Goal: Task Accomplishment & Management: Use online tool/utility

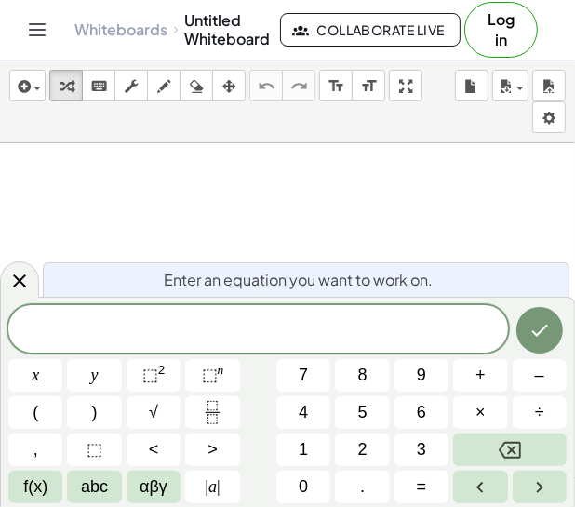
click at [205, 325] on span at bounding box center [257, 330] width 499 height 28
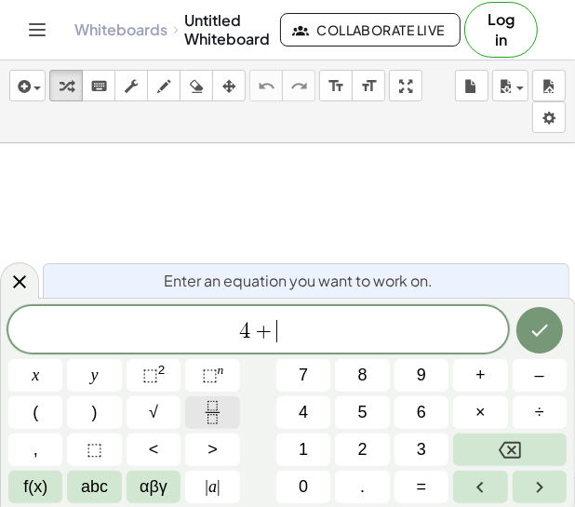
click at [207, 405] on icon "Fraction" at bounding box center [212, 412] width 23 height 23
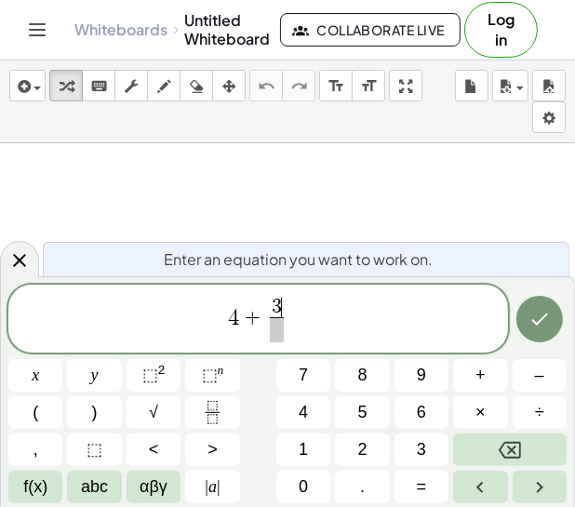
click at [277, 335] on span at bounding box center [277, 329] width 14 height 25
click at [337, 296] on span "4 + 3 4 ​ ​" at bounding box center [257, 320] width 499 height 49
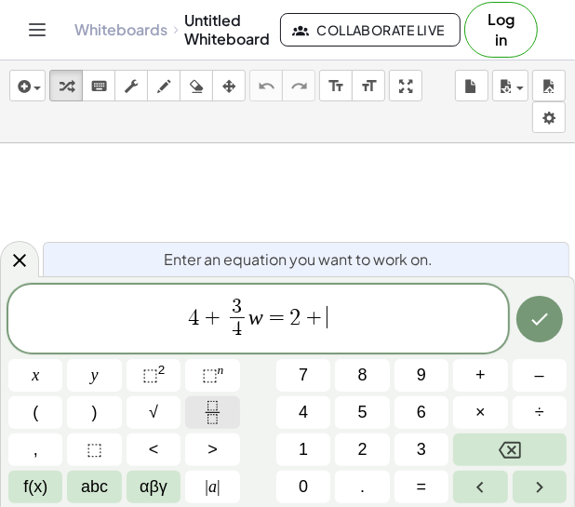
click at [201, 422] on icon "Fraction" at bounding box center [212, 412] width 23 height 23
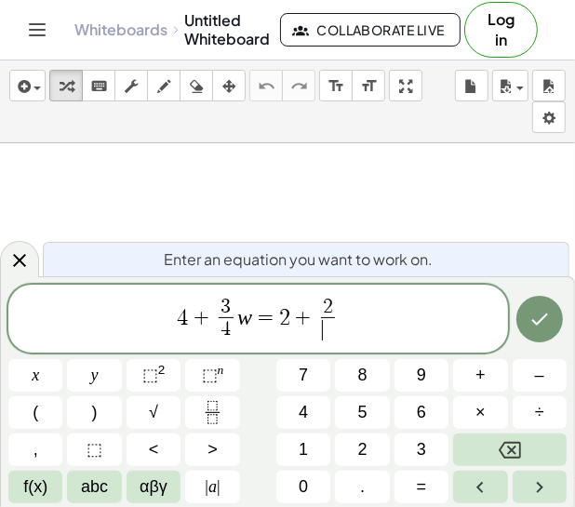
click at [331, 334] on span "​" at bounding box center [328, 329] width 14 height 25
click at [340, 320] on span "4 + 3 4 ​ w = 2 + 2 3 ​ ​" at bounding box center [257, 320] width 499 height 49
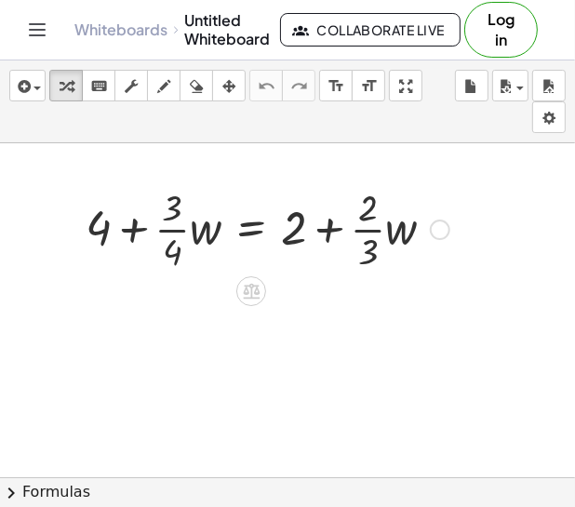
click at [172, 232] on div at bounding box center [267, 227] width 382 height 93
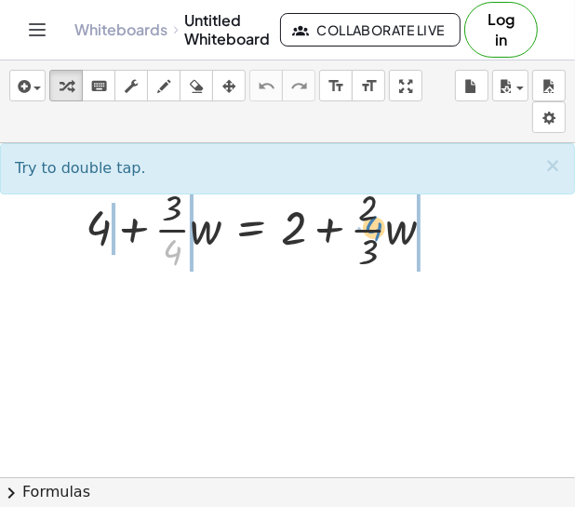
drag, startPoint x: 171, startPoint y: 254, endPoint x: 380, endPoint y: 232, distance: 210.4
click at [380, 232] on div at bounding box center [267, 227] width 382 height 93
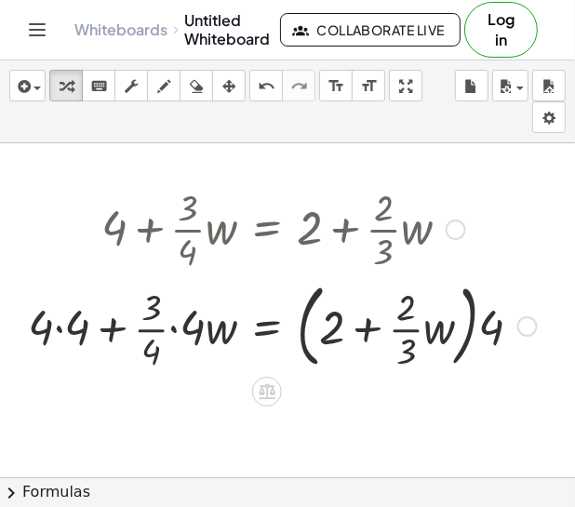
click at [61, 334] on div at bounding box center [282, 324] width 527 height 100
click at [156, 328] on div at bounding box center [292, 324] width 507 height 100
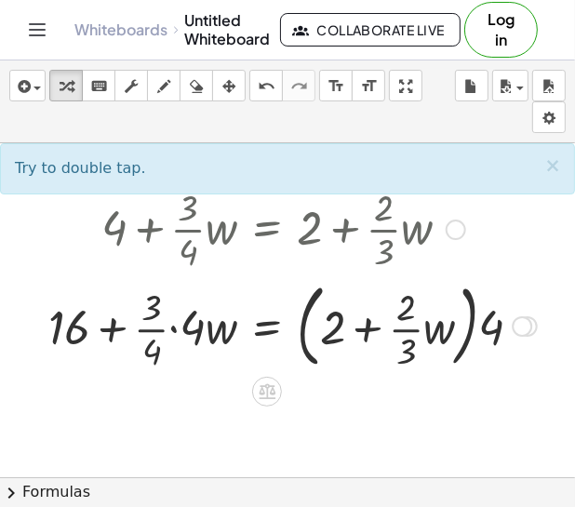
click at [181, 333] on div at bounding box center [292, 324] width 507 height 100
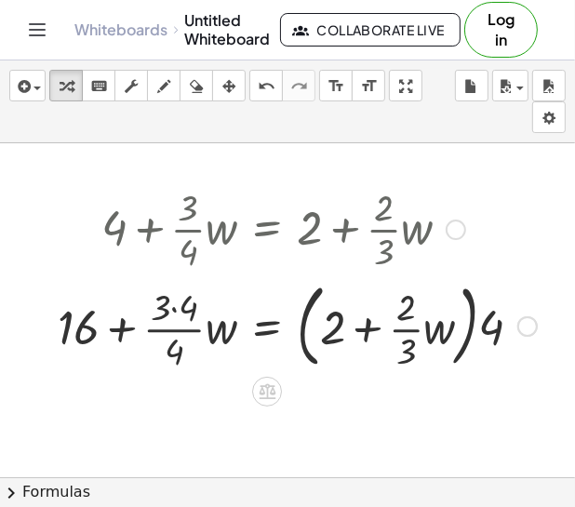
click at [177, 332] on div at bounding box center [297, 324] width 498 height 100
click at [178, 331] on div at bounding box center [297, 324] width 498 height 100
click at [176, 312] on div at bounding box center [297, 324] width 498 height 100
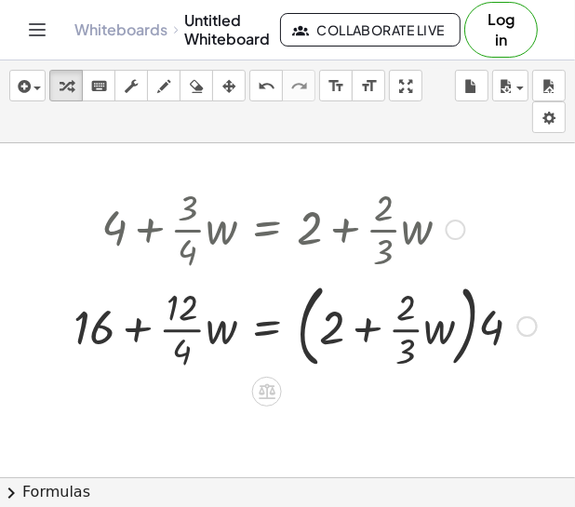
click at [174, 357] on div at bounding box center [305, 324] width 482 height 100
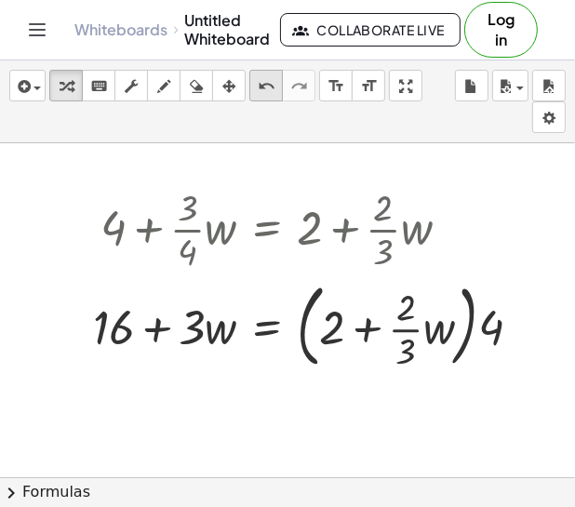
click at [266, 86] on icon "undo" at bounding box center [267, 86] width 18 height 22
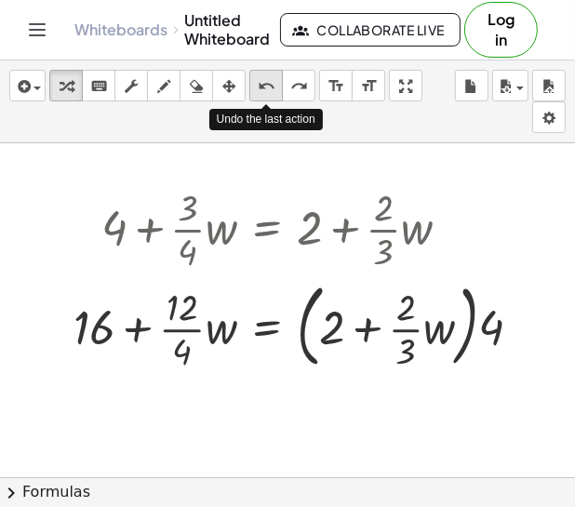
click at [266, 86] on icon "undo" at bounding box center [267, 86] width 18 height 22
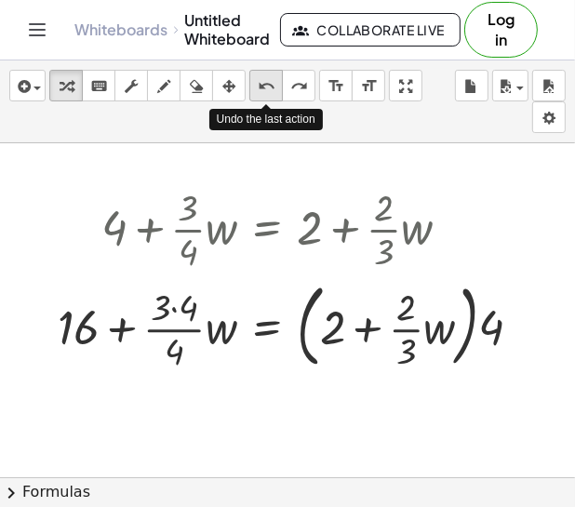
click at [266, 86] on icon "undo" at bounding box center [267, 86] width 18 height 22
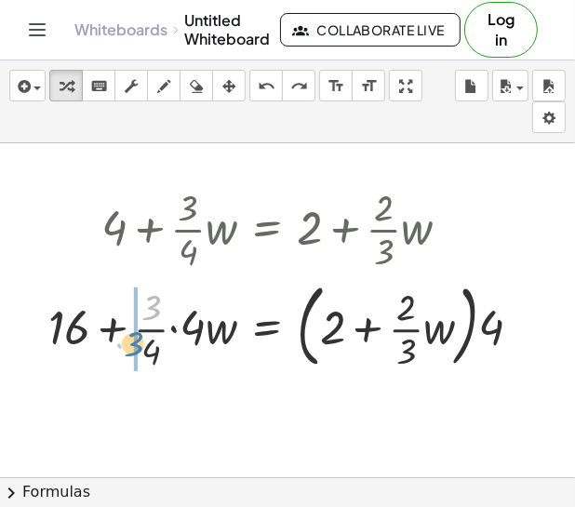
drag, startPoint x: 147, startPoint y: 304, endPoint x: 131, endPoint y: 339, distance: 38.7
click at [131, 339] on div at bounding box center [292, 324] width 507 height 100
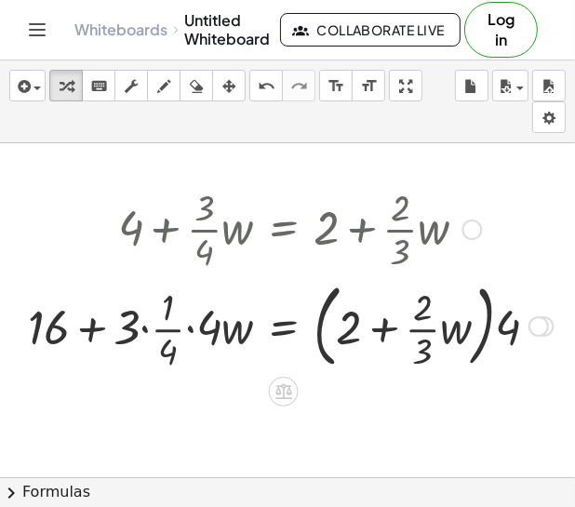
click at [145, 330] on div at bounding box center [290, 324] width 543 height 100
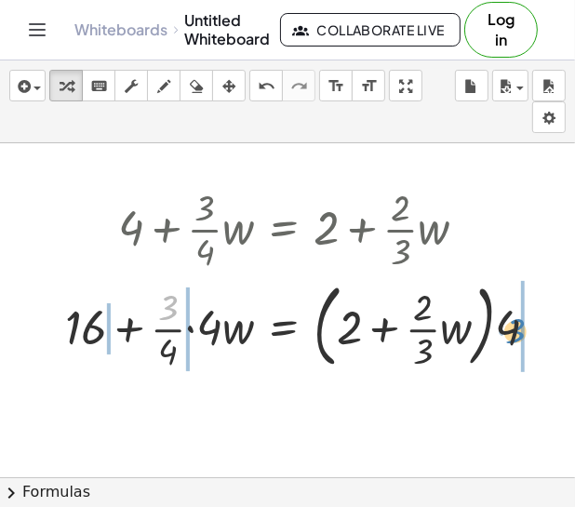
drag, startPoint x: 574, startPoint y: 337, endPoint x: 534, endPoint y: 338, distance: 40.0
click at [534, 338] on div at bounding box center [309, 324] width 507 height 100
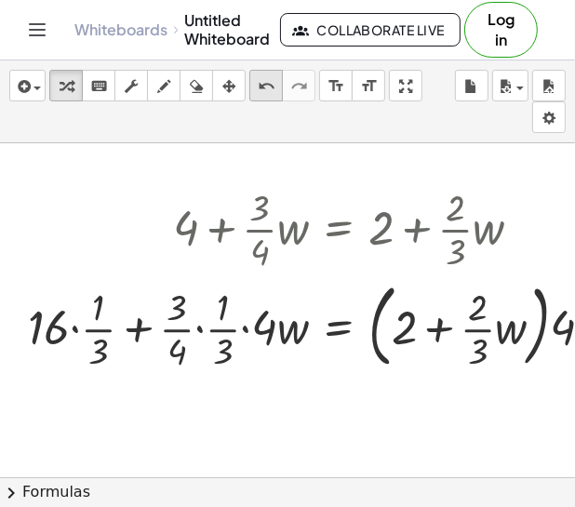
click at [268, 95] on icon "undo" at bounding box center [267, 86] width 18 height 22
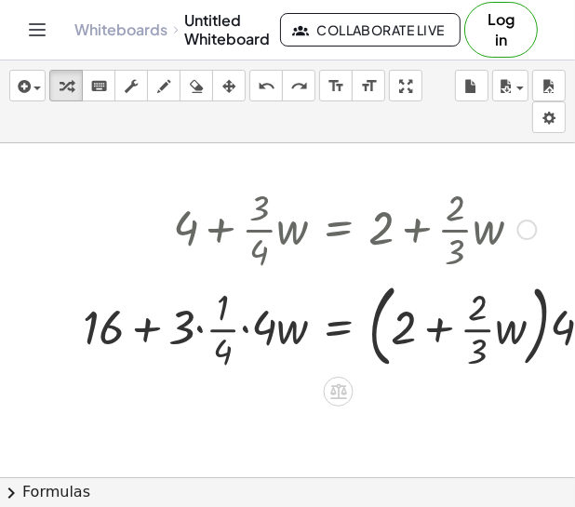
click at [57, 370] on div at bounding box center [69, 278] width 28 height 203
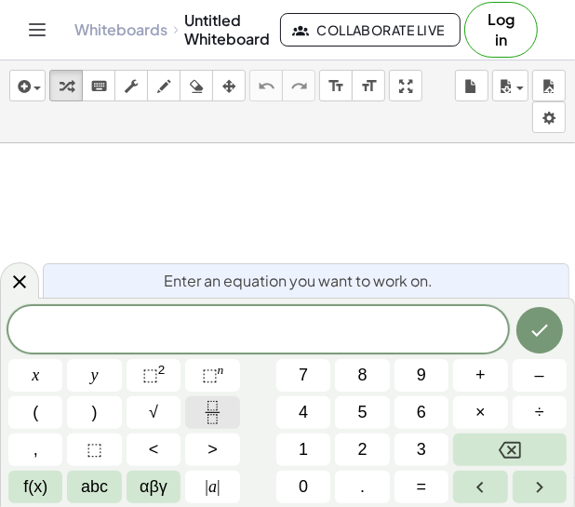
click at [208, 423] on icon "Fraction" at bounding box center [211, 418] width 9 height 9
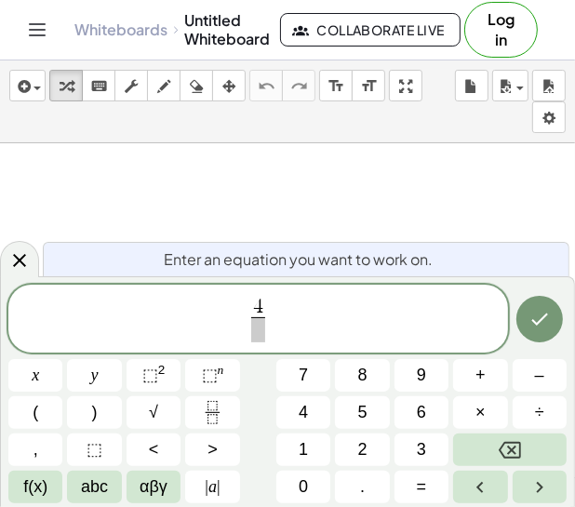
click at [261, 334] on span at bounding box center [258, 329] width 14 height 25
click at [282, 315] on span "4 5 ​ ​" at bounding box center [257, 320] width 499 height 49
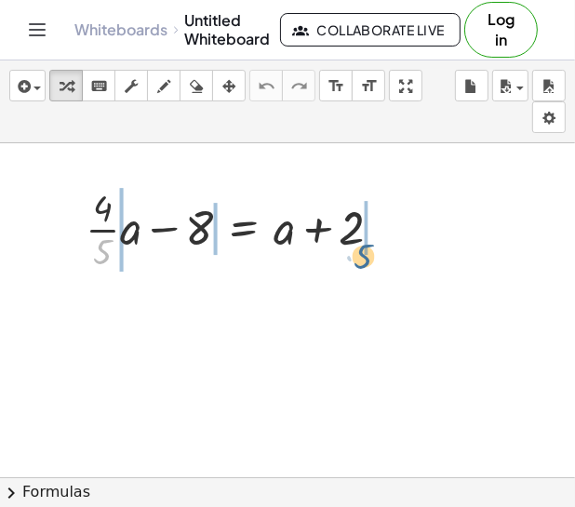
drag, startPoint x: 98, startPoint y: 246, endPoint x: 409, endPoint y: 229, distance: 312.0
click at [126, 251] on div at bounding box center [241, 227] width 330 height 93
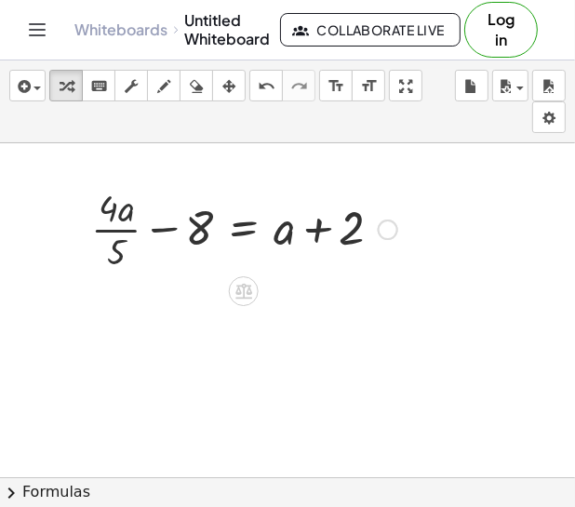
click at [107, 255] on div at bounding box center [244, 227] width 325 height 93
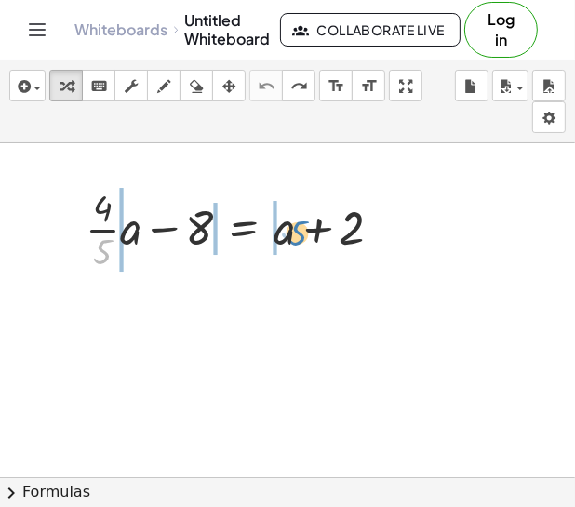
drag, startPoint x: 107, startPoint y: 251, endPoint x: 301, endPoint y: 232, distance: 195.2
click at [301, 232] on div at bounding box center [241, 227] width 330 height 93
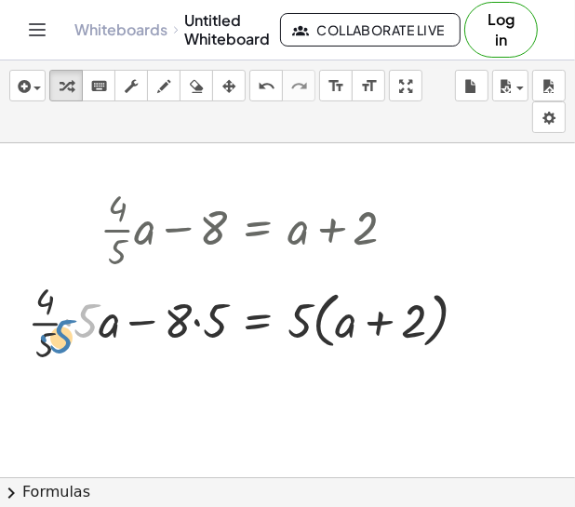
drag, startPoint x: 86, startPoint y: 317, endPoint x: 63, endPoint y: 337, distance: 30.4
click at [63, 337] on div at bounding box center [255, 320] width 472 height 93
drag, startPoint x: 77, startPoint y: 325, endPoint x: 42, endPoint y: 355, distance: 46.2
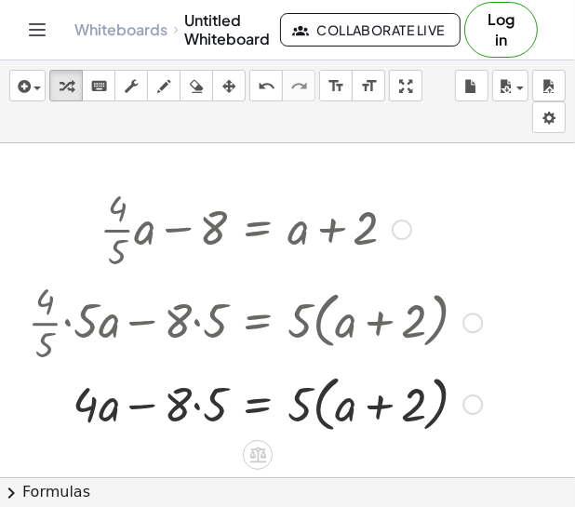
click at [197, 408] on div at bounding box center [255, 402] width 472 height 71
click at [319, 410] on div at bounding box center [255, 402] width 472 height 71
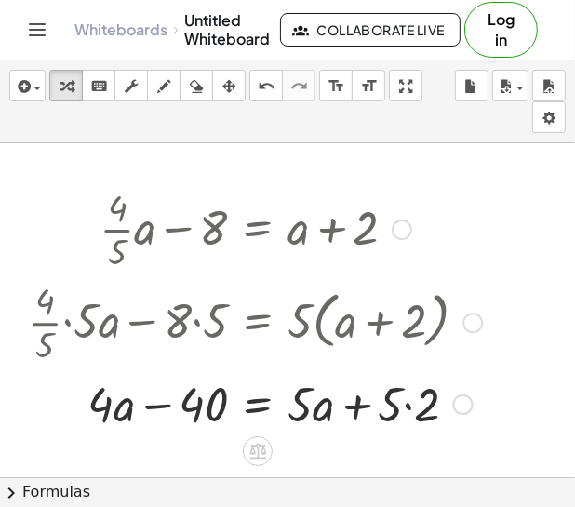
click at [412, 405] on div at bounding box center [255, 402] width 472 height 63
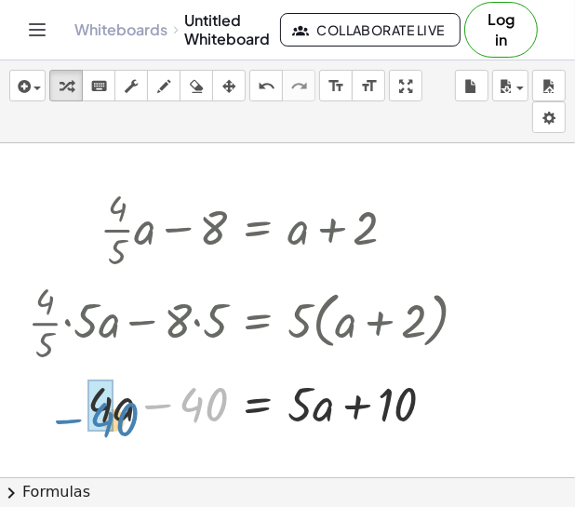
drag, startPoint x: 186, startPoint y: 398, endPoint x: 97, endPoint y: 413, distance: 90.5
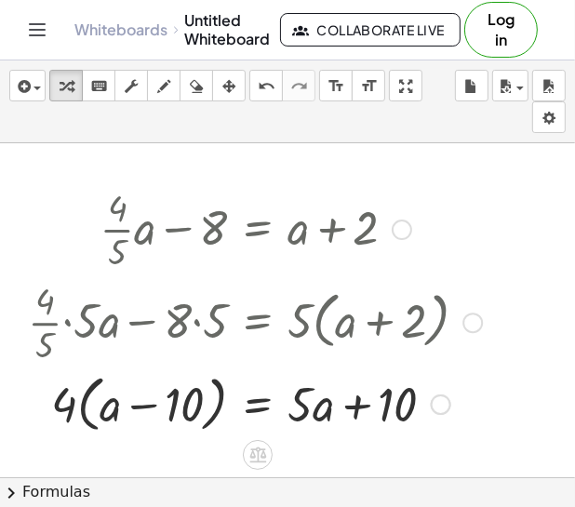
click at [83, 427] on div at bounding box center [255, 402] width 472 height 71
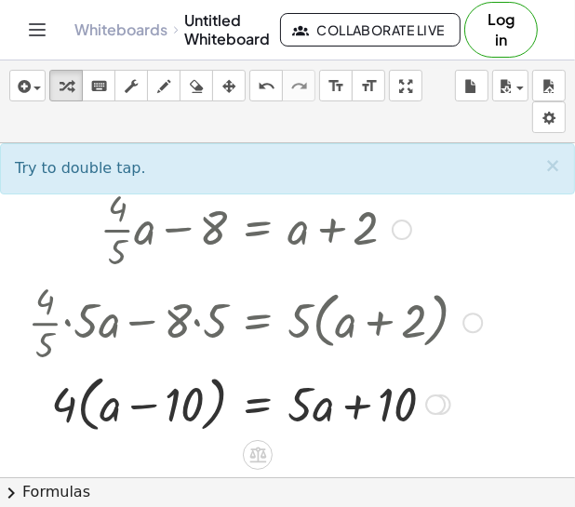
click at [89, 421] on div at bounding box center [255, 402] width 472 height 71
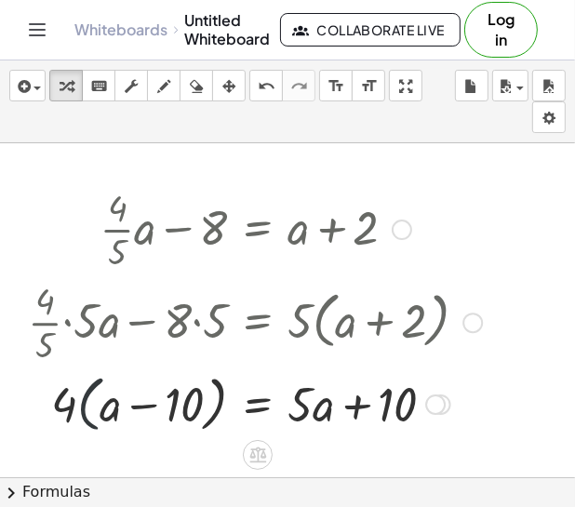
click at [89, 421] on div at bounding box center [255, 402] width 472 height 71
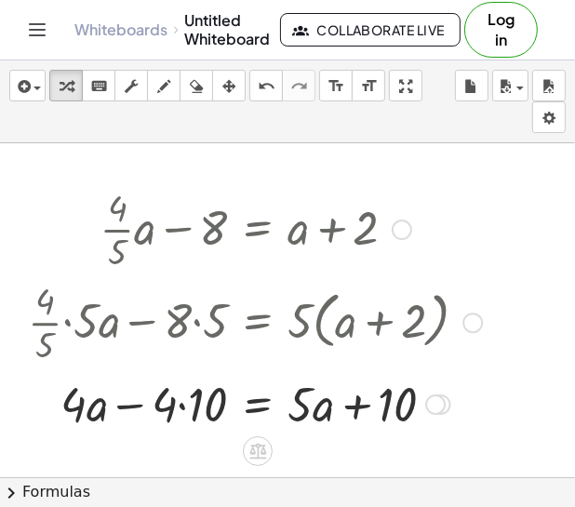
click at [183, 408] on div at bounding box center [255, 402] width 472 height 63
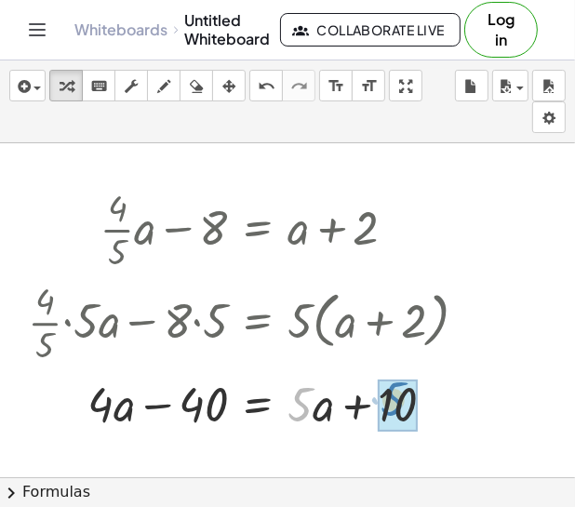
drag, startPoint x: 299, startPoint y: 410, endPoint x: 390, endPoint y: 406, distance: 91.2
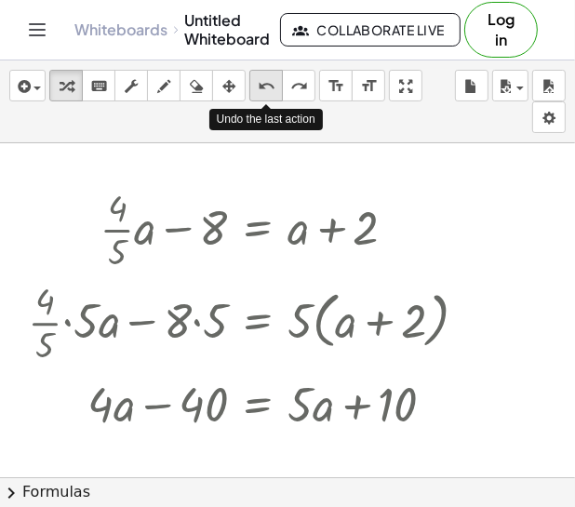
click at [260, 100] on button "undo undo" at bounding box center [265, 86] width 33 height 32
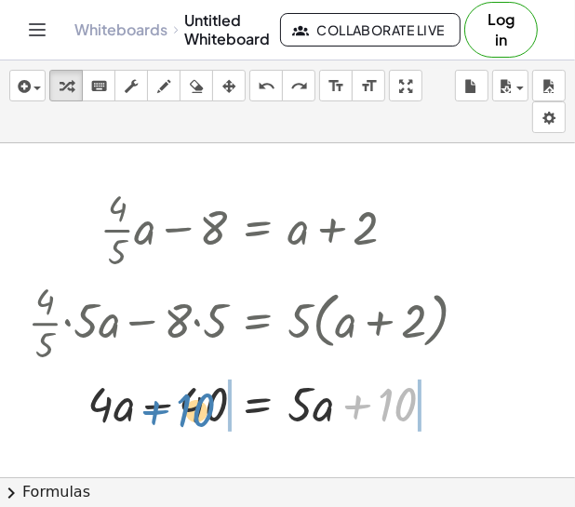
drag, startPoint x: 393, startPoint y: 408, endPoint x: 198, endPoint y: 412, distance: 195.3
click at [198, 412] on div at bounding box center [244, 402] width 450 height 63
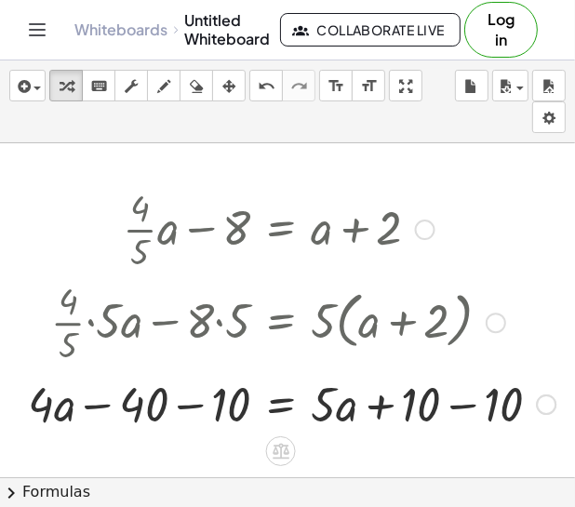
click at [197, 406] on div at bounding box center [292, 402] width 546 height 63
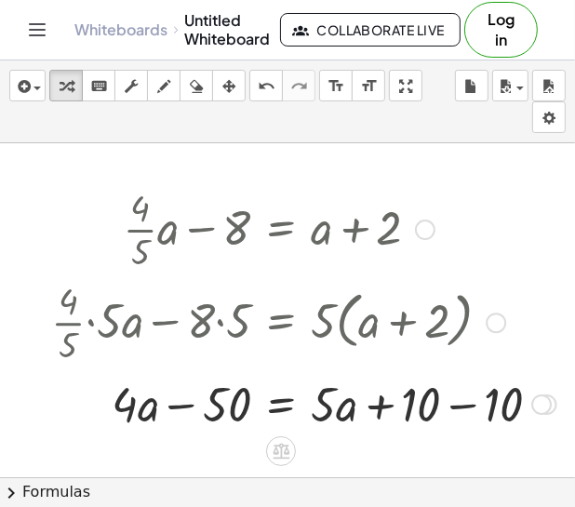
click at [457, 404] on div at bounding box center [304, 402] width 524 height 63
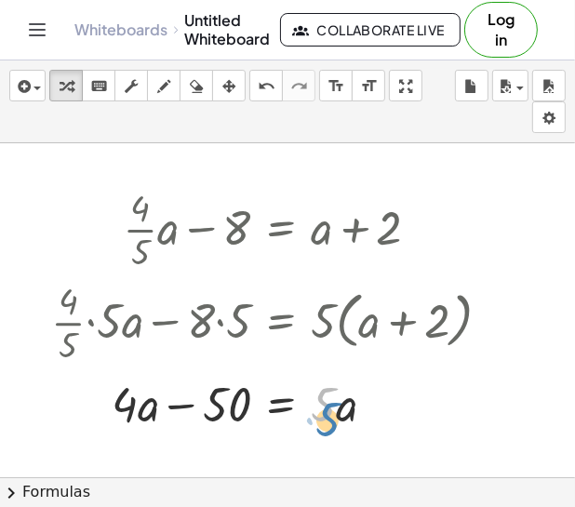
drag, startPoint x: 322, startPoint y: 412, endPoint x: 338, endPoint y: 428, distance: 23.0
click at [338, 428] on div at bounding box center [278, 402] width 472 height 63
drag, startPoint x: 116, startPoint y: 405, endPoint x: 111, endPoint y: 417, distance: 12.5
click at [111, 417] on div at bounding box center [278, 402] width 472 height 63
click at [258, 95] on icon "undo" at bounding box center [267, 86] width 18 height 22
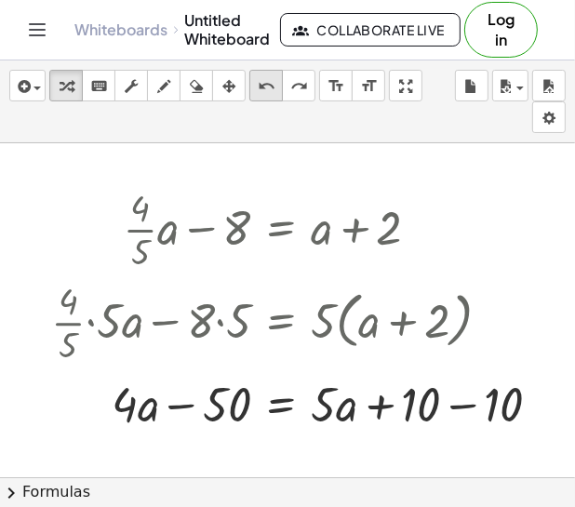
click at [260, 86] on icon "undo" at bounding box center [267, 86] width 18 height 22
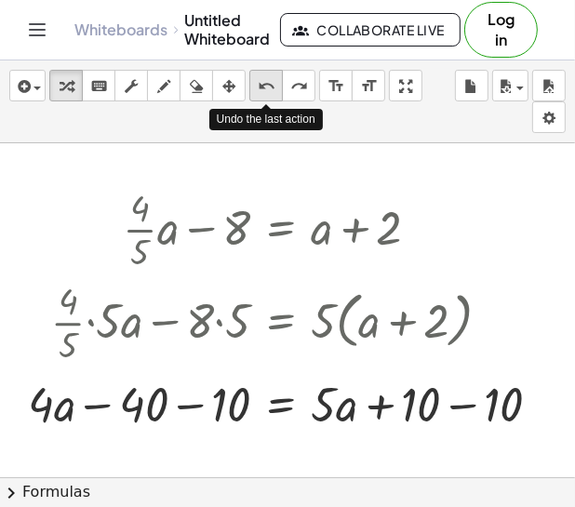
click at [260, 87] on icon "undo" at bounding box center [267, 86] width 18 height 22
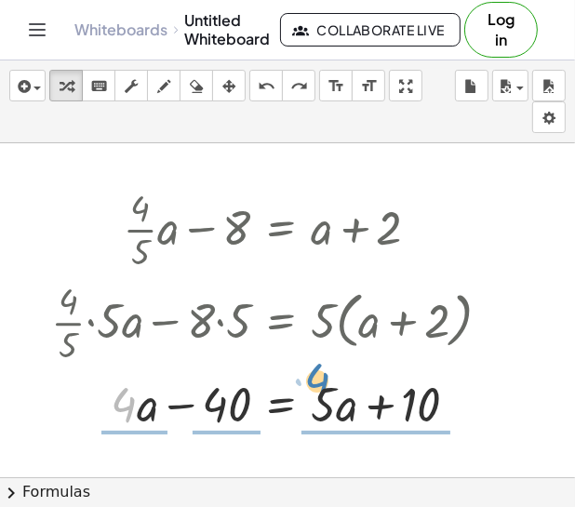
drag, startPoint x: 126, startPoint y: 403, endPoint x: 321, endPoint y: 388, distance: 194.9
click at [321, 388] on div at bounding box center [278, 402] width 472 height 63
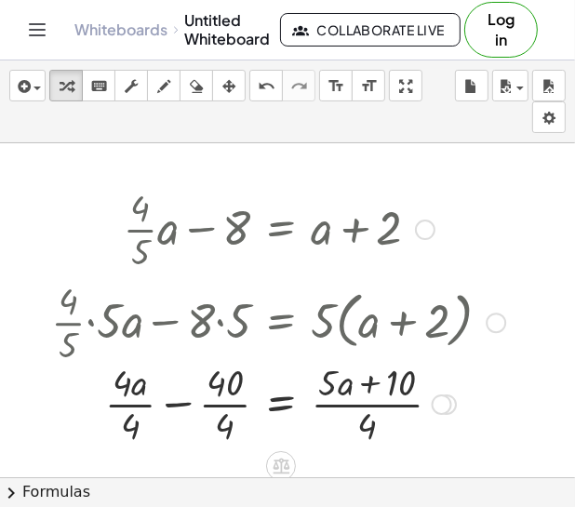
click at [372, 429] on div at bounding box center [278, 402] width 472 height 93
click at [258, 86] on icon "undo" at bounding box center [267, 86] width 18 height 22
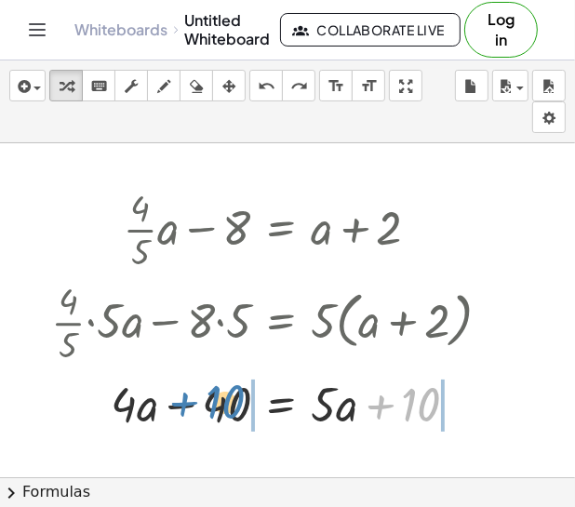
drag, startPoint x: 415, startPoint y: 400, endPoint x: 219, endPoint y: 397, distance: 196.2
click at [219, 397] on div at bounding box center [290, 402] width 484 height 63
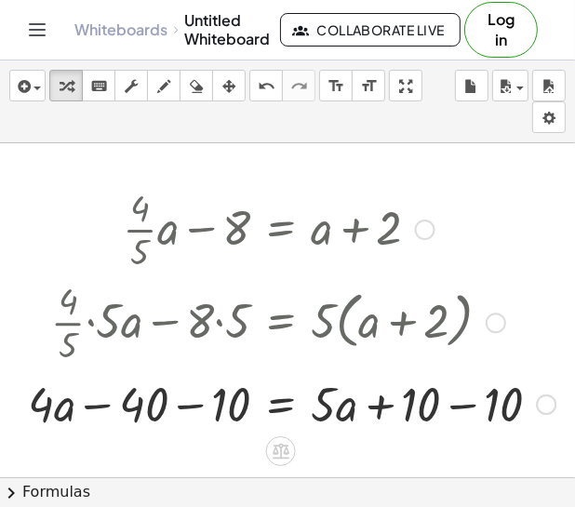
click at [194, 407] on div at bounding box center [292, 402] width 546 height 63
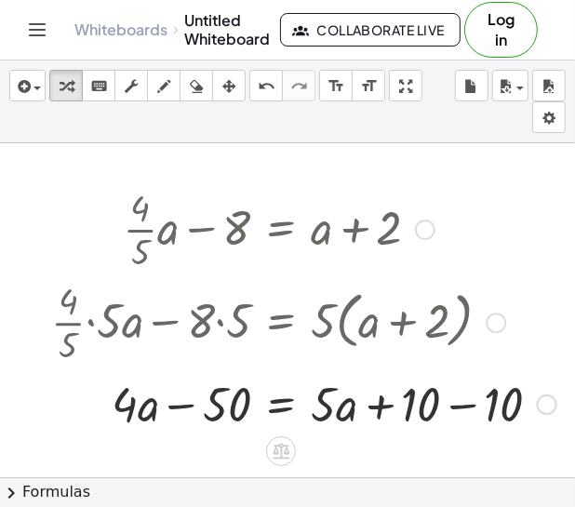
click at [457, 404] on div at bounding box center [304, 402] width 524 height 63
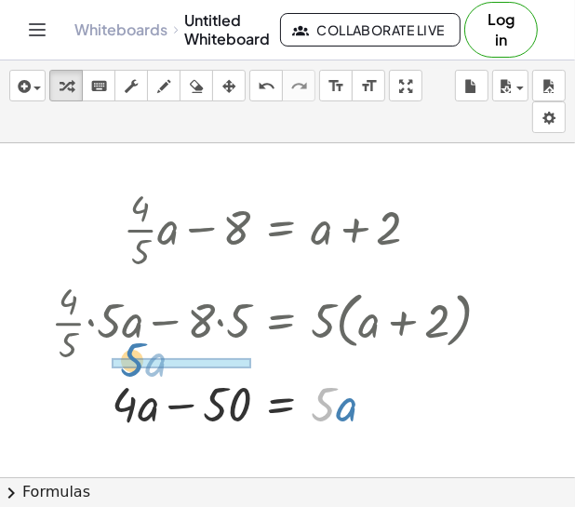
drag, startPoint x: 335, startPoint y: 406, endPoint x: 142, endPoint y: 365, distance: 197.0
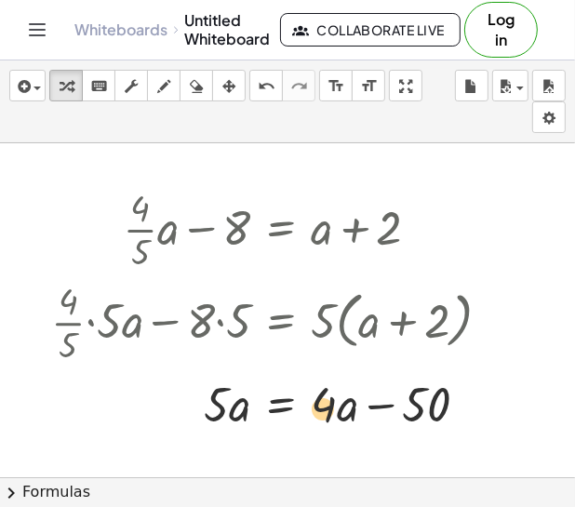
click at [349, 416] on div at bounding box center [278, 402] width 472 height 63
drag, startPoint x: 327, startPoint y: 406, endPoint x: 198, endPoint y: 413, distance: 129.4
click at [198, 413] on div at bounding box center [278, 402] width 472 height 63
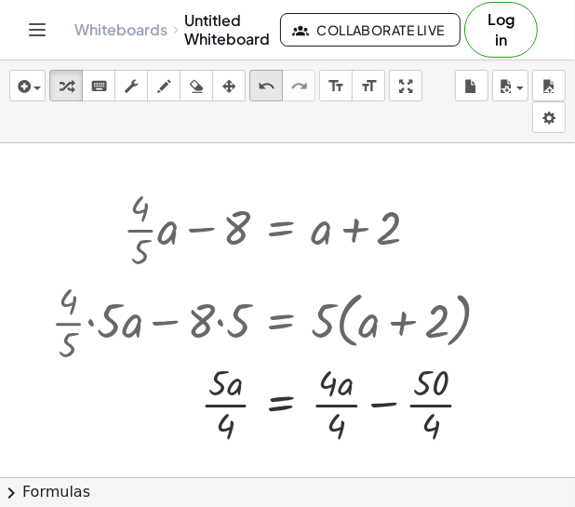
click at [259, 97] on icon "undo" at bounding box center [267, 86] width 18 height 22
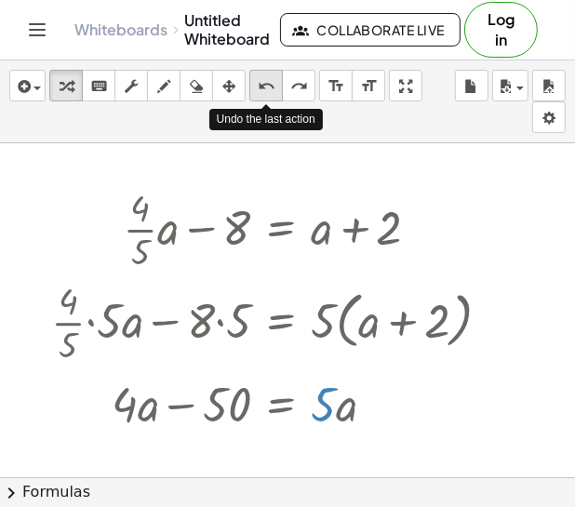
click at [259, 97] on icon "undo" at bounding box center [267, 86] width 18 height 22
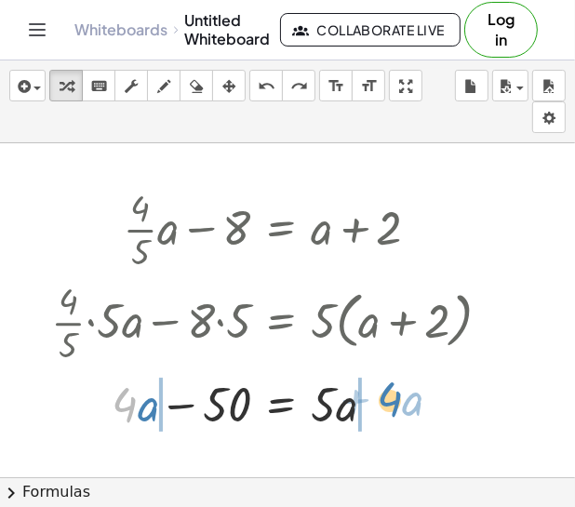
drag, startPoint x: 128, startPoint y: 402, endPoint x: 393, endPoint y: 397, distance: 265.1
click at [393, 397] on div at bounding box center [186, 402] width 472 height 63
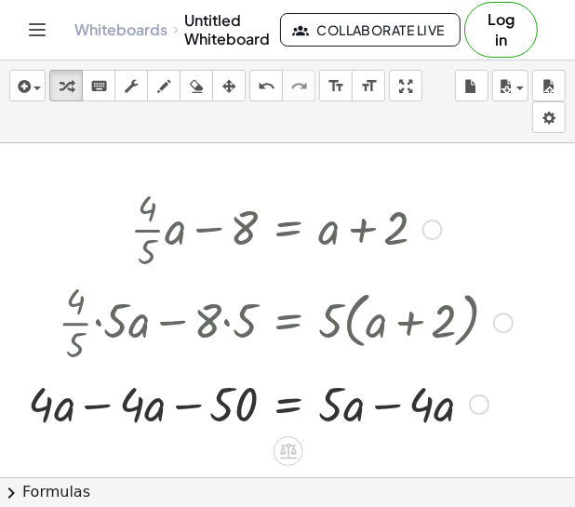
click at [392, 408] on div at bounding box center [270, 402] width 503 height 63
click at [99, 404] on div at bounding box center [270, 402] width 503 height 63
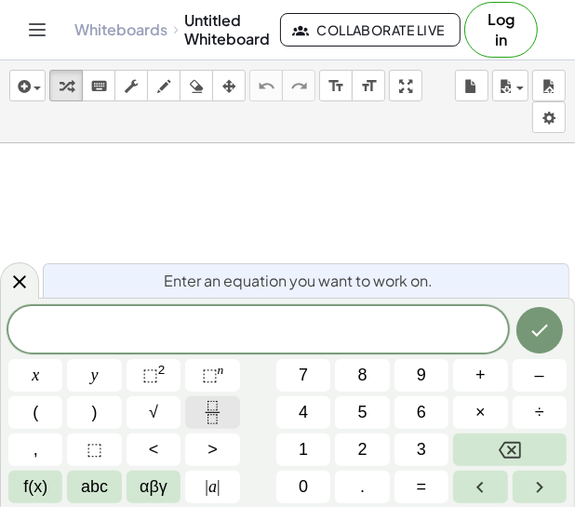
click at [216, 416] on icon "Fraction" at bounding box center [212, 412] width 23 height 23
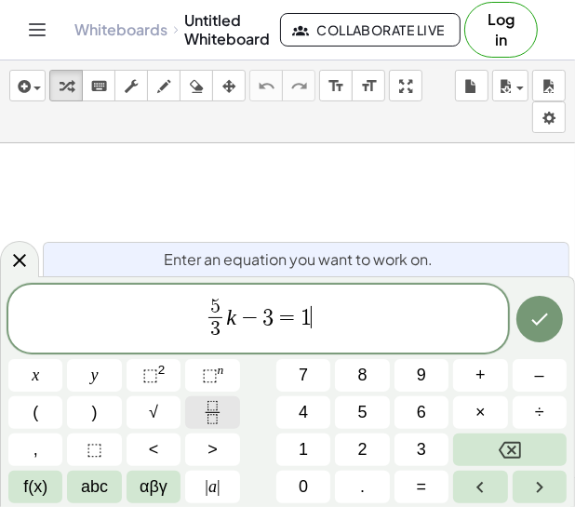
click at [206, 409] on icon "Fraction" at bounding box center [212, 412] width 23 height 23
click at [349, 321] on span "5 3 ​ k − 3 = 1 3 ​ ​" at bounding box center [257, 320] width 499 height 49
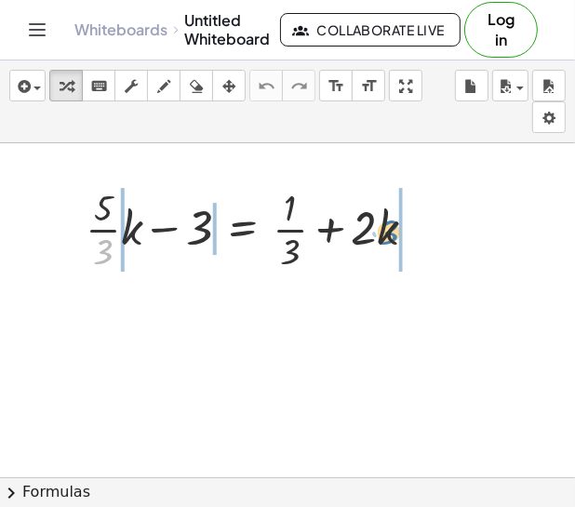
drag, startPoint x: 102, startPoint y: 251, endPoint x: 388, endPoint y: 230, distance: 286.3
click at [388, 230] on div at bounding box center [258, 227] width 364 height 93
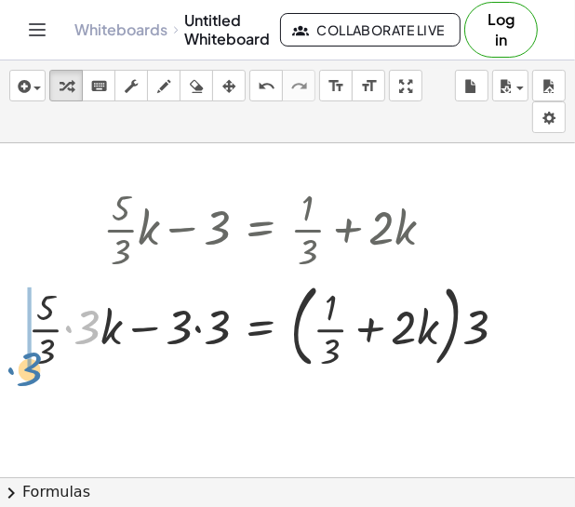
drag, startPoint x: 92, startPoint y: 332, endPoint x: 33, endPoint y: 374, distance: 72.8
click at [33, 374] on div "+ · · 5 · 3 · k − 3 = + · 1 · 3 + · 2 · k · 3 + · · 5 · k − 3 = + · 1 · 3 + · 2…" at bounding box center [267, 278] width 535 height 203
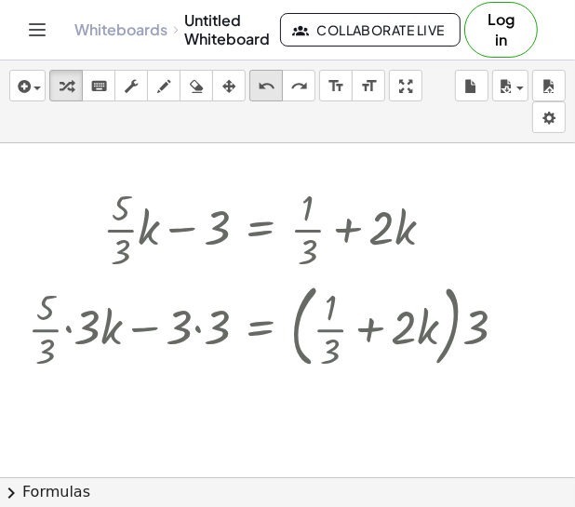
click at [254, 84] on div "undo" at bounding box center [266, 85] width 24 height 22
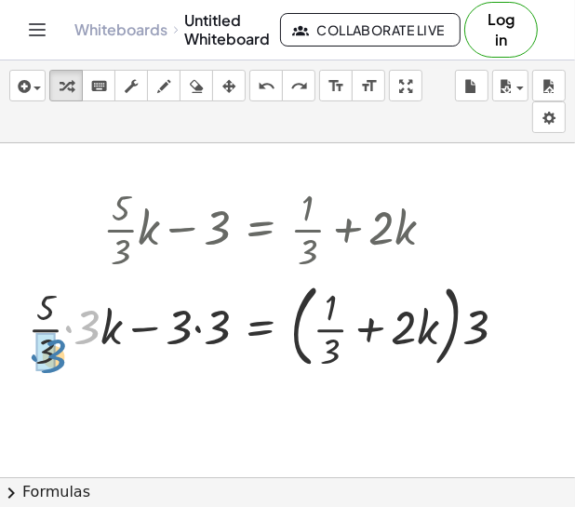
drag, startPoint x: 86, startPoint y: 323, endPoint x: 50, endPoint y: 352, distance: 45.6
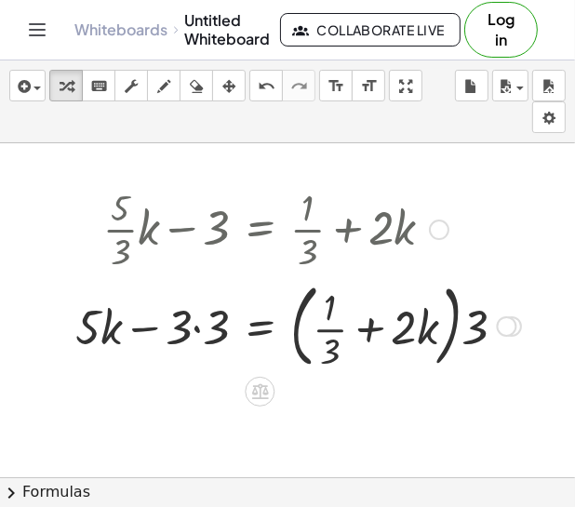
click at [197, 333] on div at bounding box center [298, 324] width 464 height 100
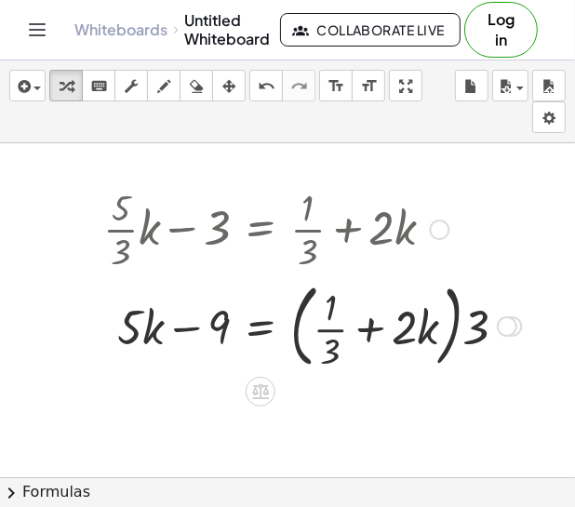
click at [378, 334] on div at bounding box center [312, 324] width 436 height 100
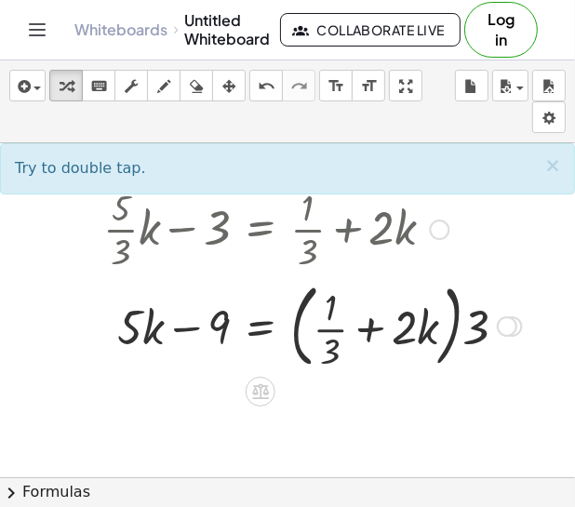
click at [296, 340] on div at bounding box center [312, 324] width 436 height 100
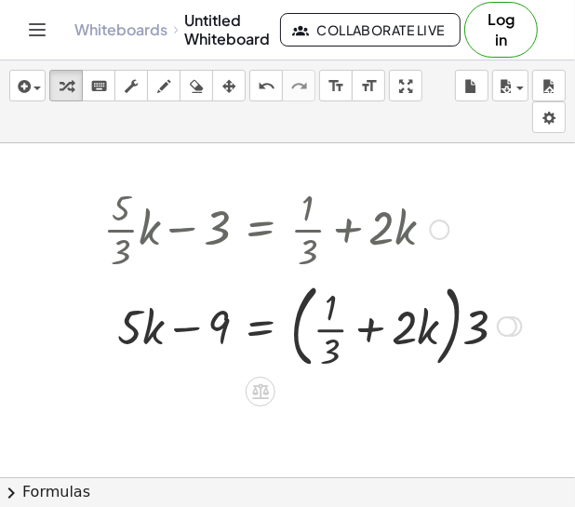
click at [296, 342] on div at bounding box center [312, 324] width 436 height 100
click at [304, 345] on div at bounding box center [312, 324] width 436 height 100
click at [299, 344] on div at bounding box center [312, 324] width 436 height 100
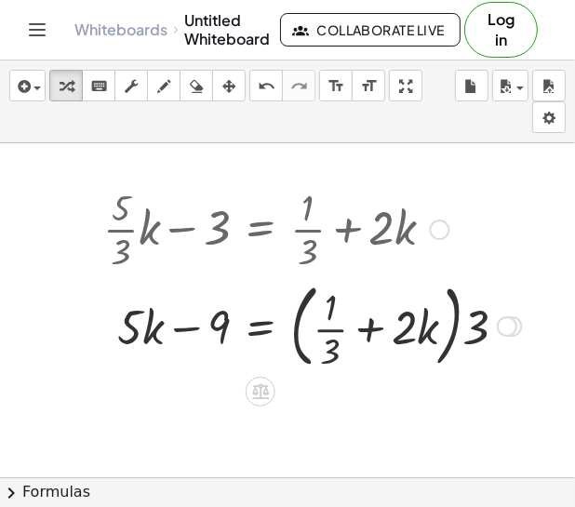
click at [299, 344] on div at bounding box center [312, 324] width 436 height 100
click at [309, 296] on div at bounding box center [312, 324] width 436 height 100
click at [378, 334] on div at bounding box center [312, 324] width 436 height 100
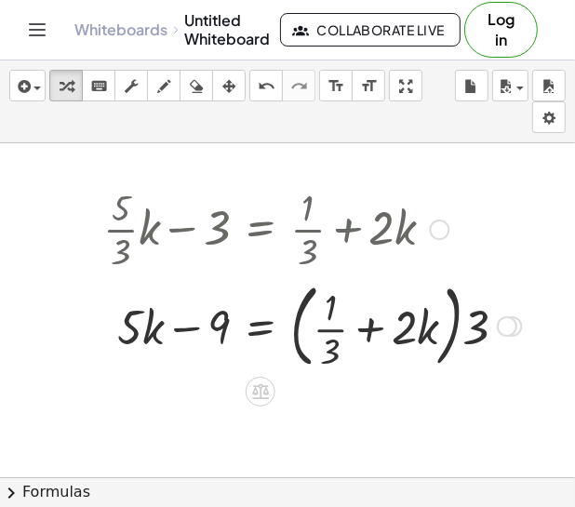
click at [378, 334] on div at bounding box center [312, 324] width 436 height 100
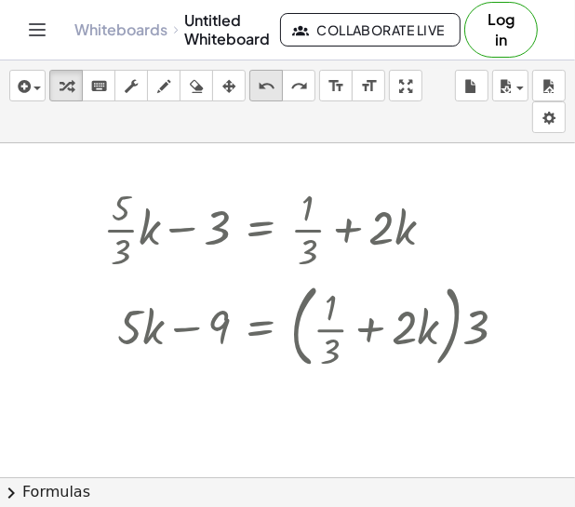
click at [275, 87] on div "undo" at bounding box center [266, 85] width 24 height 22
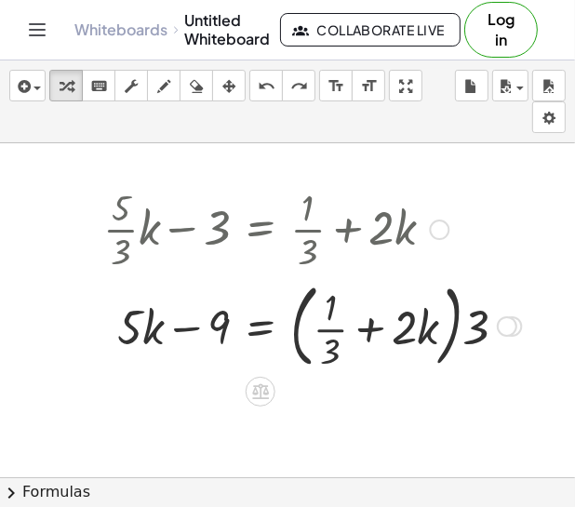
click at [459, 317] on div at bounding box center [312, 324] width 436 height 100
drag, startPoint x: 325, startPoint y: 346, endPoint x: 297, endPoint y: 350, distance: 28.1
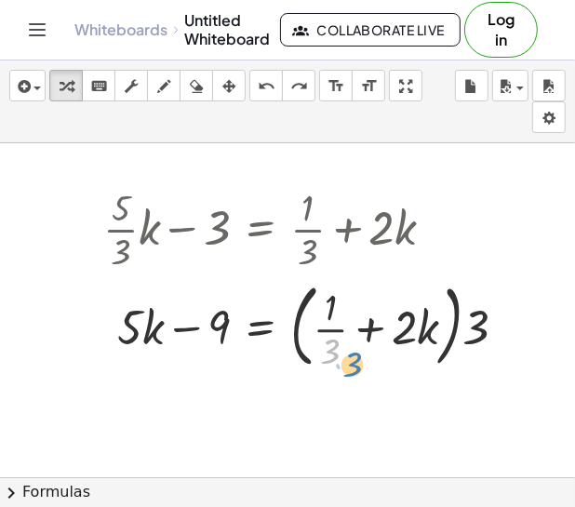
click at [297, 350] on div at bounding box center [312, 324] width 436 height 100
drag, startPoint x: 471, startPoint y: 345, endPoint x: 318, endPoint y: 376, distance: 155.6
click at [318, 376] on div "+ · · 5 · 3 · k − 3 = + · 1 · 3 + · 2 · k + · · 5 · 3 · 3 · k − · 3 · 3 = · ( +…" at bounding box center [304, 278] width 459 height 203
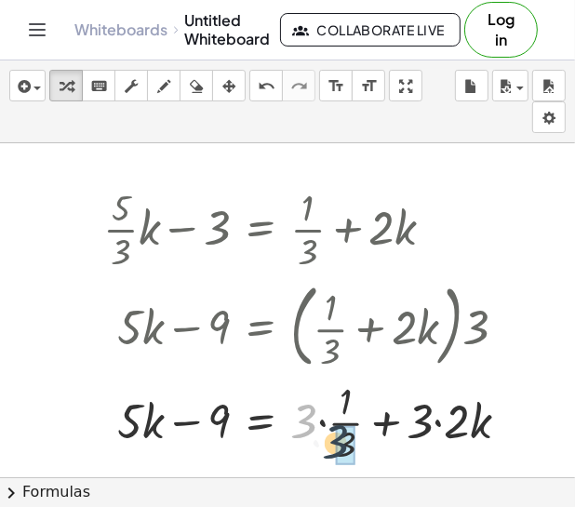
drag, startPoint x: 312, startPoint y: 421, endPoint x: 352, endPoint y: 445, distance: 46.7
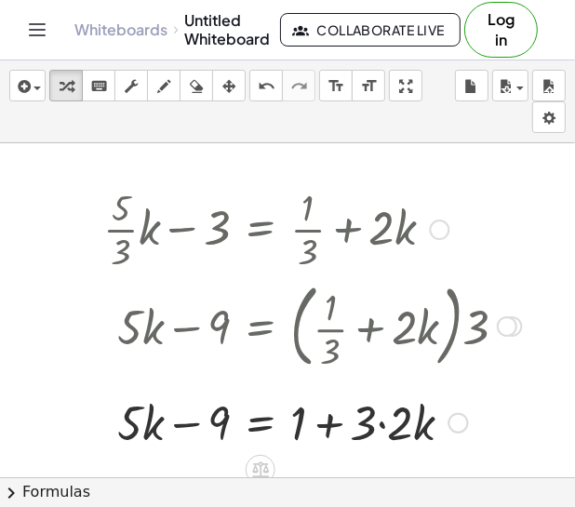
click at [382, 428] on div at bounding box center [312, 421] width 436 height 63
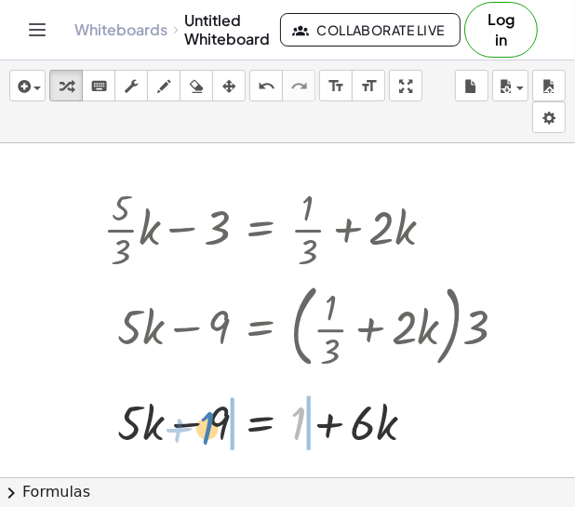
drag, startPoint x: 304, startPoint y: 422, endPoint x: 213, endPoint y: 427, distance: 91.3
click at [213, 427] on div at bounding box center [312, 421] width 436 height 63
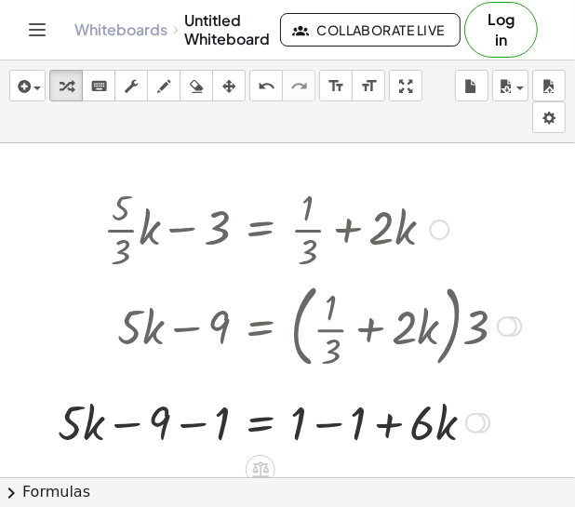
click at [192, 425] on div at bounding box center [289, 421] width 482 height 63
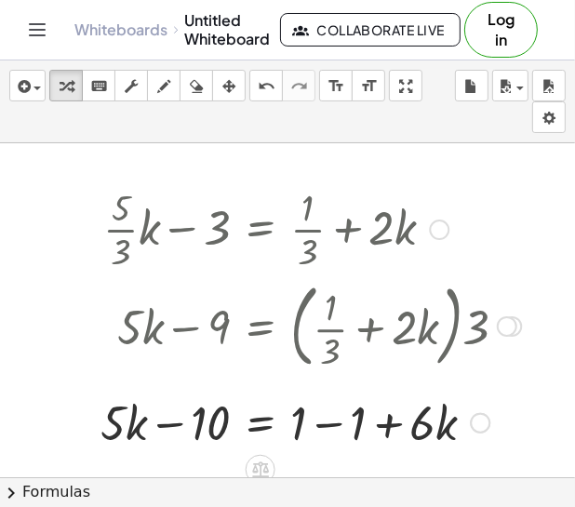
click at [325, 417] on div at bounding box center [310, 421] width 439 height 63
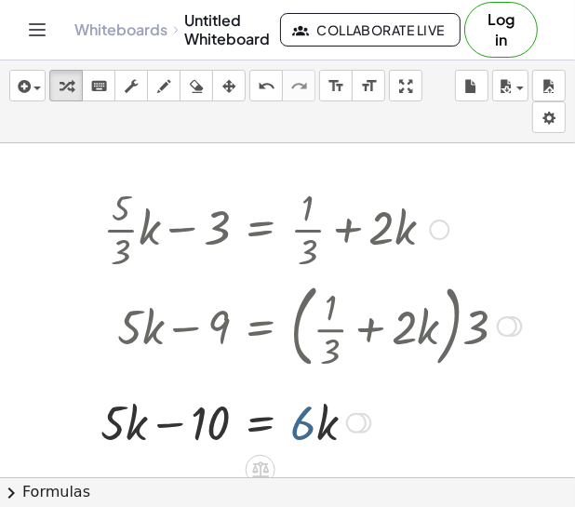
click at [298, 430] on div at bounding box center [310, 421] width 439 height 63
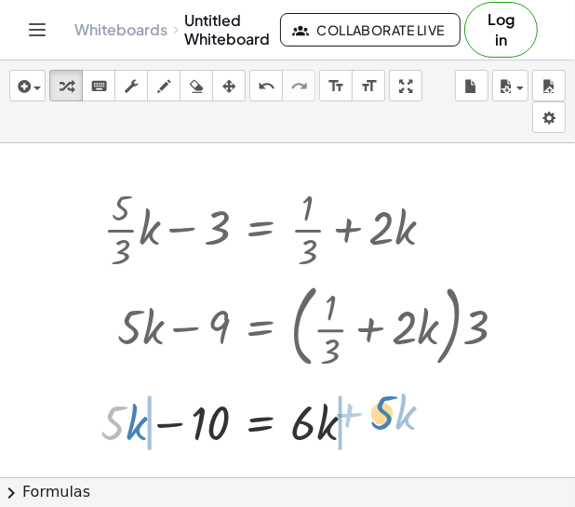
drag, startPoint x: 120, startPoint y: 427, endPoint x: 390, endPoint y: 417, distance: 269.9
click at [390, 417] on div at bounding box center [310, 421] width 439 height 63
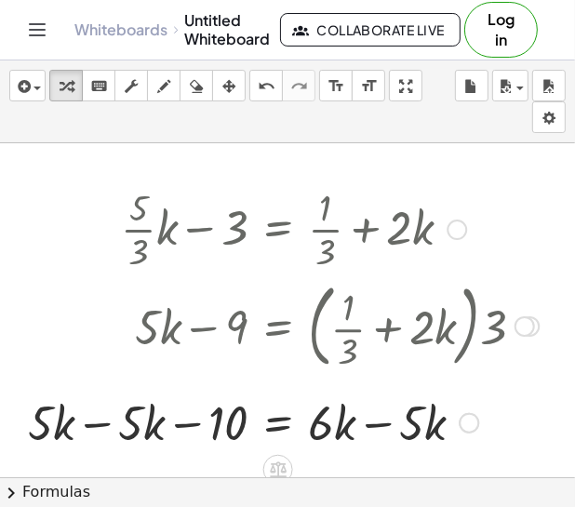
click at [374, 427] on div at bounding box center [283, 421] width 529 height 63
click at [98, 427] on div at bounding box center [283, 421] width 529 height 63
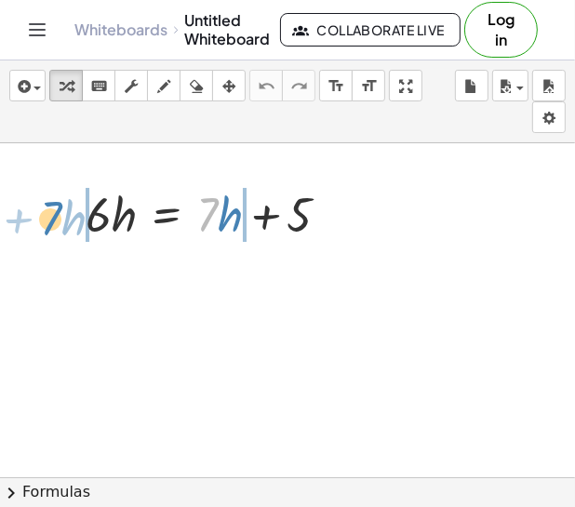
drag, startPoint x: 218, startPoint y: 219, endPoint x: 59, endPoint y: 223, distance: 159.1
click at [59, 223] on div "· 7 + · h · 6 · h = + · 7 · h + 5" at bounding box center [208, 213] width 300 height 73
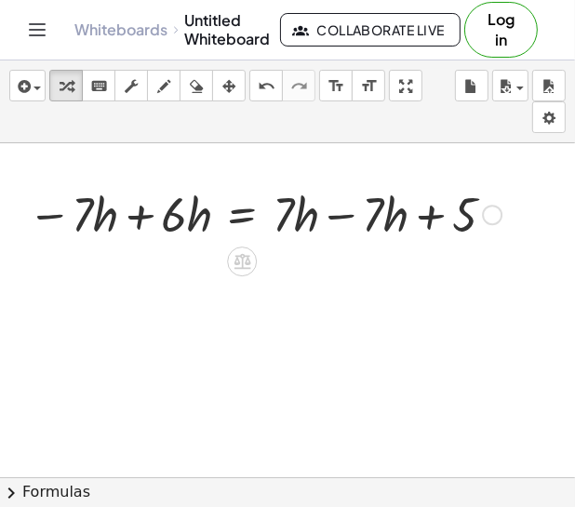
click at [133, 217] on div at bounding box center [265, 212] width 492 height 63
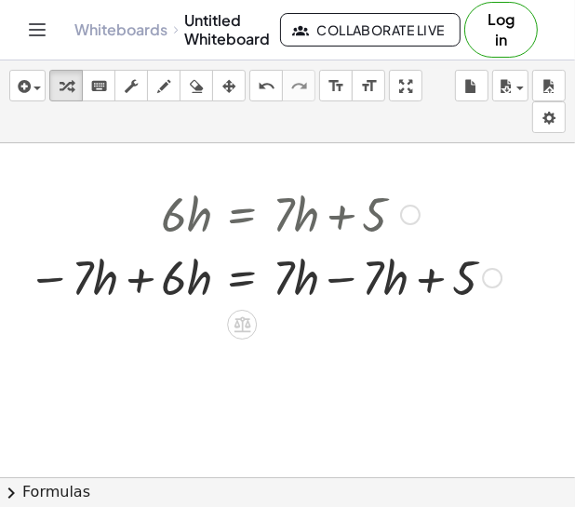
click at [146, 272] on div at bounding box center [265, 276] width 492 height 63
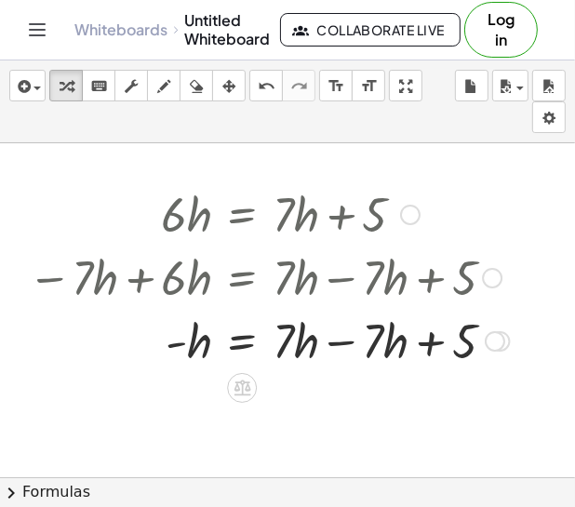
click at [331, 342] on div at bounding box center [269, 339] width 500 height 63
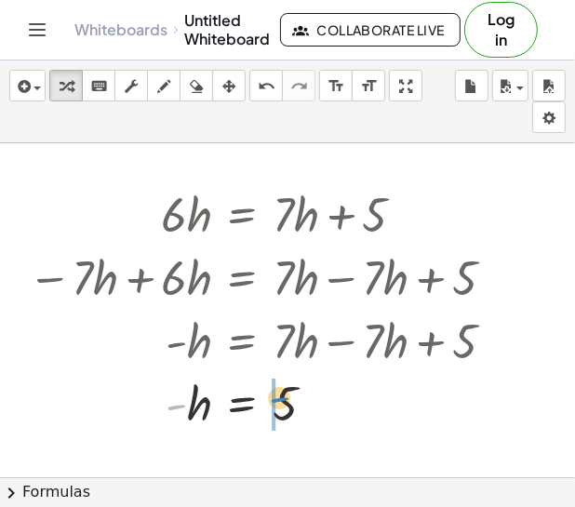
drag, startPoint x: 176, startPoint y: 405, endPoint x: 283, endPoint y: 405, distance: 106.9
click at [283, 405] on div at bounding box center [269, 402] width 500 height 61
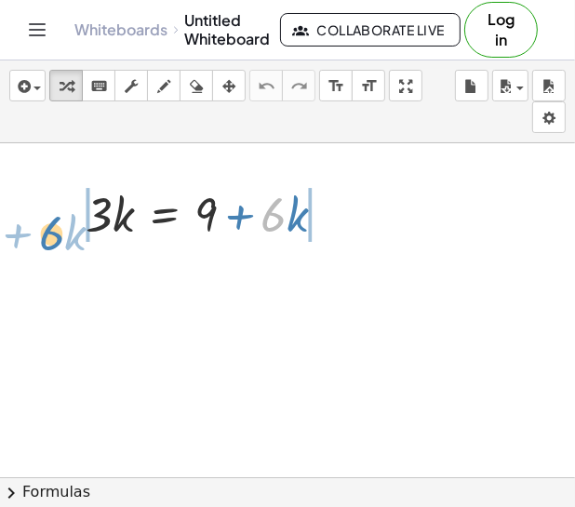
drag, startPoint x: 278, startPoint y: 214, endPoint x: 54, endPoint y: 225, distance: 224.4
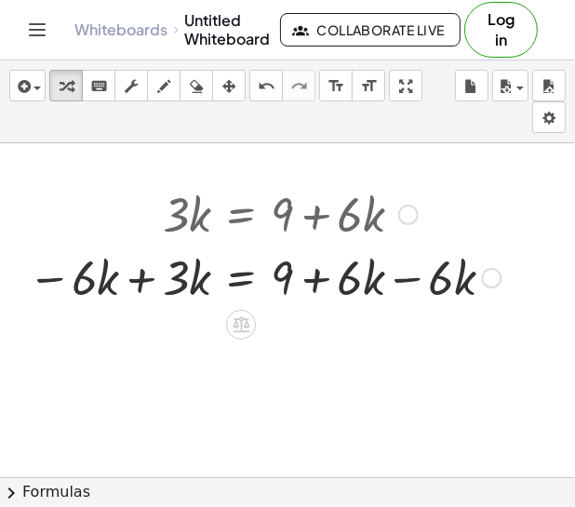
click at [141, 275] on div at bounding box center [264, 276] width 491 height 63
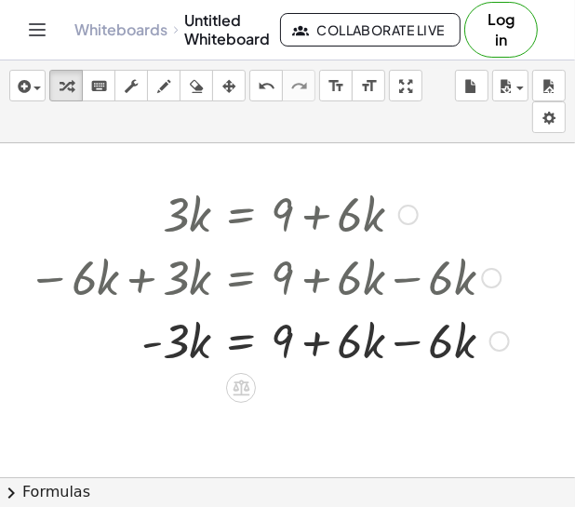
click at [402, 338] on div at bounding box center [268, 339] width 499 height 63
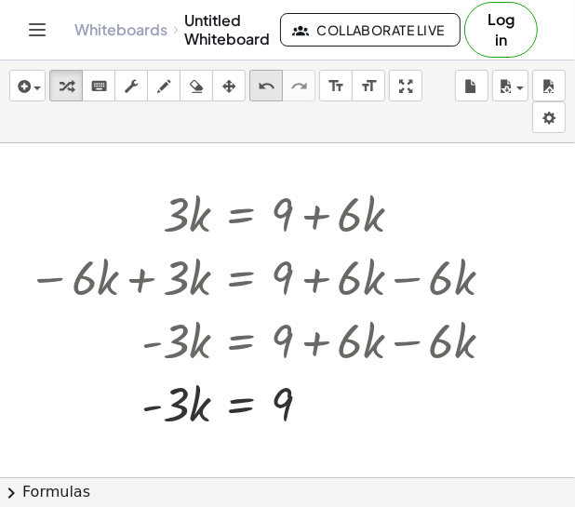
click at [254, 87] on div "undo" at bounding box center [266, 85] width 24 height 22
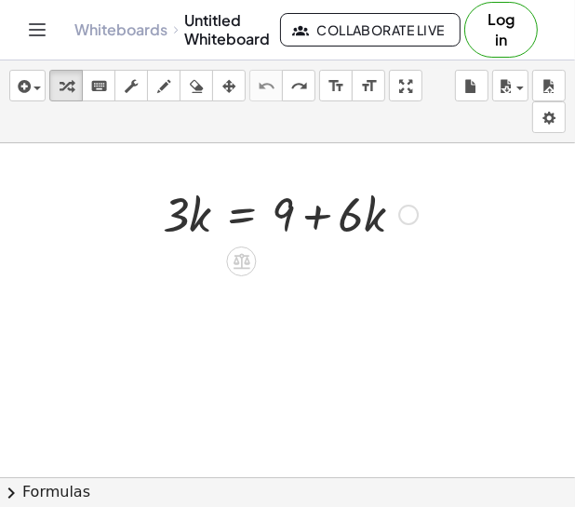
click at [418, 218] on div at bounding box center [289, 212] width 273 height 63
click at [405, 219] on div at bounding box center [408, 215] width 20 height 20
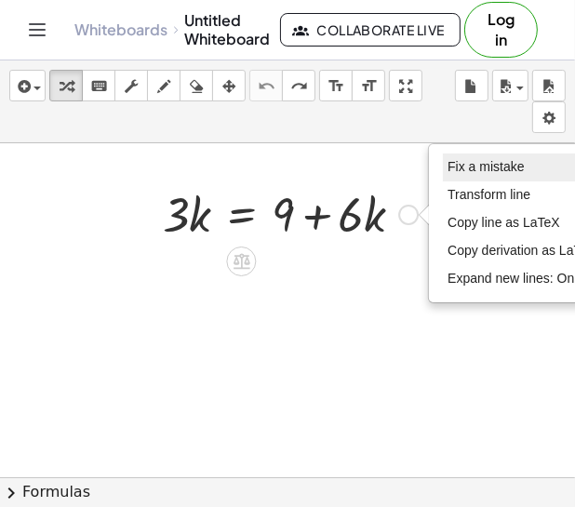
click at [500, 168] on span "Fix a mistake" at bounding box center [485, 166] width 76 height 15
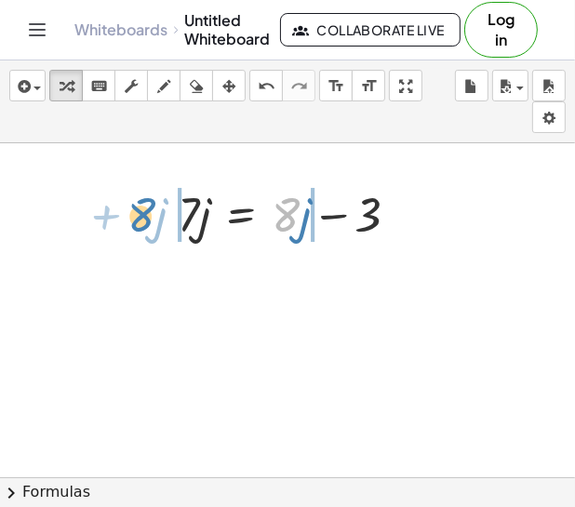
drag, startPoint x: 283, startPoint y: 224, endPoint x: 136, endPoint y: 224, distance: 146.9
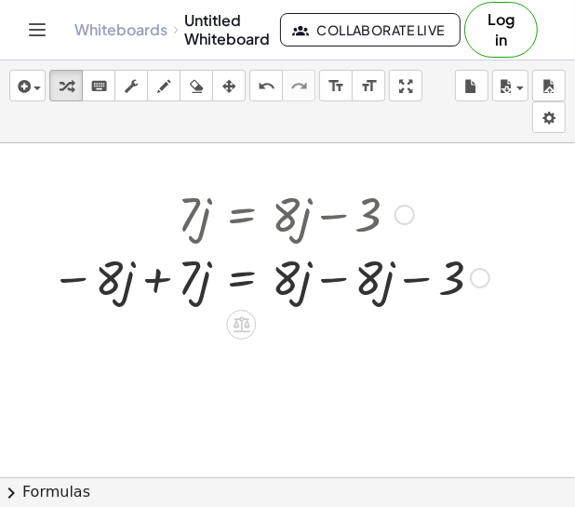
click at [153, 219] on div at bounding box center [270, 212] width 457 height 63
click at [162, 285] on div at bounding box center [270, 276] width 457 height 63
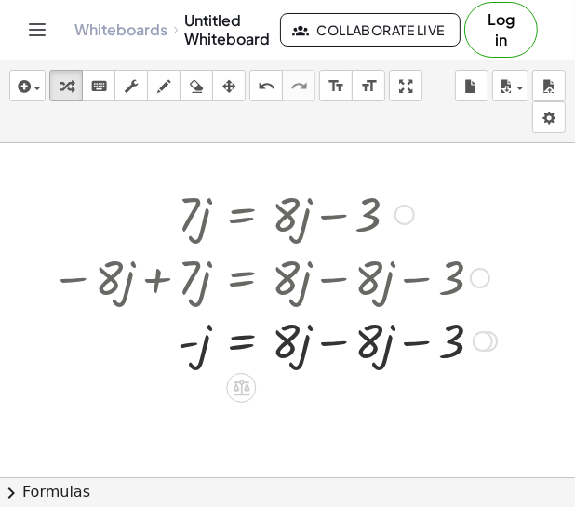
click at [331, 348] on div at bounding box center [274, 339] width 464 height 63
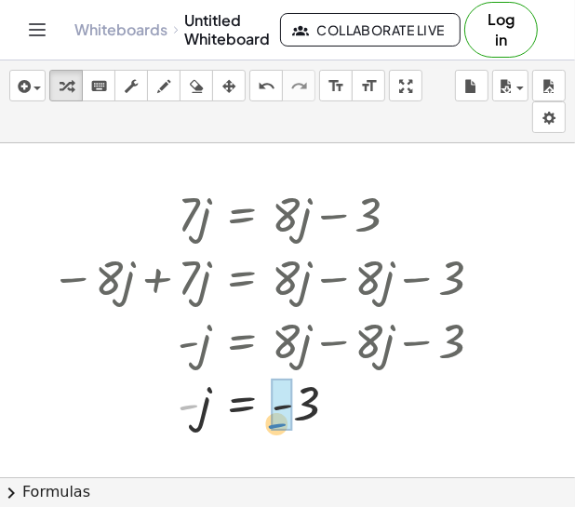
drag, startPoint x: 186, startPoint y: 410, endPoint x: 272, endPoint y: 430, distance: 87.8
click at [272, 430] on div at bounding box center [274, 402] width 464 height 61
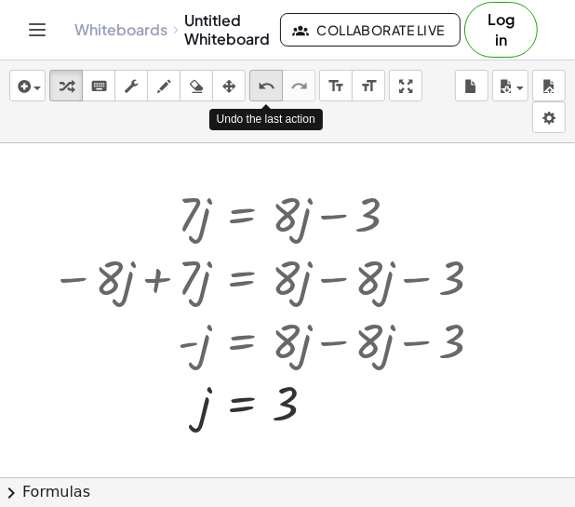
click at [252, 79] on button "undo undo" at bounding box center [265, 86] width 33 height 32
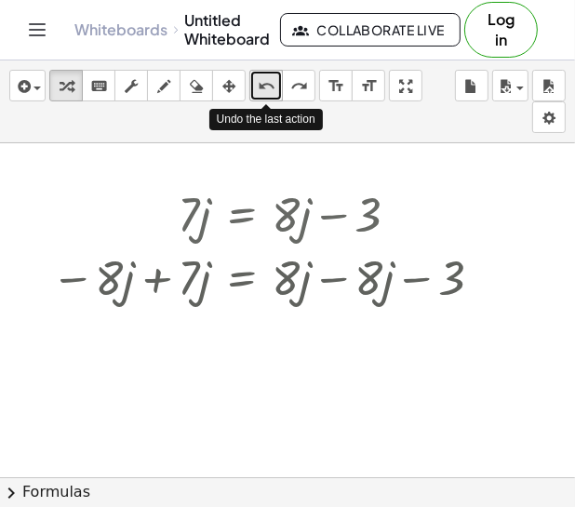
click at [252, 79] on button "undo undo" at bounding box center [265, 86] width 33 height 32
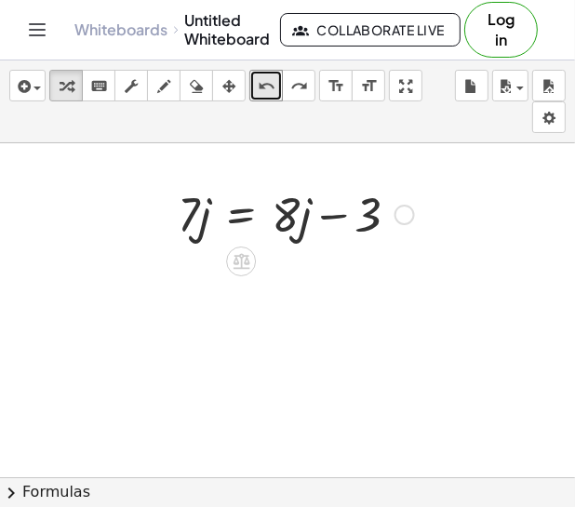
click at [401, 211] on div at bounding box center [404, 215] width 20 height 20
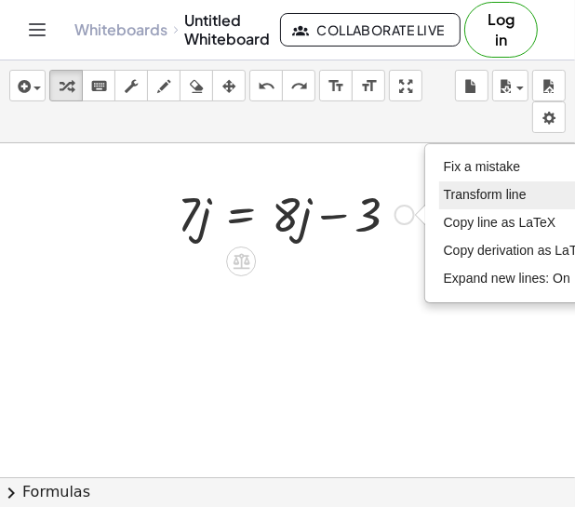
click at [451, 182] on li "Transform line" at bounding box center [518, 195] width 158 height 28
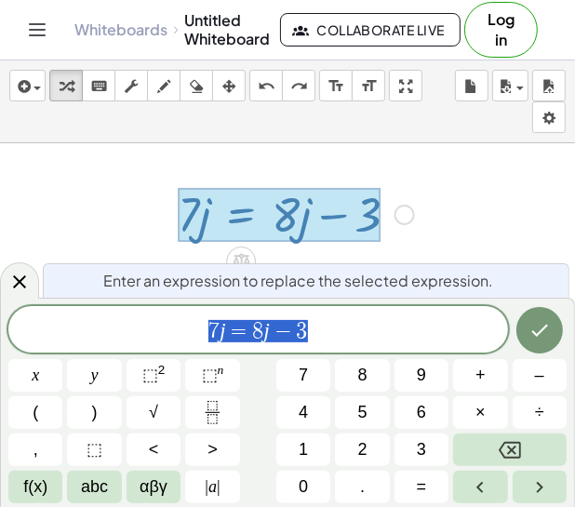
click at [448, 184] on div at bounding box center [287, 500] width 575 height 714
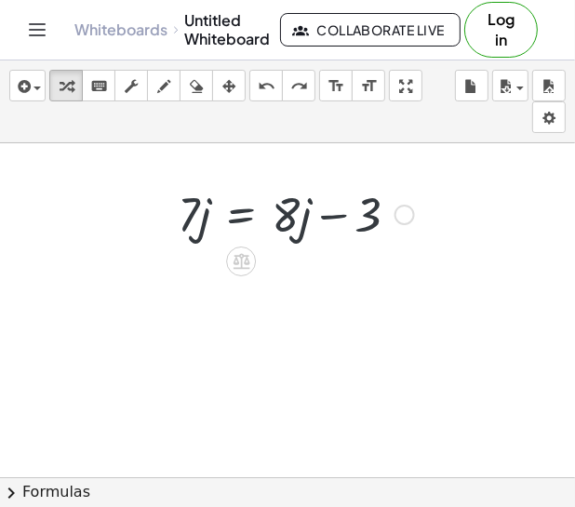
click at [408, 217] on div "Fix a mistake Transform line Copy line as LaTeX Copy derivation as LaTeX Expand…" at bounding box center [404, 215] width 20 height 20
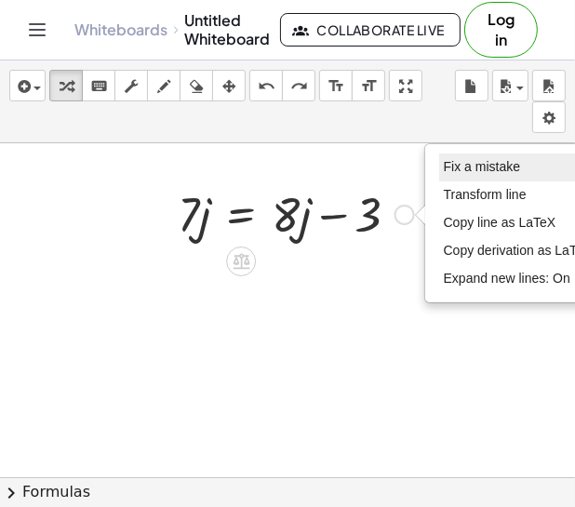
click at [466, 161] on span "Fix a mistake" at bounding box center [482, 166] width 76 height 15
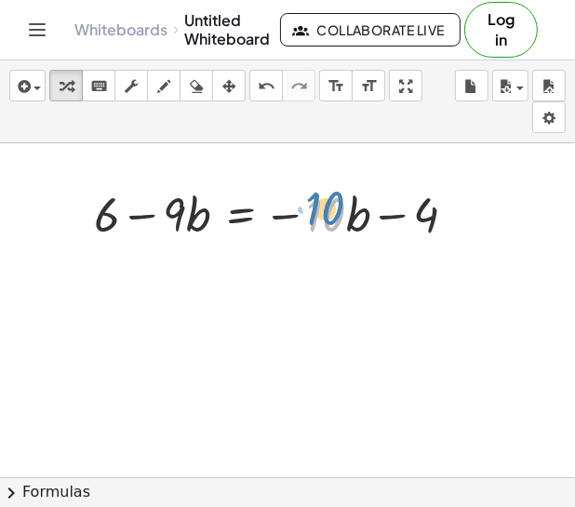
drag, startPoint x: 327, startPoint y: 220, endPoint x: 351, endPoint y: 219, distance: 23.3
click at [351, 219] on div at bounding box center [283, 212] width 396 height 63
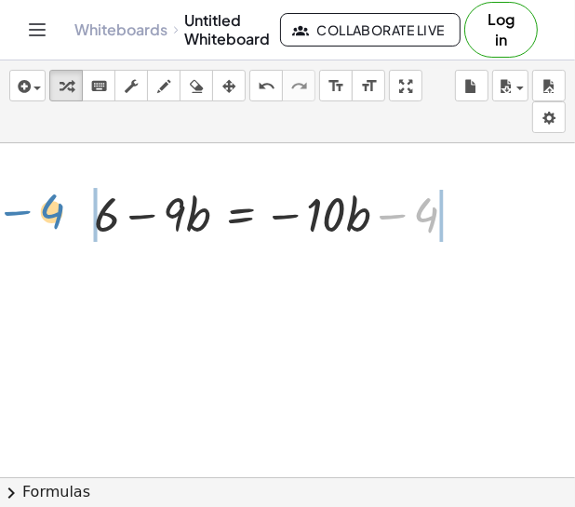
drag, startPoint x: 443, startPoint y: 220, endPoint x: 65, endPoint y: 217, distance: 377.6
click at [66, 217] on div "− 4 + 6 − · 9 · b = − · 10 · b − 4 Fix a mistake Transform line Copy line as La…" at bounding box center [275, 213] width 419 height 73
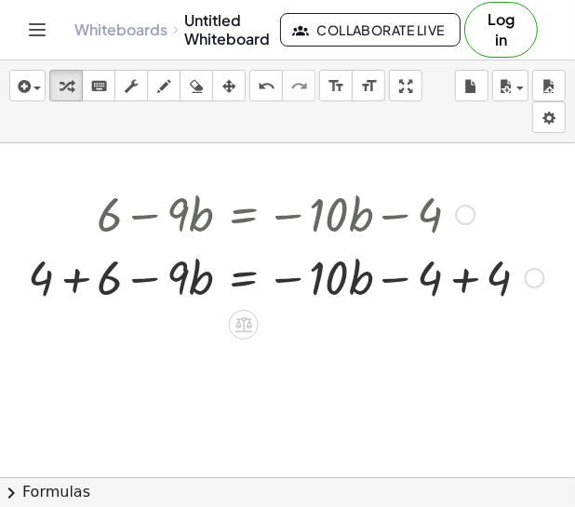
click at [70, 284] on div at bounding box center [286, 276] width 535 height 63
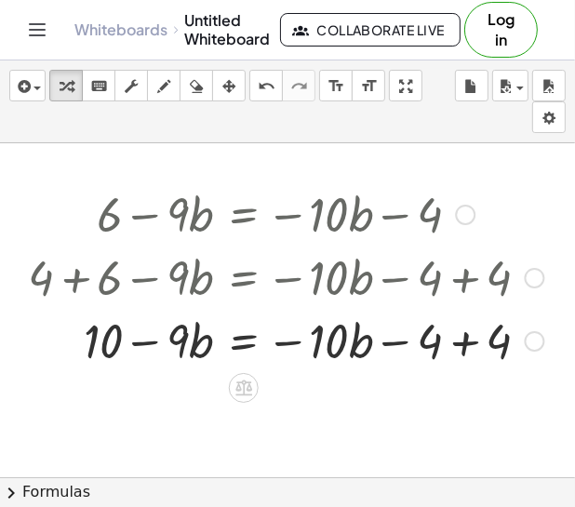
click at [466, 345] on div at bounding box center [286, 339] width 535 height 63
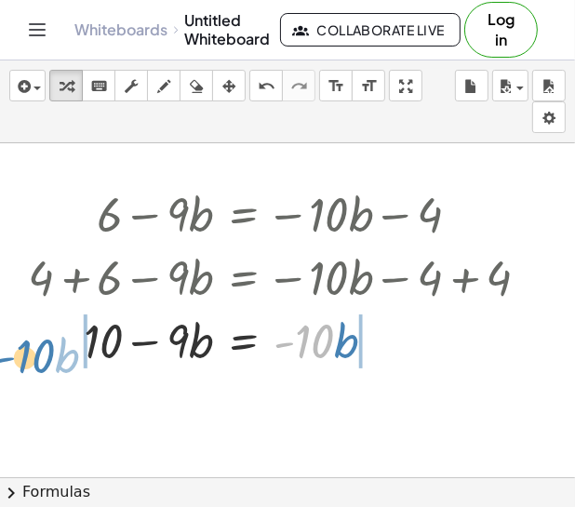
drag, startPoint x: 314, startPoint y: 351, endPoint x: 62, endPoint y: 362, distance: 252.3
click at [35, 365] on div at bounding box center [286, 339] width 535 height 63
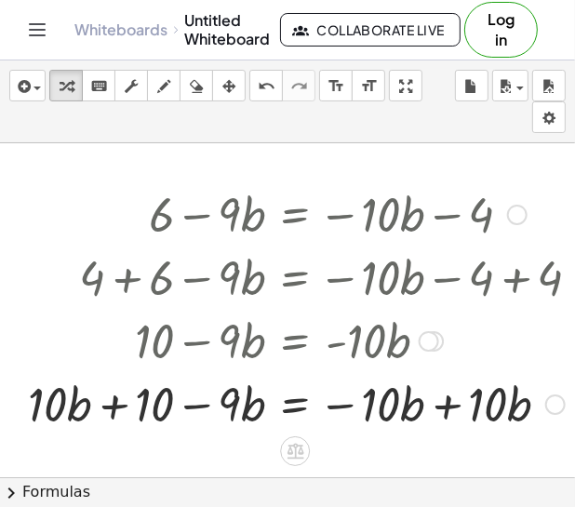
click at [88, 412] on div at bounding box center [312, 402] width 586 height 63
click at [120, 415] on div at bounding box center [312, 402] width 586 height 63
click at [106, 407] on div at bounding box center [312, 402] width 586 height 63
click at [445, 413] on div at bounding box center [312, 402] width 586 height 63
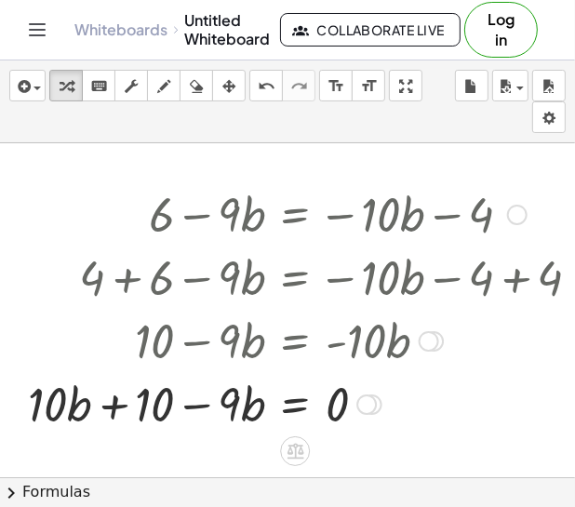
click at [286, 408] on div at bounding box center [312, 402] width 586 height 63
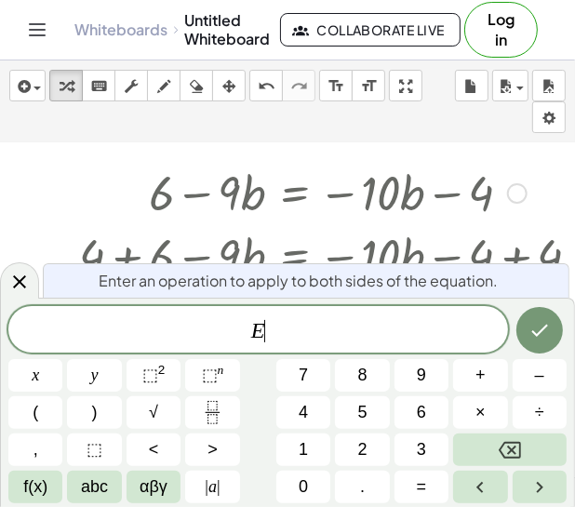
scroll to position [23, 0]
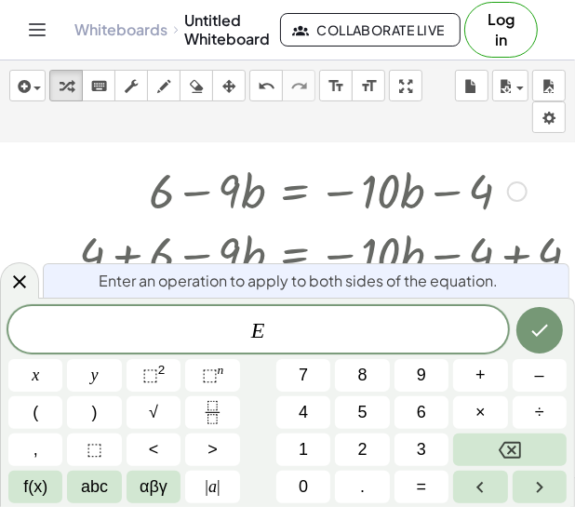
click at [129, 197] on div at bounding box center [312, 189] width 586 height 63
click at [21, 274] on icon at bounding box center [19, 282] width 22 height 22
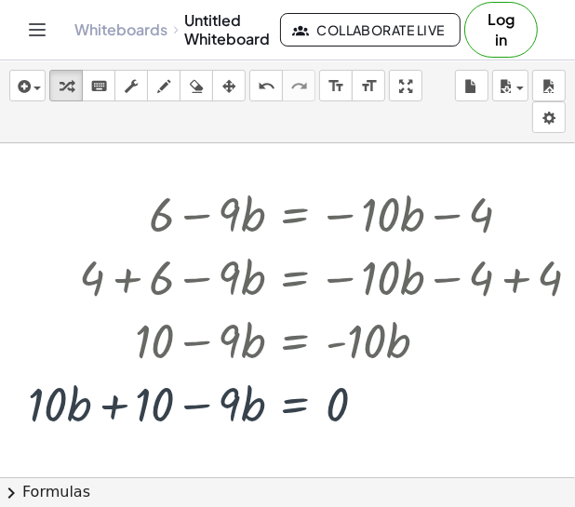
scroll to position [0, 0]
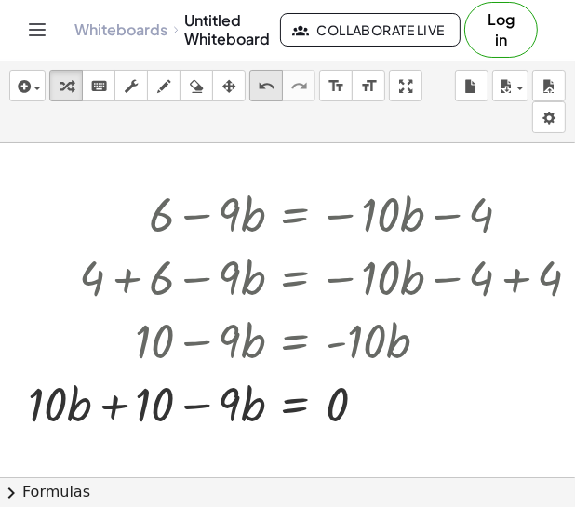
click at [265, 86] on icon "undo" at bounding box center [267, 86] width 18 height 22
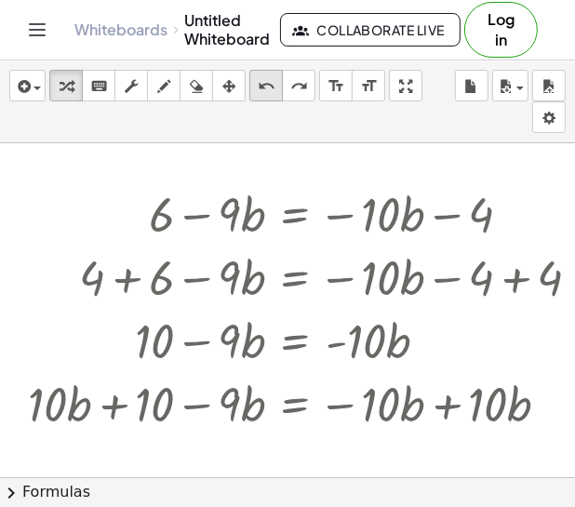
click at [265, 86] on icon "undo" at bounding box center [267, 86] width 18 height 22
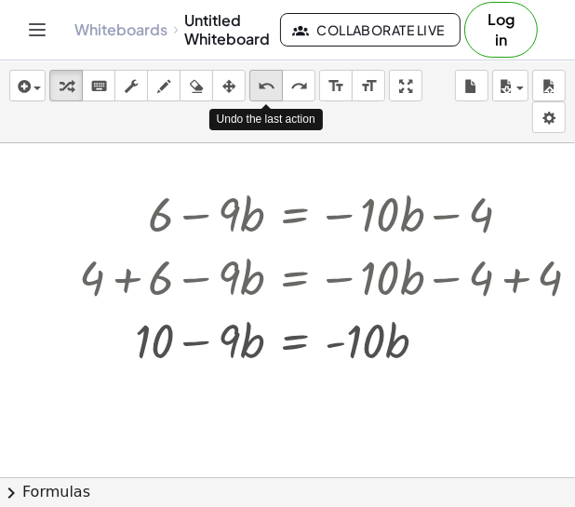
click at [264, 86] on icon "undo" at bounding box center [267, 86] width 18 height 22
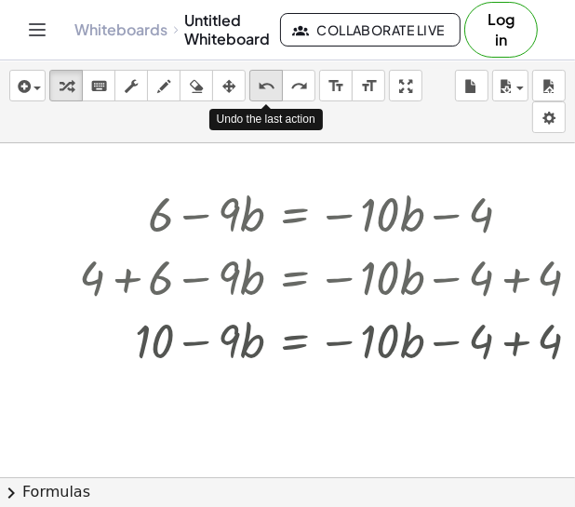
click at [264, 86] on icon "undo" at bounding box center [267, 86] width 18 height 22
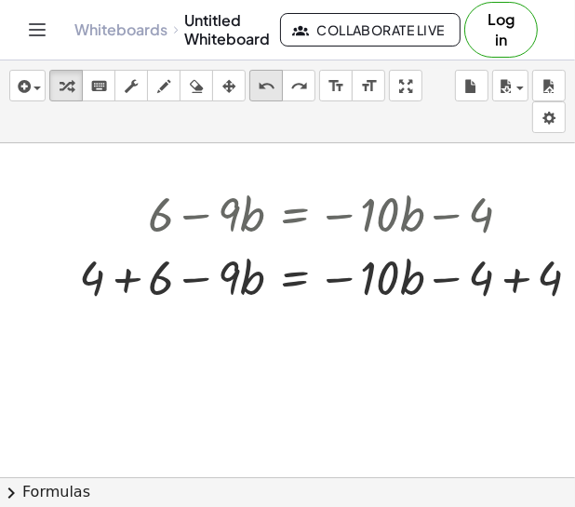
click at [263, 96] on icon "undo" at bounding box center [267, 86] width 18 height 22
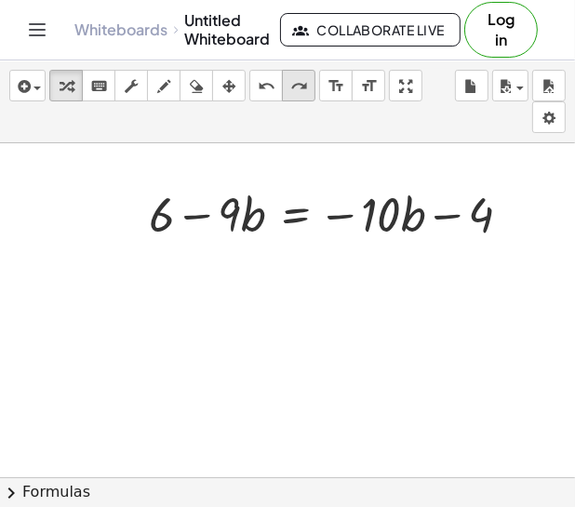
click at [291, 93] on icon "redo" at bounding box center [299, 86] width 18 height 22
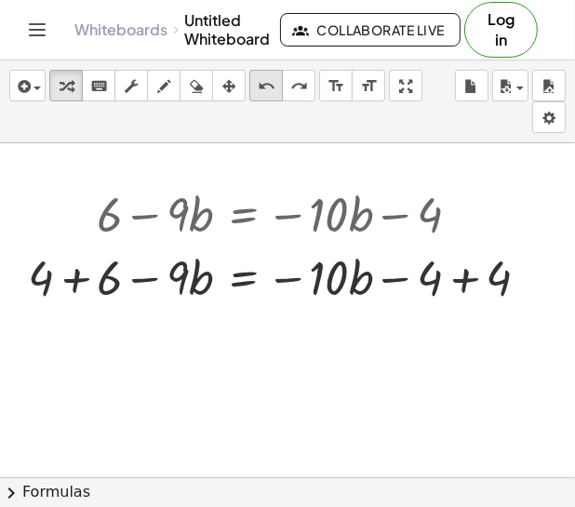
click at [255, 77] on div "undo" at bounding box center [266, 85] width 24 height 22
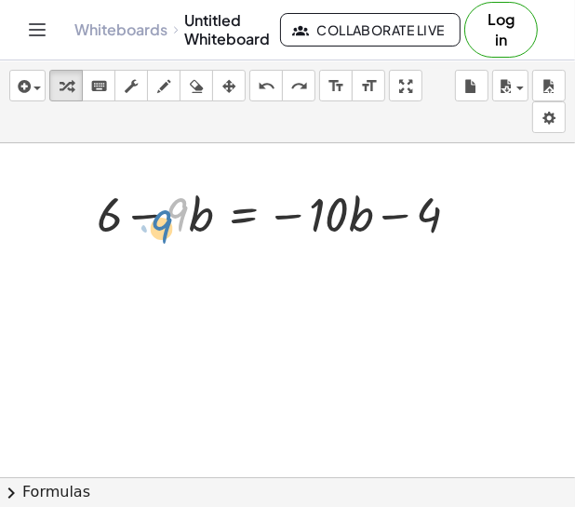
drag, startPoint x: 180, startPoint y: 217, endPoint x: 172, endPoint y: 231, distance: 16.3
click at [172, 231] on div at bounding box center [285, 212] width 396 height 63
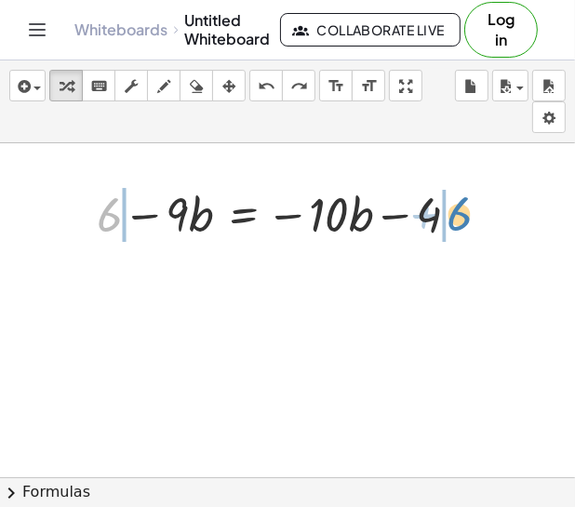
drag, startPoint x: 106, startPoint y: 219, endPoint x: 456, endPoint y: 218, distance: 349.7
click at [456, 218] on div at bounding box center [285, 212] width 396 height 63
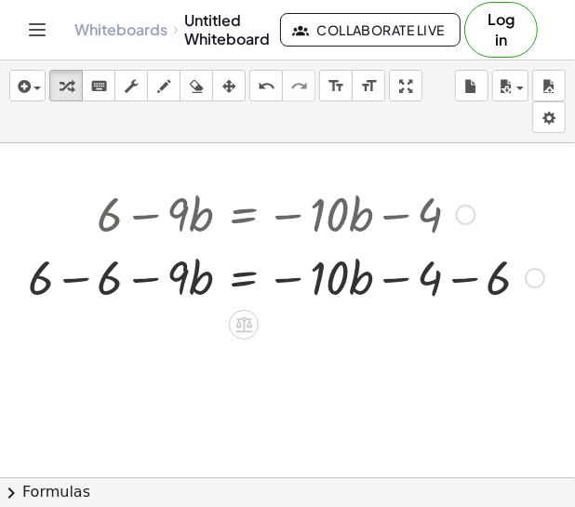
click at [463, 276] on div at bounding box center [286, 276] width 535 height 63
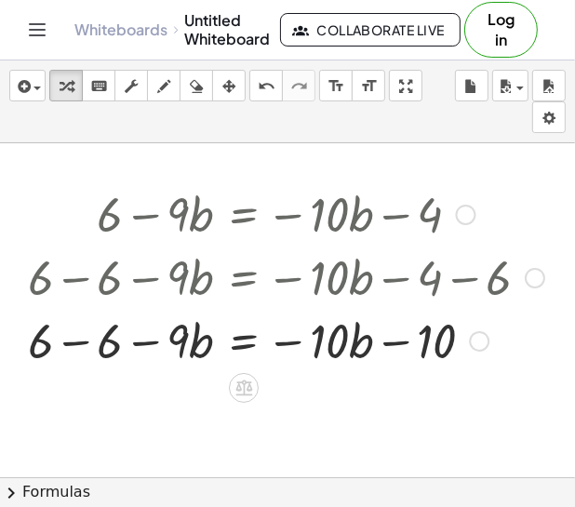
click at [71, 345] on div at bounding box center [286, 339] width 535 height 63
drag, startPoint x: 190, startPoint y: 354, endPoint x: 167, endPoint y: 365, distance: 24.6
click at [167, 365] on div at bounding box center [286, 339] width 535 height 63
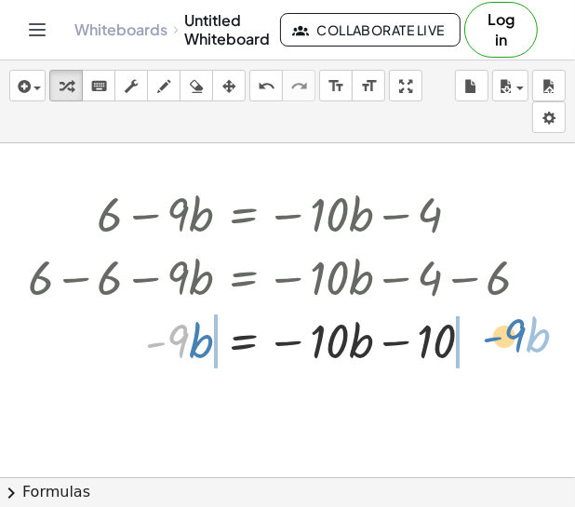
drag, startPoint x: 180, startPoint y: 346, endPoint x: 517, endPoint y: 340, distance: 336.7
click at [517, 340] on div at bounding box center [286, 339] width 535 height 63
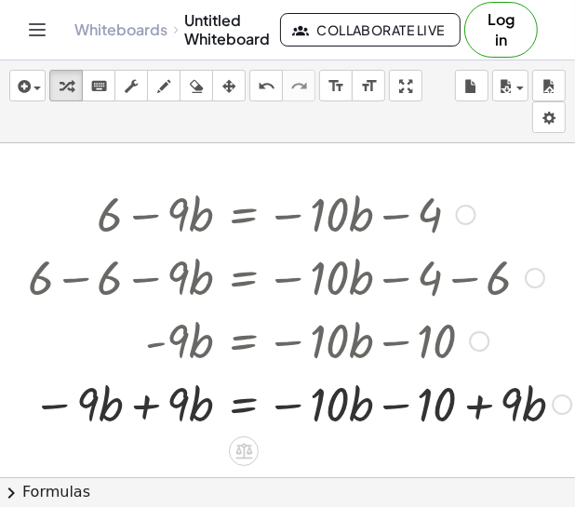
click at [467, 412] on div at bounding box center [300, 402] width 562 height 63
click at [138, 409] on div at bounding box center [300, 402] width 562 height 63
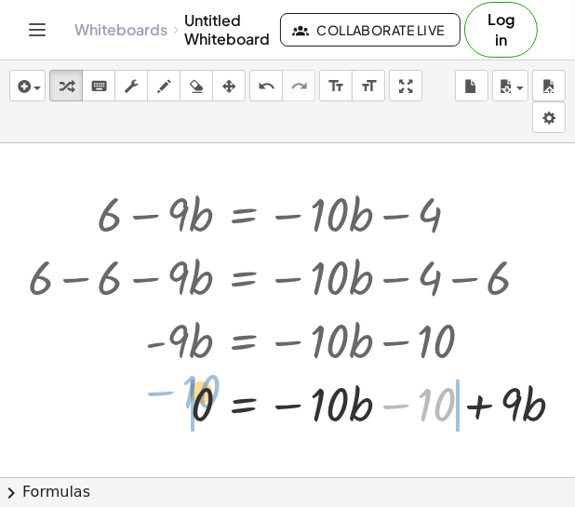
drag, startPoint x: 430, startPoint y: 405, endPoint x: 192, endPoint y: 394, distance: 237.4
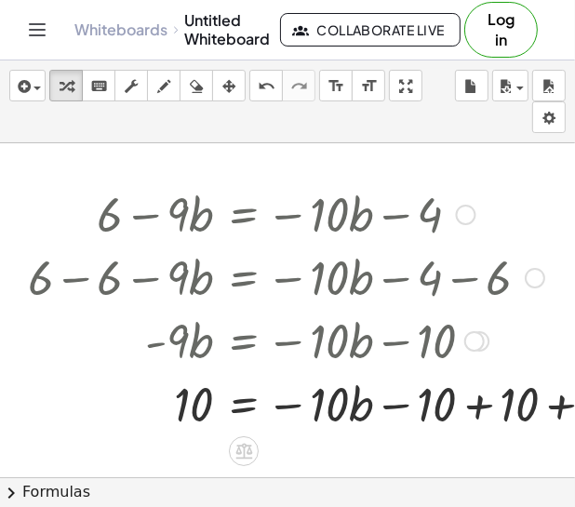
click at [453, 409] on div at bounding box center [345, 402] width 653 height 63
click at [468, 405] on div at bounding box center [345, 402] width 653 height 63
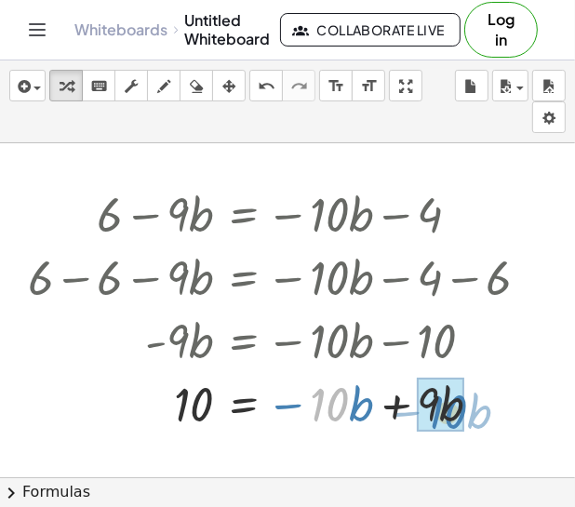
drag, startPoint x: 328, startPoint y: 406, endPoint x: 446, endPoint y: 414, distance: 118.3
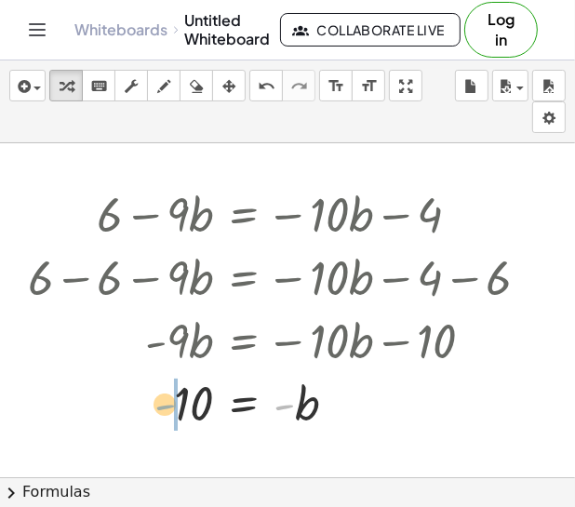
drag, startPoint x: 285, startPoint y: 405, endPoint x: 165, endPoint y: 405, distance: 120.9
click at [165, 405] on div at bounding box center [286, 402] width 535 height 61
click at [254, 72] on button "undo undo" at bounding box center [265, 86] width 33 height 32
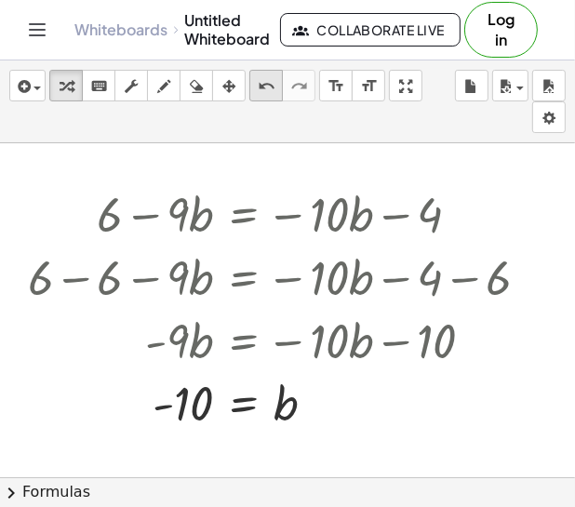
click at [254, 72] on button "undo undo" at bounding box center [265, 86] width 33 height 32
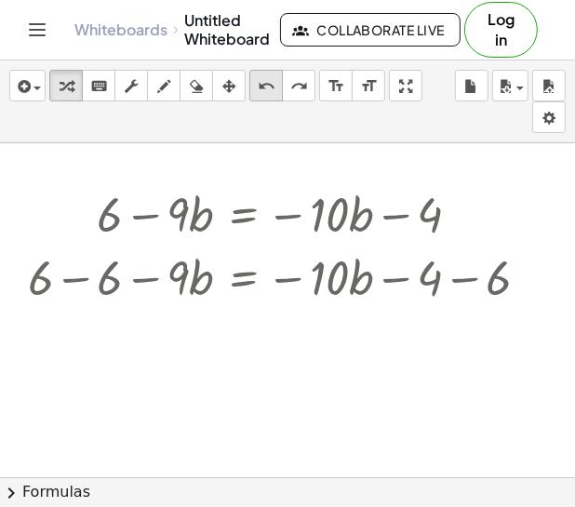
click at [254, 72] on button "undo undo" at bounding box center [265, 86] width 33 height 32
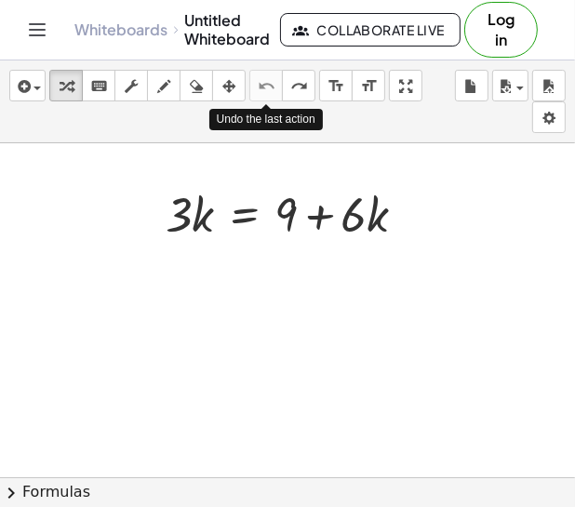
click at [272, 102] on div "insert select one: Math Expression Function Text Youtube Video Graphing Geometr…" at bounding box center [287, 101] width 575 height 83
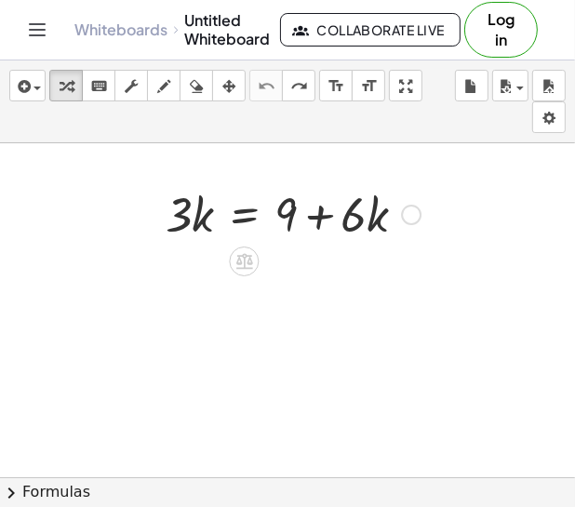
click at [417, 206] on div at bounding box center [411, 215] width 20 height 20
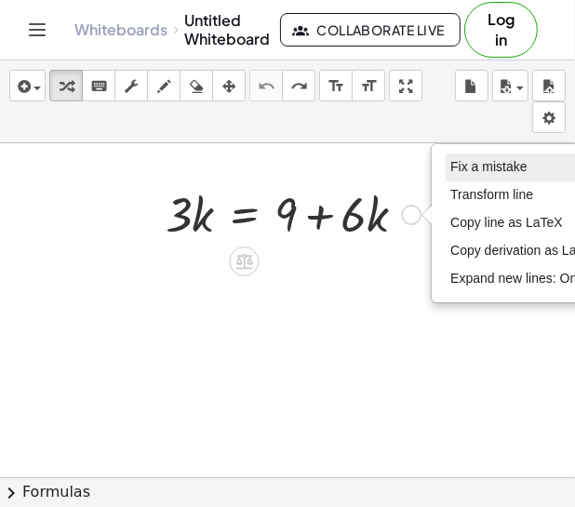
click at [466, 170] on span "Fix a mistake" at bounding box center [488, 166] width 76 height 15
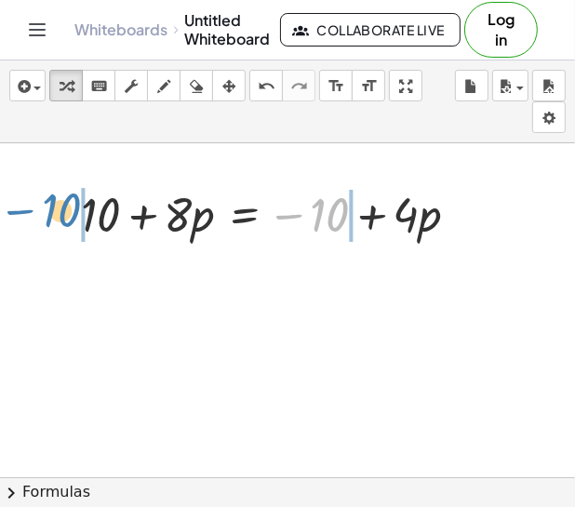
drag, startPoint x: 325, startPoint y: 208, endPoint x: 55, endPoint y: 204, distance: 269.7
click at [55, 204] on div "− 10 + 10 + · 8 · p = − 10 + · 4 · p Fix a mistake Transform line Copy line as …" at bounding box center [270, 213] width 434 height 73
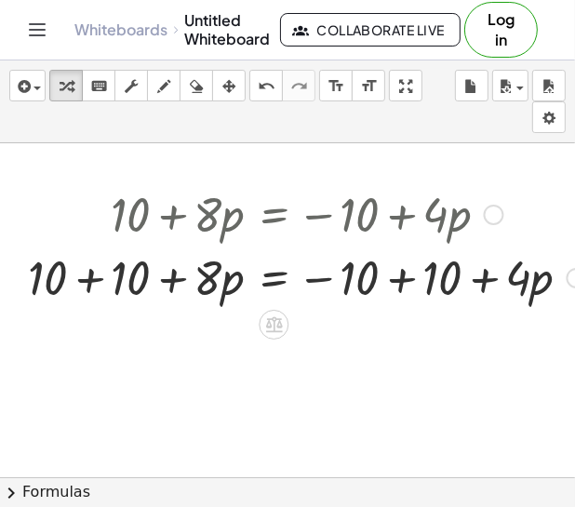
click at [411, 281] on div at bounding box center [307, 276] width 577 height 63
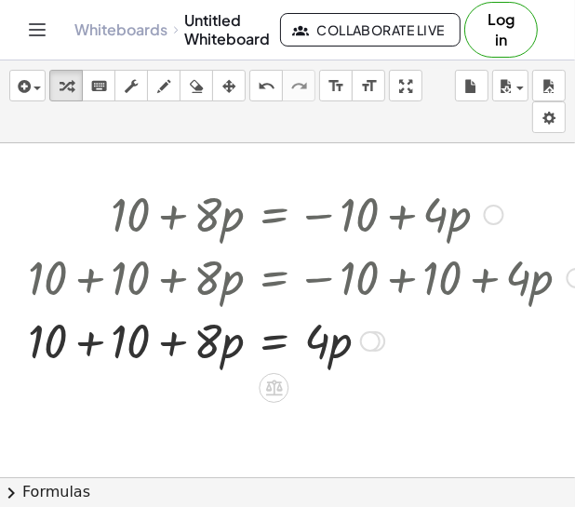
click at [83, 341] on div at bounding box center [307, 339] width 577 height 63
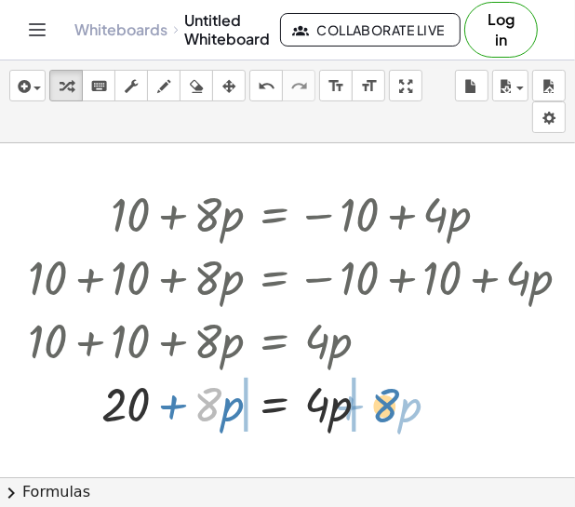
drag, startPoint x: 206, startPoint y: 414, endPoint x: 388, endPoint y: 415, distance: 182.3
click at [388, 415] on div at bounding box center [307, 402] width 577 height 63
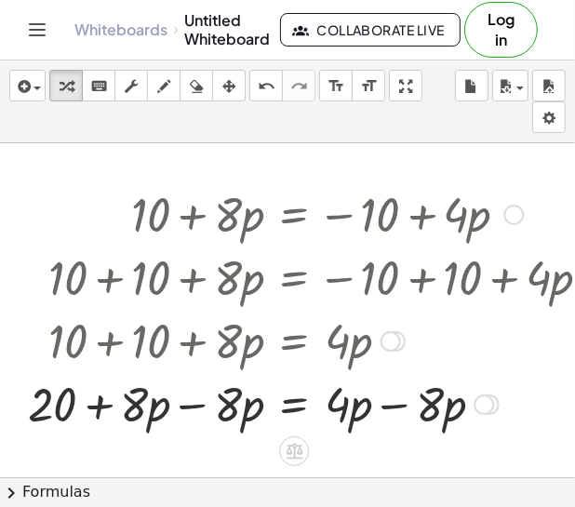
click at [395, 410] on div at bounding box center [317, 402] width 596 height 63
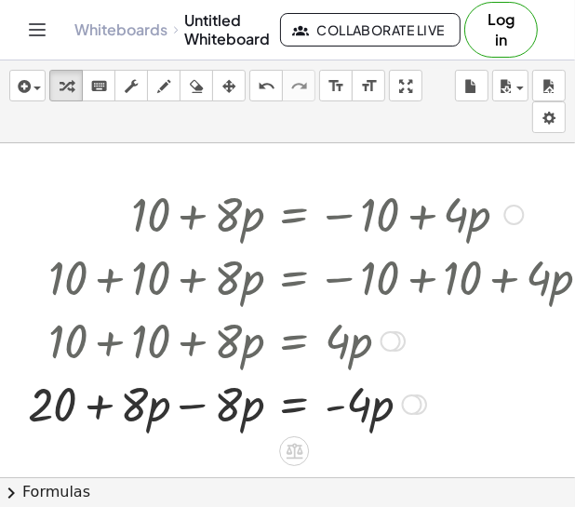
click at [202, 404] on div at bounding box center [317, 402] width 596 height 63
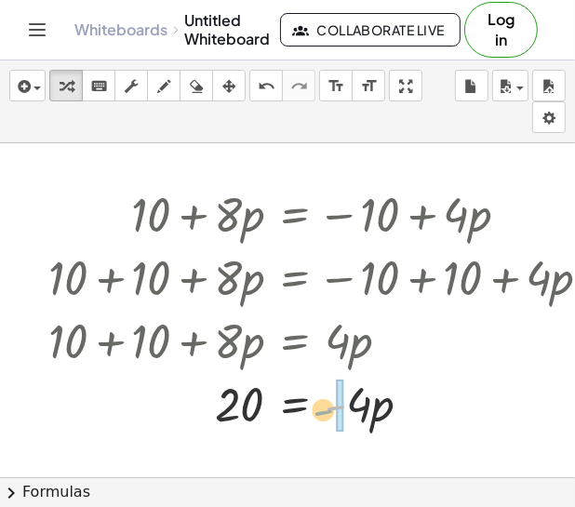
click at [334, 416] on div at bounding box center [327, 402] width 577 height 63
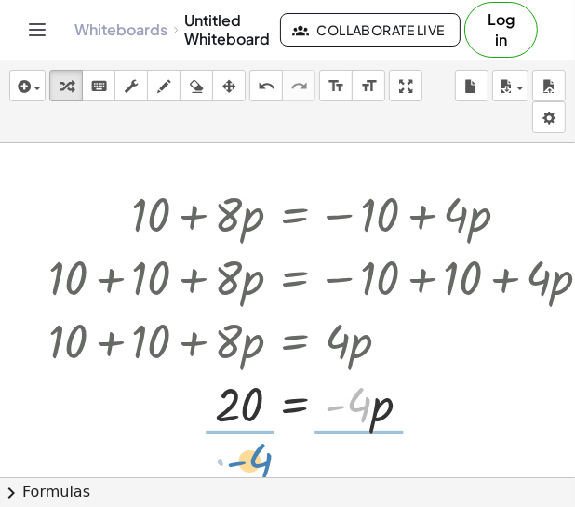
drag, startPoint x: 355, startPoint y: 404, endPoint x: 257, endPoint y: 458, distance: 112.4
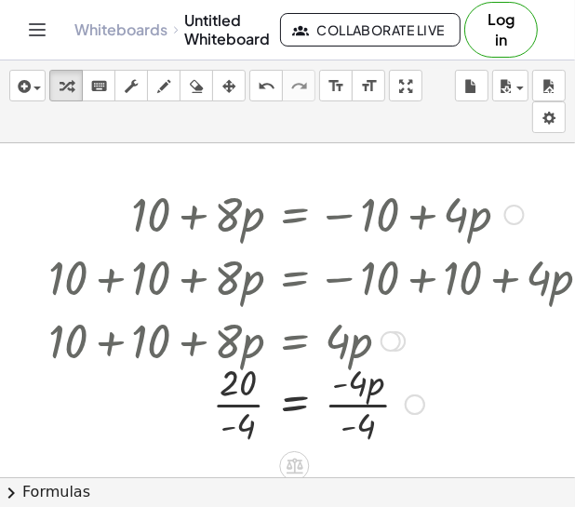
click at [341, 405] on div at bounding box center [327, 402] width 577 height 93
click at [254, 403] on div at bounding box center [327, 402] width 577 height 93
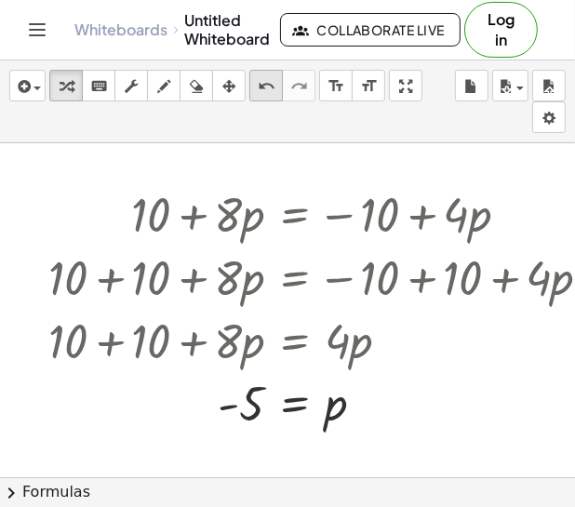
click at [254, 83] on div "undo" at bounding box center [266, 85] width 24 height 22
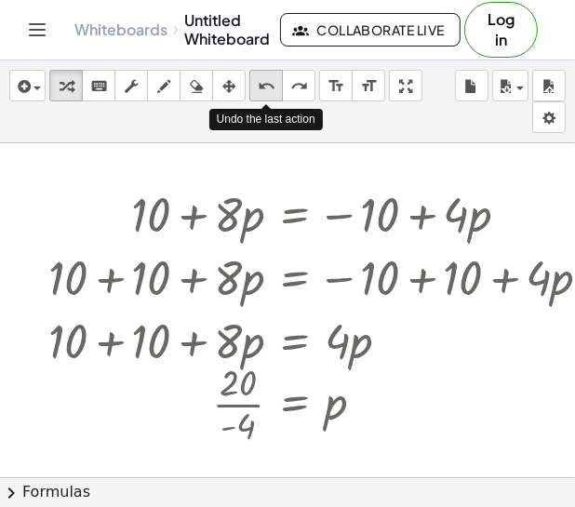
click at [254, 83] on div "undo" at bounding box center [266, 85] width 24 height 22
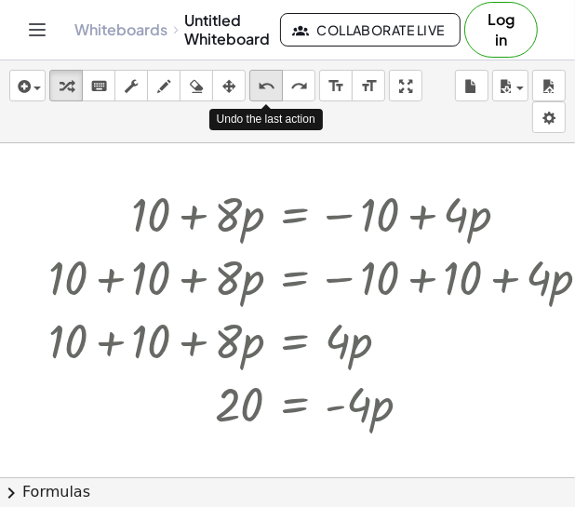
click at [254, 83] on div "undo" at bounding box center [266, 85] width 24 height 22
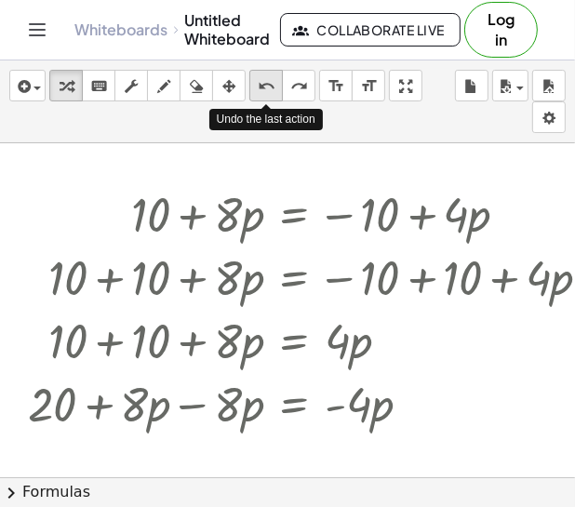
click at [254, 83] on div "undo" at bounding box center [266, 85] width 24 height 22
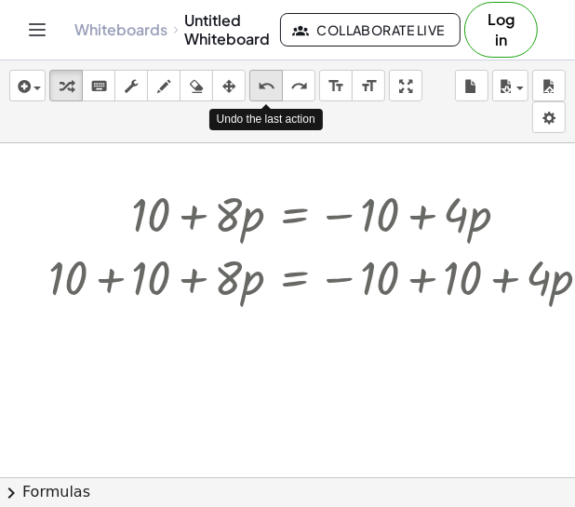
click at [254, 83] on div "undo" at bounding box center [266, 85] width 24 height 22
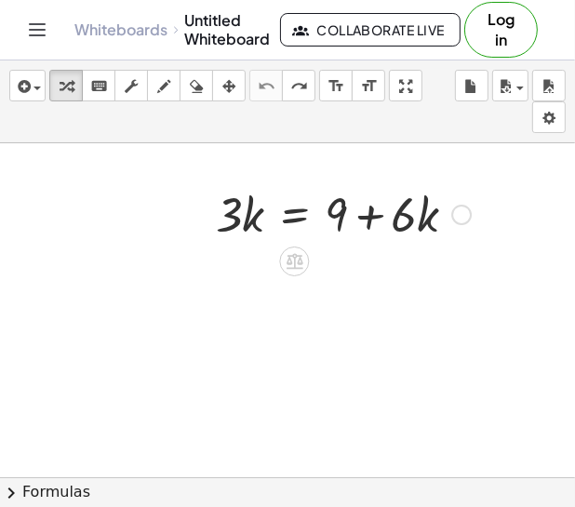
click at [464, 222] on div at bounding box center [461, 215] width 20 height 20
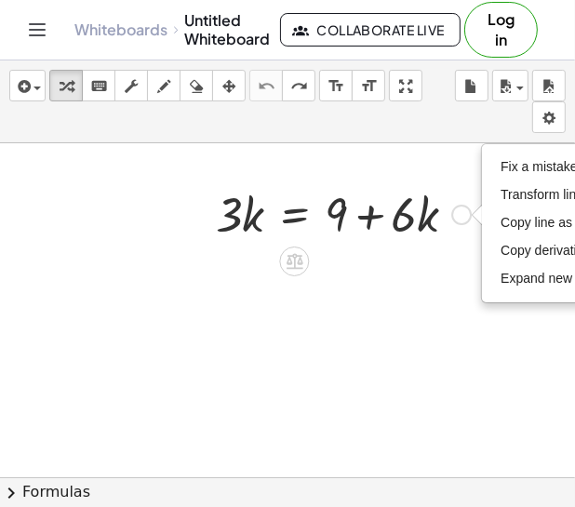
drag, startPoint x: 511, startPoint y: 179, endPoint x: 435, endPoint y: 180, distance: 75.3
click at [435, 180] on div "· 3 · k = + 9 + · 6 · k Fix a mistake Transform line Copy line as LaTeX Copy de…" at bounding box center [336, 213] width 297 height 73
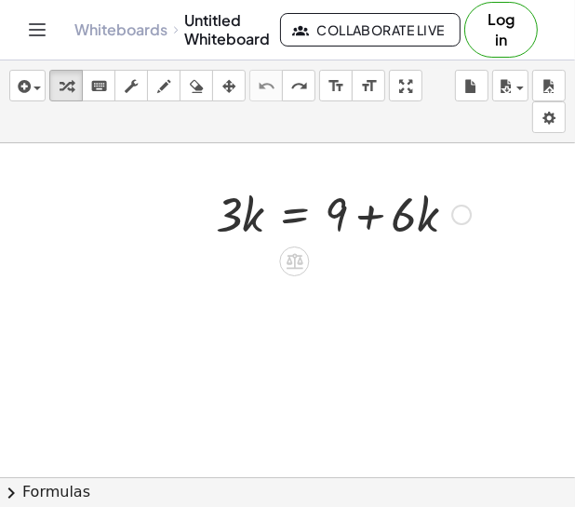
click at [457, 226] on div at bounding box center [342, 212] width 273 height 63
click at [453, 219] on div "Fix a mistake Transform line Copy line as LaTeX Copy derivation as LaTeX Expand…" at bounding box center [461, 215] width 20 height 20
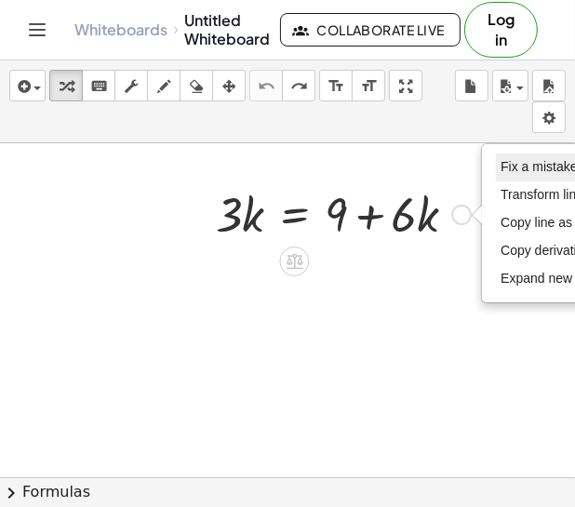
click at [507, 172] on span "Fix a mistake" at bounding box center [538, 166] width 76 height 15
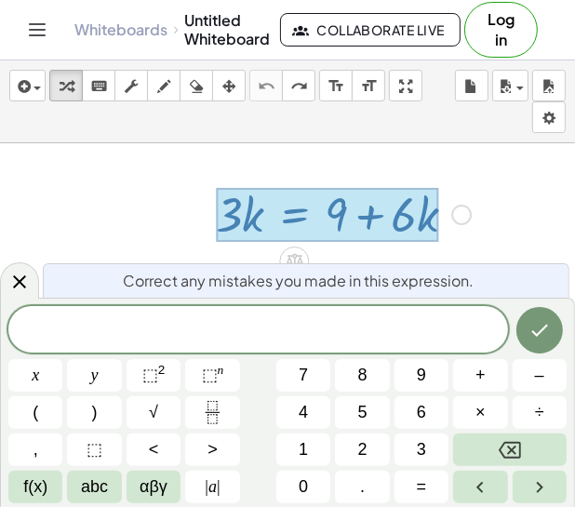
click at [308, 336] on span "​" at bounding box center [257, 331] width 499 height 26
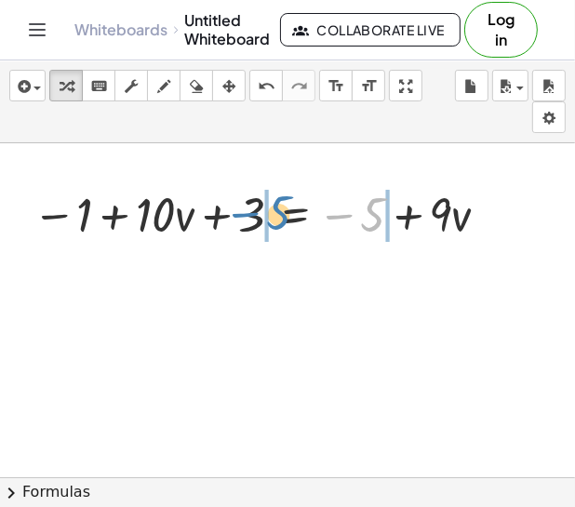
drag, startPoint x: 377, startPoint y: 217, endPoint x: 283, endPoint y: 215, distance: 93.9
click at [283, 215] on div at bounding box center [264, 212] width 482 height 63
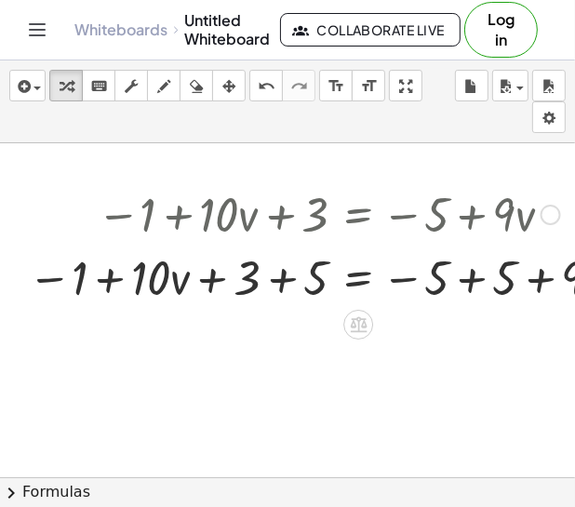
click at [285, 273] on div at bounding box center [328, 276] width 618 height 63
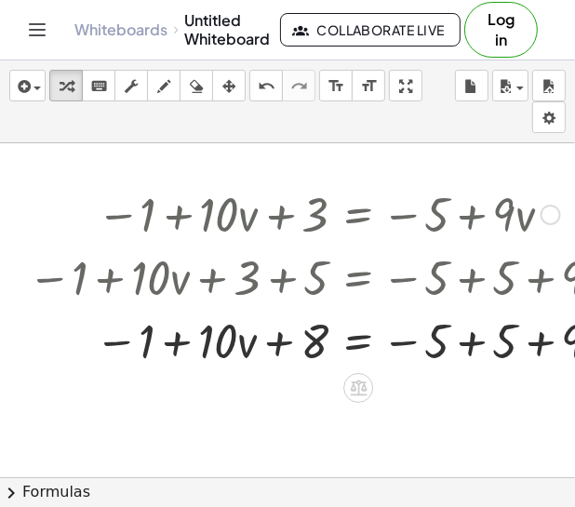
click at [471, 338] on div at bounding box center [328, 339] width 618 height 63
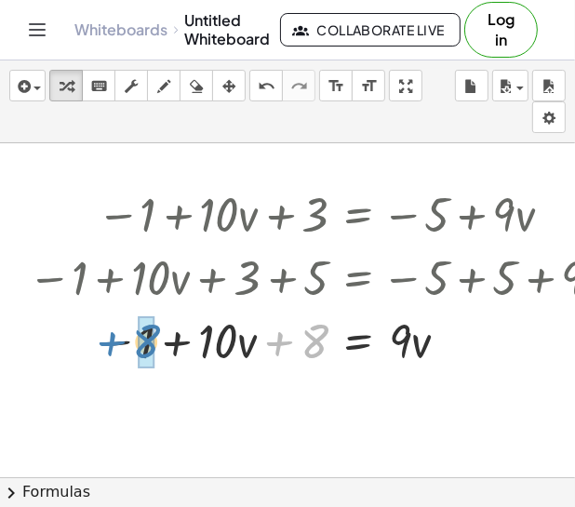
drag, startPoint x: 322, startPoint y: 338, endPoint x: 160, endPoint y: 341, distance: 161.8
click at [160, 341] on div at bounding box center [328, 339] width 618 height 63
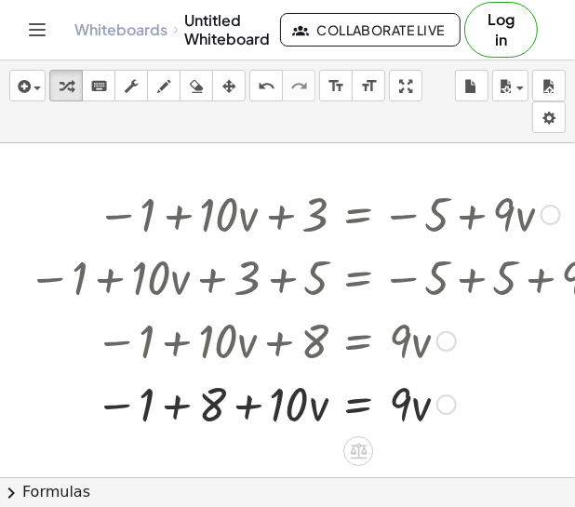
click at [181, 409] on div at bounding box center [328, 402] width 618 height 63
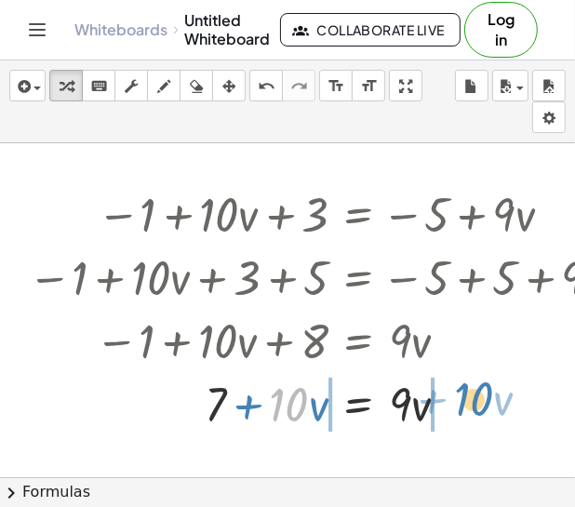
drag, startPoint x: 287, startPoint y: 410, endPoint x: 473, endPoint y: 404, distance: 186.1
click at [473, 404] on div at bounding box center [328, 402] width 618 height 63
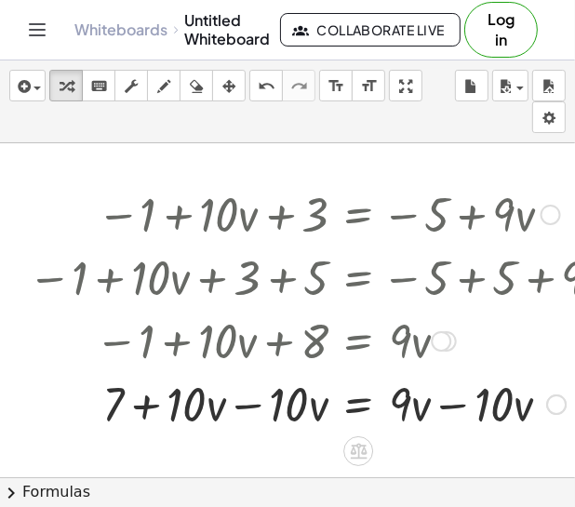
click at [248, 405] on div at bounding box center [328, 402] width 618 height 63
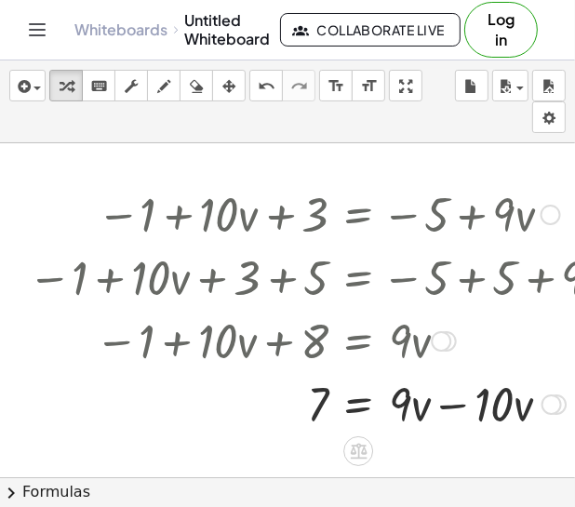
click at [451, 408] on div at bounding box center [328, 402] width 618 height 63
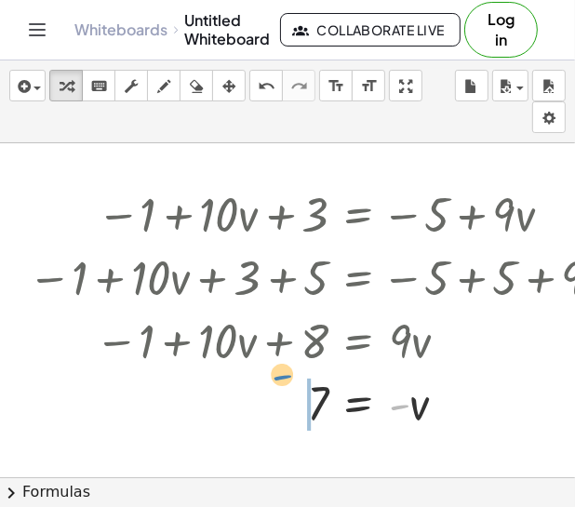
drag, startPoint x: 402, startPoint y: 407, endPoint x: 285, endPoint y: 379, distance: 120.4
click at [285, 379] on div at bounding box center [328, 402] width 618 height 61
click at [258, 75] on icon "undo" at bounding box center [267, 86] width 18 height 22
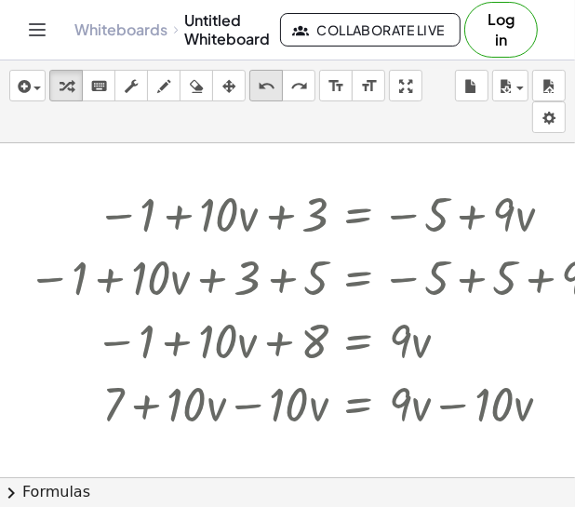
click at [258, 75] on icon "undo" at bounding box center [267, 86] width 18 height 22
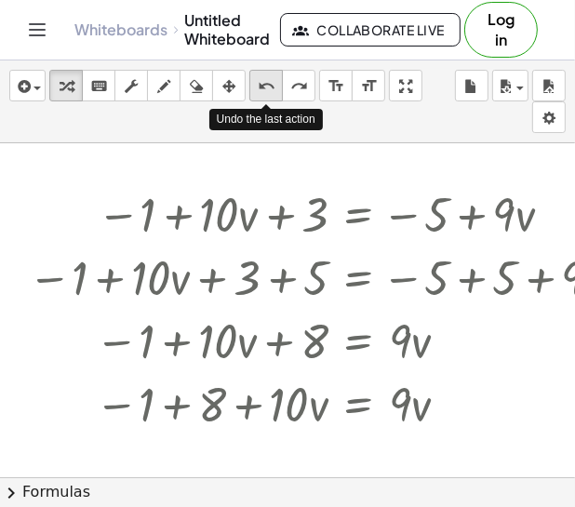
click at [258, 75] on icon "undo" at bounding box center [267, 86] width 18 height 22
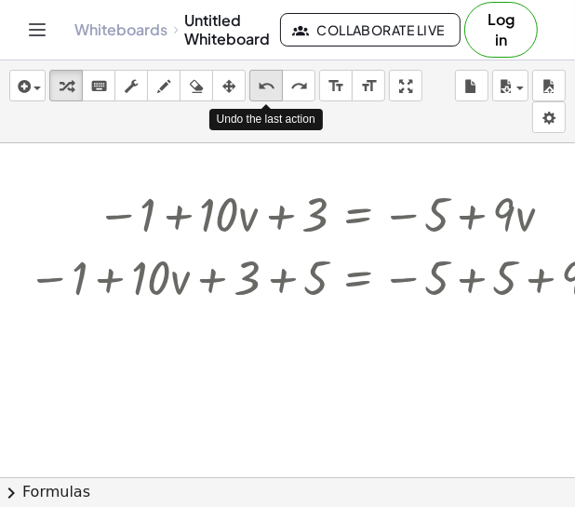
click at [258, 75] on icon "undo" at bounding box center [267, 86] width 18 height 22
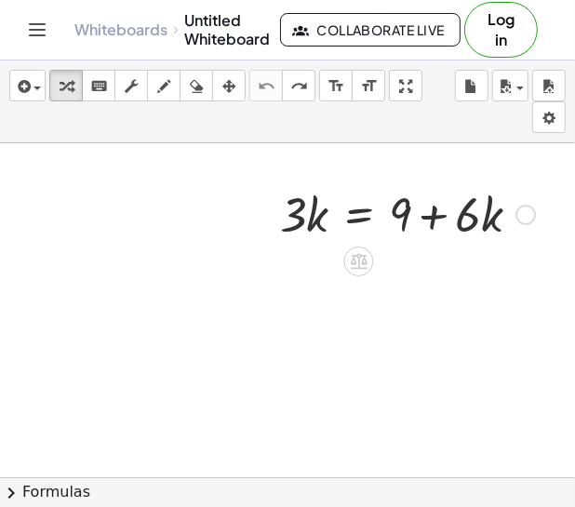
click at [510, 211] on div at bounding box center [407, 212] width 273 height 63
click at [531, 216] on div at bounding box center [525, 215] width 20 height 20
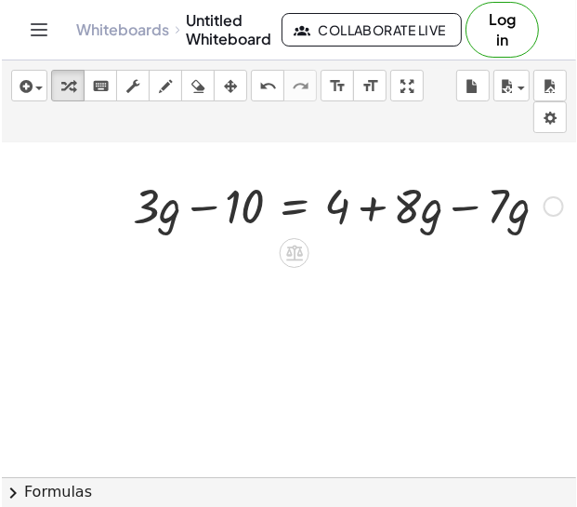
scroll to position [8, 70]
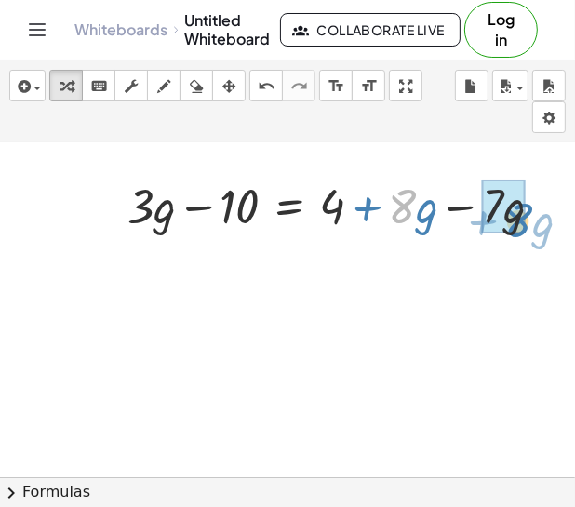
drag, startPoint x: 406, startPoint y: 206, endPoint x: 520, endPoint y: 219, distance: 114.2
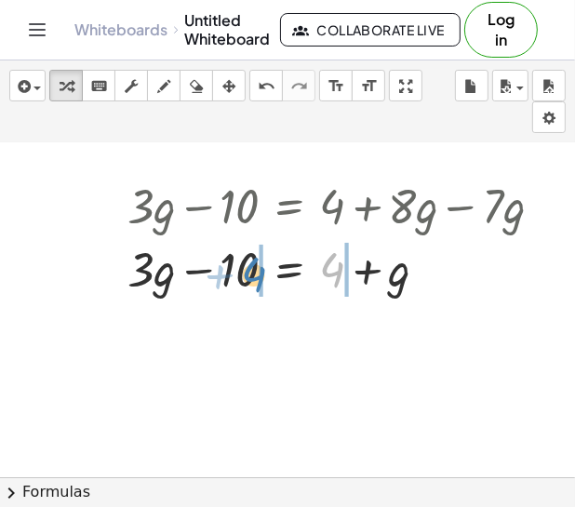
drag, startPoint x: 334, startPoint y: 272, endPoint x: 257, endPoint y: 277, distance: 77.3
click at [257, 277] on div at bounding box center [342, 267] width 449 height 63
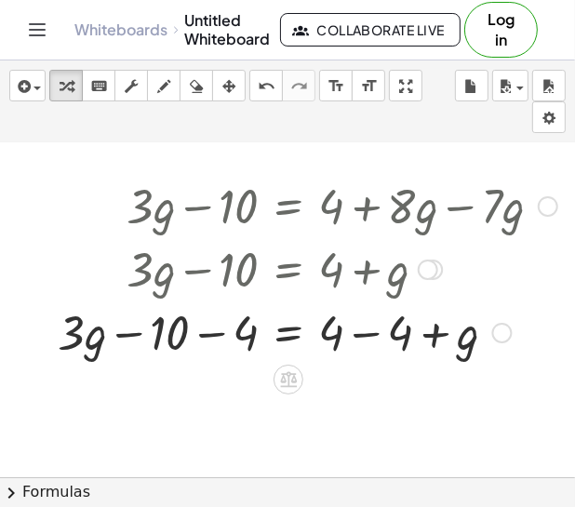
click at [206, 336] on div at bounding box center [307, 330] width 518 height 63
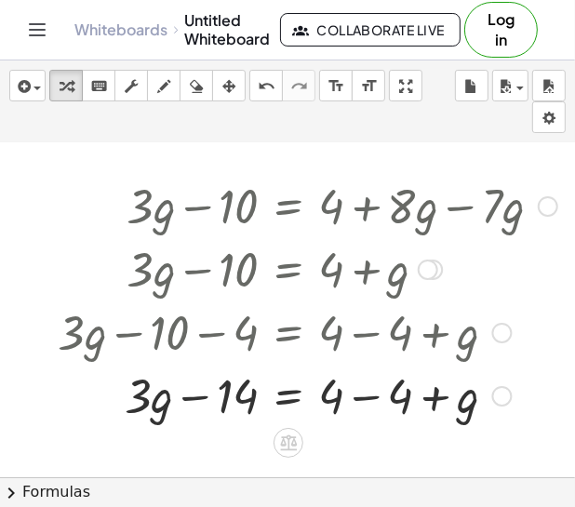
click at [372, 399] on div at bounding box center [307, 394] width 518 height 63
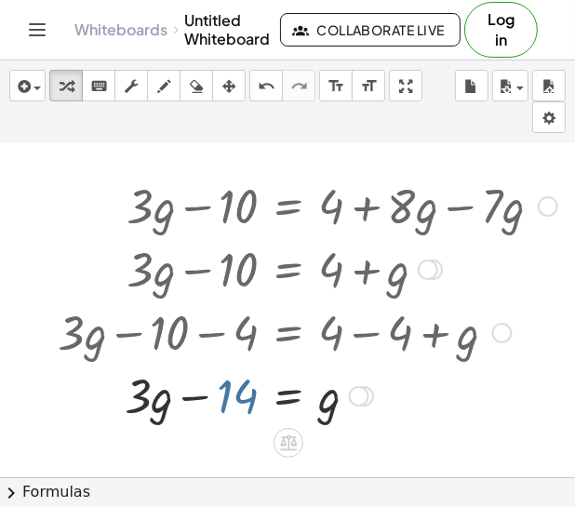
click at [229, 405] on div at bounding box center [307, 394] width 518 height 63
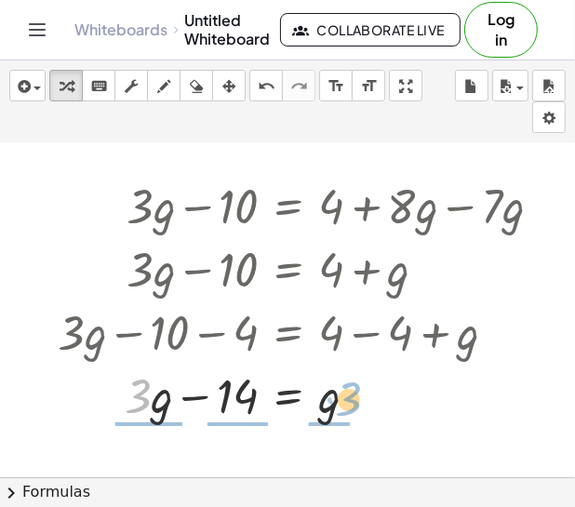
drag, startPoint x: 139, startPoint y: 397, endPoint x: 351, endPoint y: 400, distance: 211.1
click at [351, 400] on div at bounding box center [307, 394] width 518 height 63
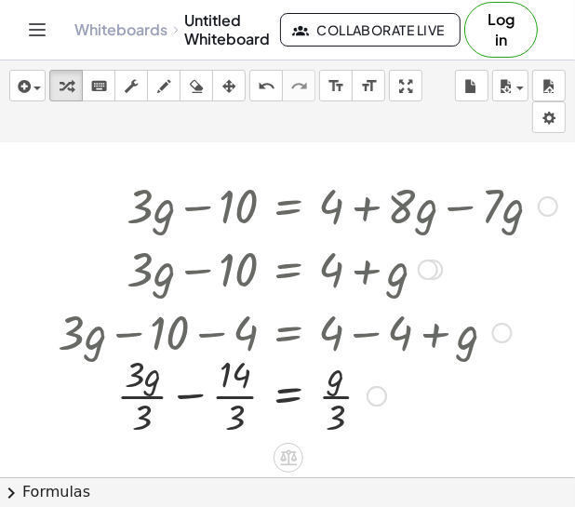
click at [338, 396] on div at bounding box center [307, 394] width 518 height 93
click at [127, 395] on div at bounding box center [307, 394] width 518 height 93
click at [343, 400] on div at bounding box center [307, 394] width 518 height 93
click at [178, 435] on div at bounding box center [307, 394] width 518 height 93
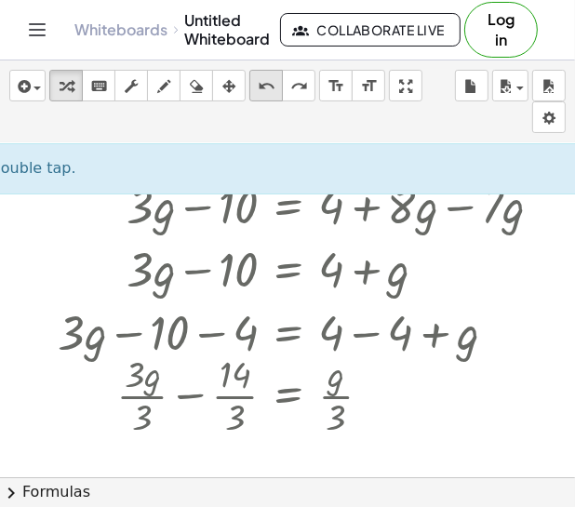
click at [264, 94] on icon "undo" at bounding box center [267, 86] width 18 height 22
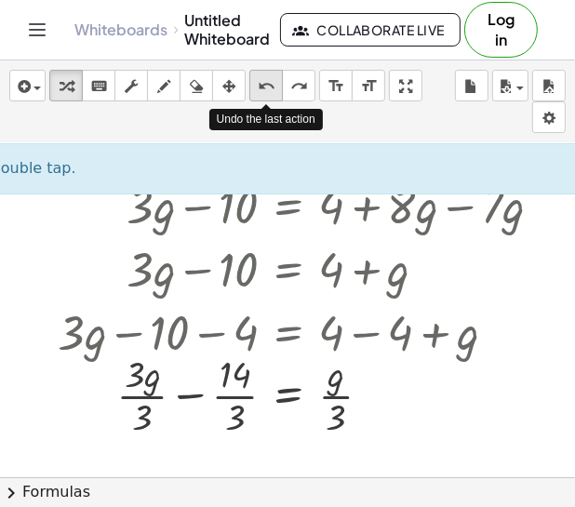
click at [264, 94] on icon "undo" at bounding box center [267, 86] width 18 height 22
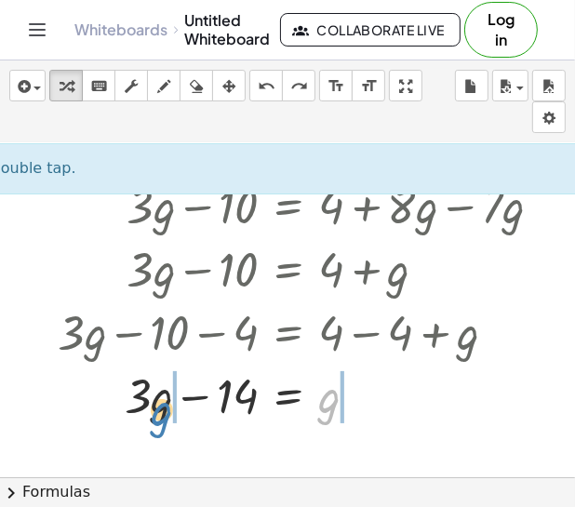
drag, startPoint x: 331, startPoint y: 405, endPoint x: 161, endPoint y: 417, distance: 170.6
click at [161, 417] on div at bounding box center [305, 394] width 498 height 63
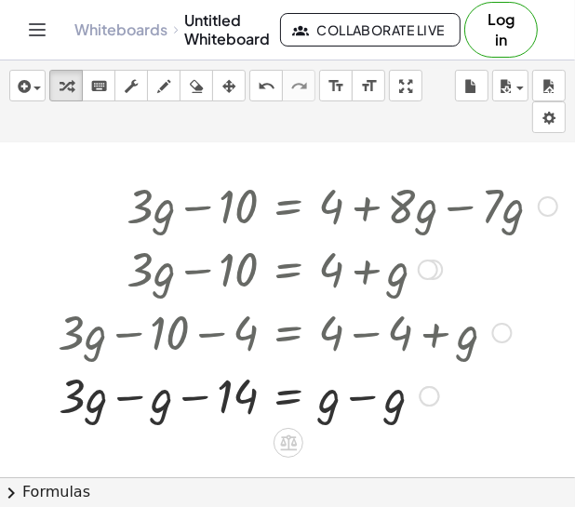
click at [120, 399] on div at bounding box center [307, 394] width 518 height 63
click at [363, 398] on div at bounding box center [307, 394] width 518 height 63
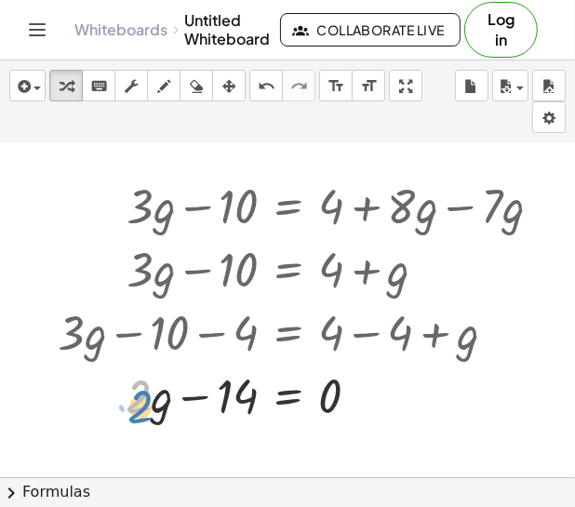
click at [129, 404] on div at bounding box center [307, 394] width 518 height 63
click at [266, 78] on icon "undo" at bounding box center [267, 86] width 18 height 22
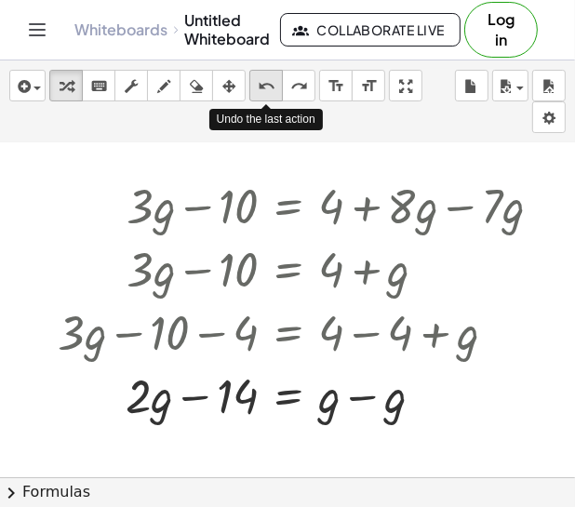
click at [264, 76] on icon "undo" at bounding box center [267, 86] width 18 height 22
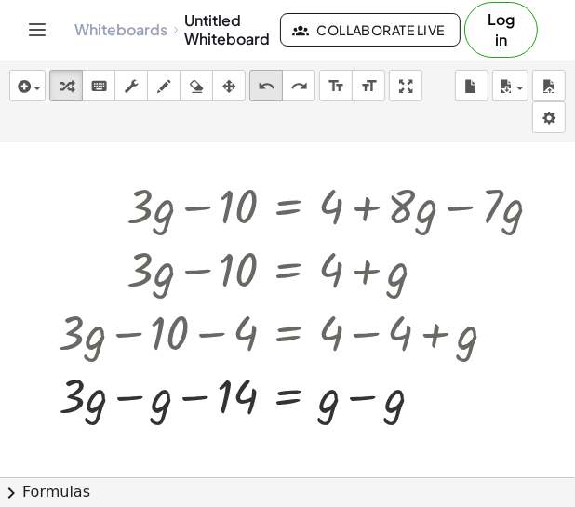
click at [276, 71] on button "undo undo" at bounding box center [265, 86] width 33 height 32
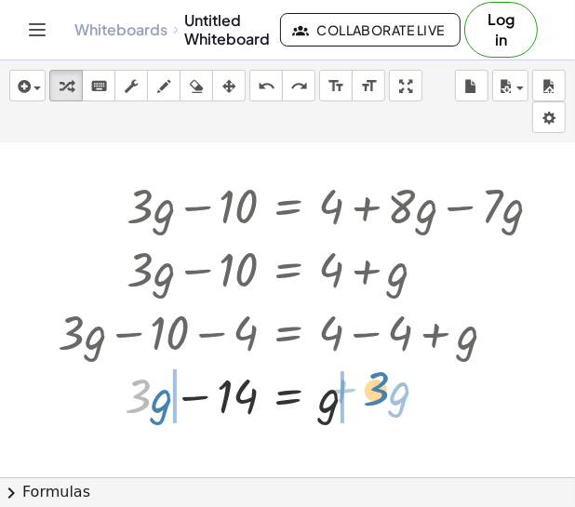
drag, startPoint x: 128, startPoint y: 412, endPoint x: 368, endPoint y: 404, distance: 240.1
click at [368, 404] on div at bounding box center [306, 394] width 387 height 63
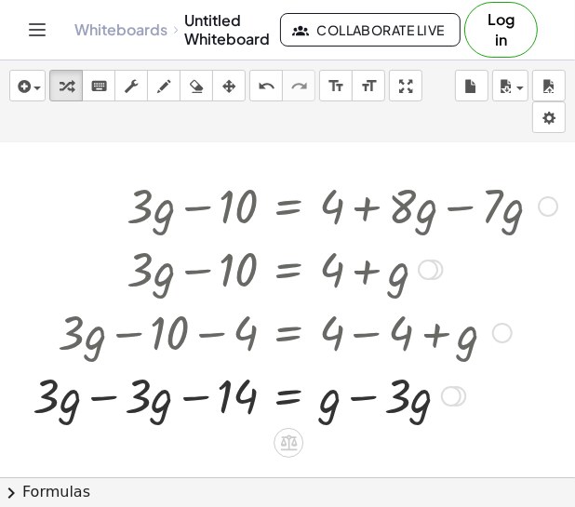
click at [103, 398] on div at bounding box center [294, 394] width 543 height 63
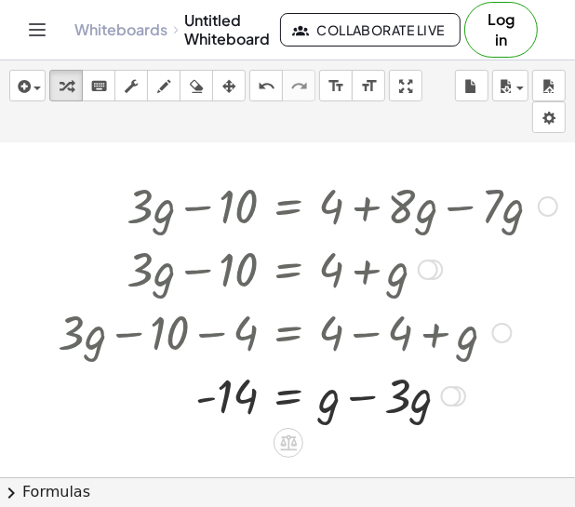
click at [368, 402] on div at bounding box center [307, 394] width 518 height 63
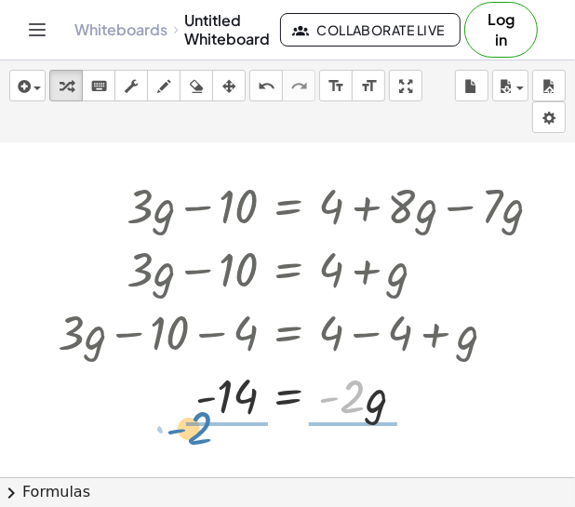
drag, startPoint x: 352, startPoint y: 404, endPoint x: 199, endPoint y: 435, distance: 156.7
click at [199, 435] on div "+ · 3 · g − 10 = + 4 + · 8 · g − · 7 · g + · 3 · g − 10 = + 4 + · 1 · g + · 3 ·…" at bounding box center [270, 492] width 681 height 714
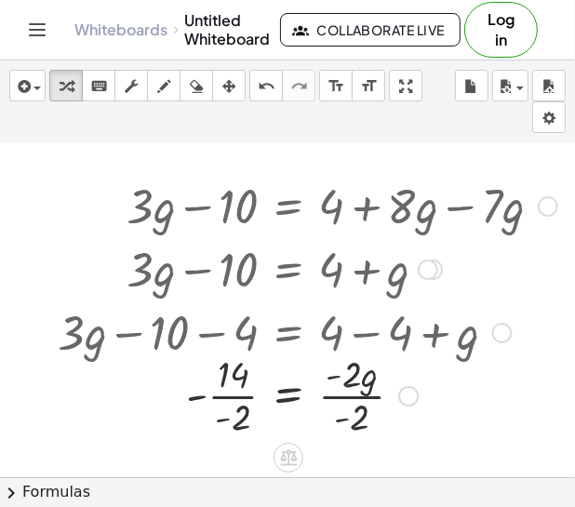
click at [229, 396] on div at bounding box center [307, 394] width 518 height 93
click at [343, 400] on div at bounding box center [307, 394] width 518 height 93
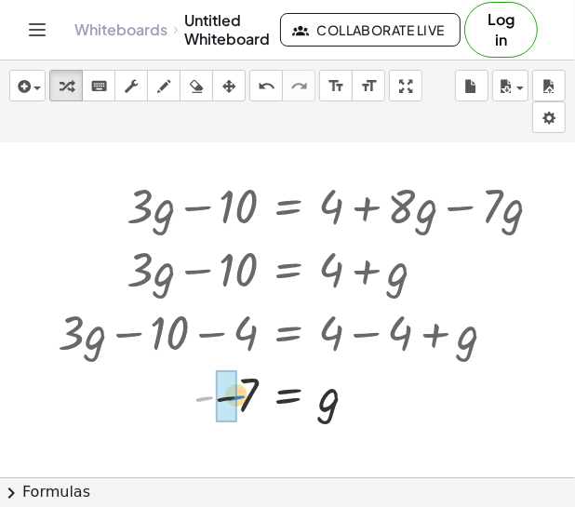
drag, startPoint x: 201, startPoint y: 397, endPoint x: 234, endPoint y: 396, distance: 33.5
click at [267, 83] on icon "undo" at bounding box center [267, 86] width 18 height 22
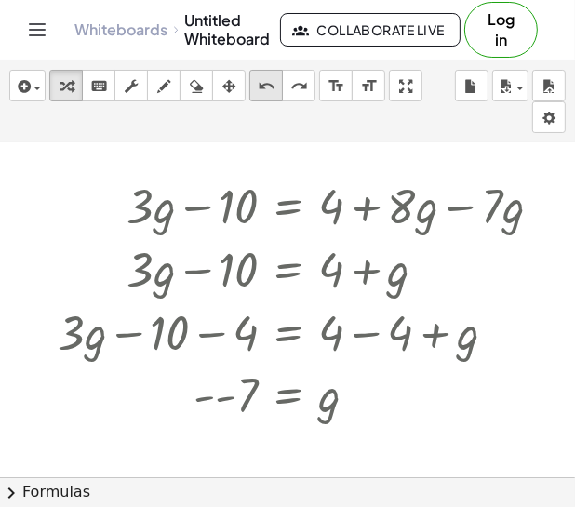
click at [267, 83] on icon "undo" at bounding box center [267, 86] width 18 height 22
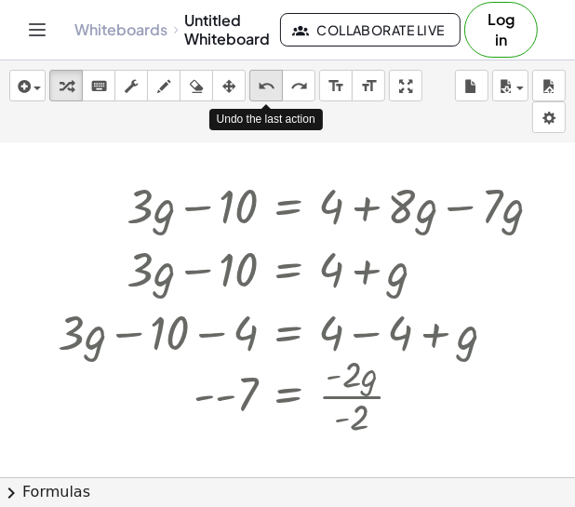
click at [267, 83] on icon "undo" at bounding box center [267, 86] width 18 height 22
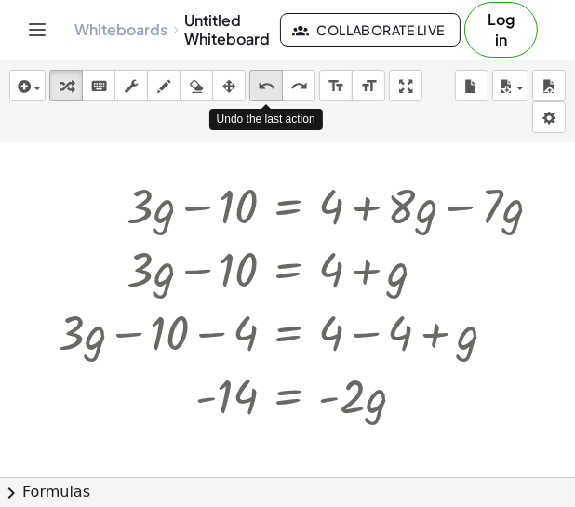
click at [267, 83] on icon "undo" at bounding box center [267, 86] width 18 height 22
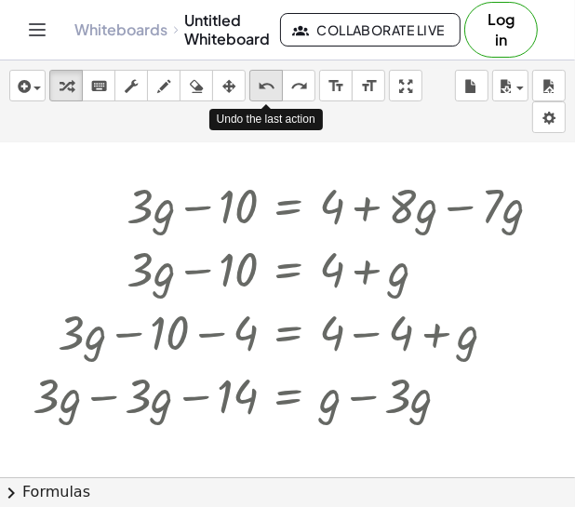
click at [267, 83] on icon "undo" at bounding box center [267, 86] width 18 height 22
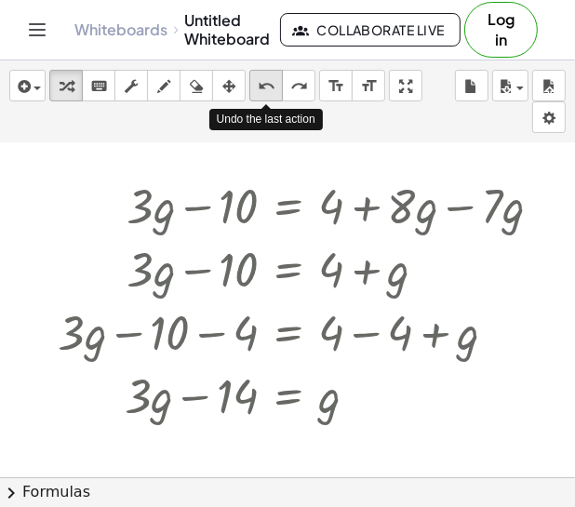
click at [267, 83] on icon "undo" at bounding box center [267, 86] width 18 height 22
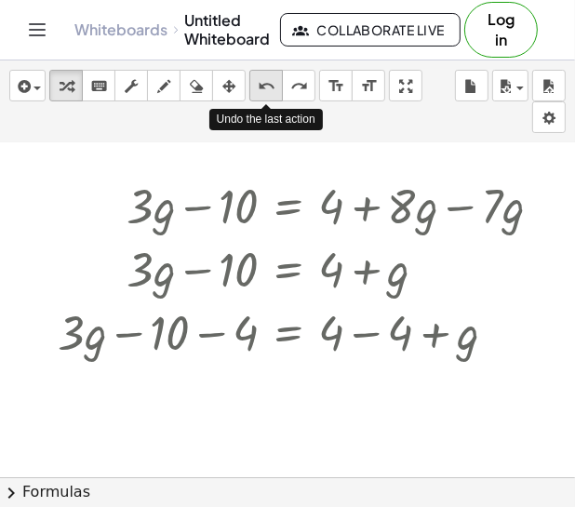
click at [267, 83] on icon "undo" at bounding box center [267, 86] width 18 height 22
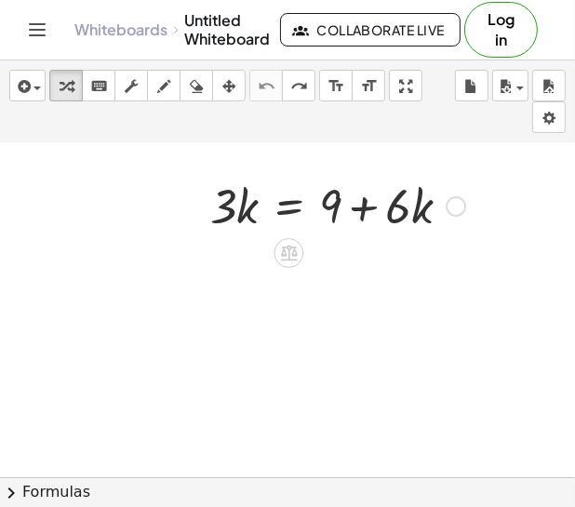
click at [450, 206] on div at bounding box center [455, 206] width 20 height 20
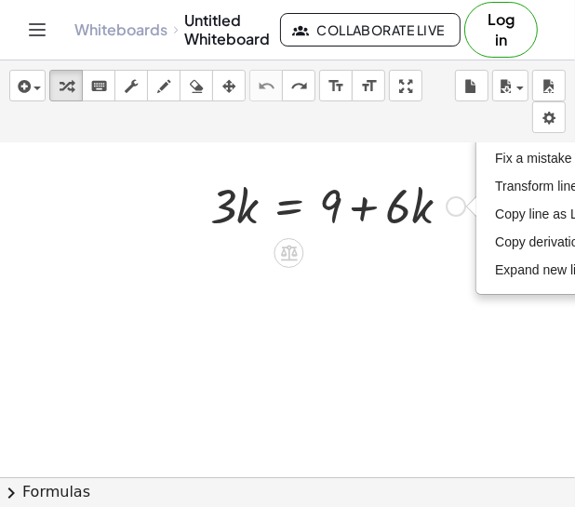
drag, startPoint x: 549, startPoint y: 182, endPoint x: 370, endPoint y: 210, distance: 180.7
click at [370, 210] on div "· 3 · k = + 9 + · 6 · k Fix a mistake Transform line Copy line as LaTeX Copy de…" at bounding box center [330, 204] width 297 height 73
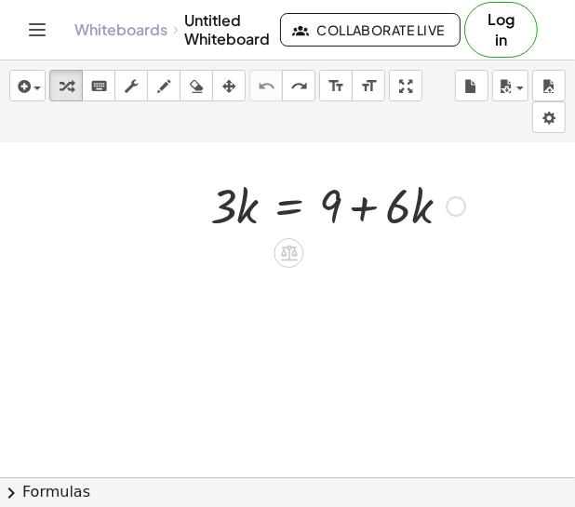
click at [458, 204] on div "Fix a mistake Transform line Copy line as LaTeX Copy derivation as LaTeX Expand…" at bounding box center [455, 206] width 20 height 20
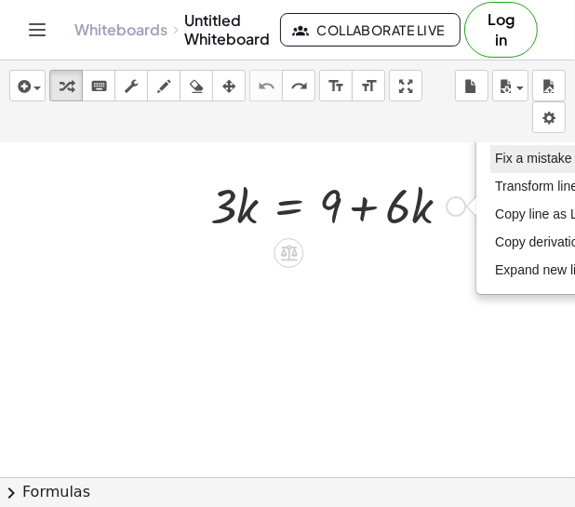
click at [517, 163] on span "Fix a mistake" at bounding box center [533, 158] width 76 height 15
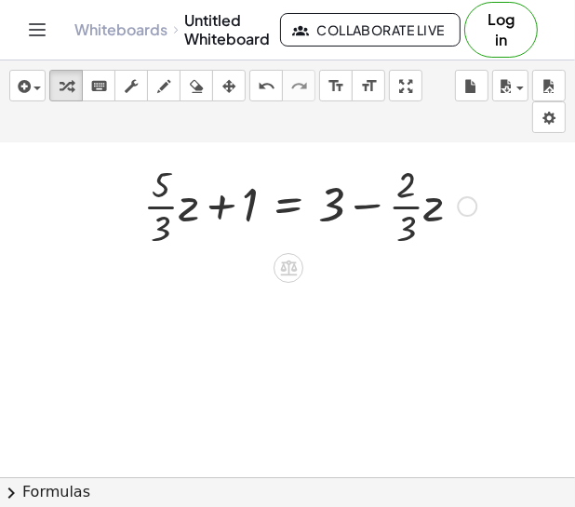
click at [153, 207] on div at bounding box center [310, 204] width 352 height 93
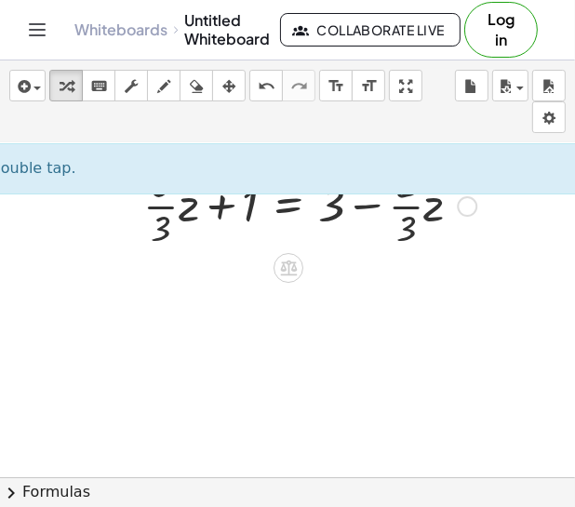
click at [154, 203] on div at bounding box center [310, 204] width 352 height 93
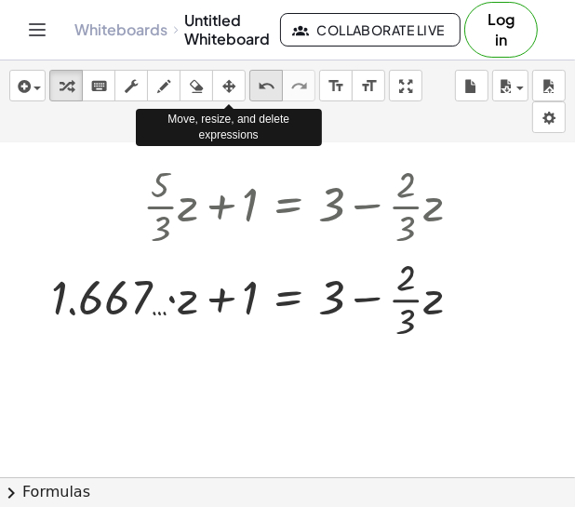
click at [258, 89] on icon "undo" at bounding box center [267, 86] width 18 height 22
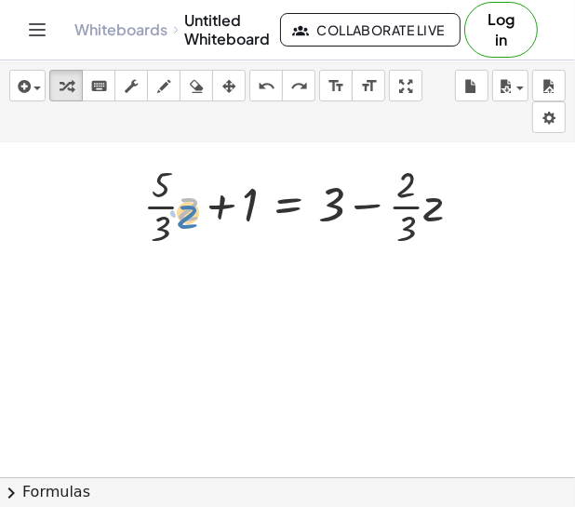
click at [185, 217] on div at bounding box center [310, 204] width 352 height 93
drag, startPoint x: 159, startPoint y: 232, endPoint x: 314, endPoint y: 207, distance: 157.2
click at [314, 207] on div at bounding box center [310, 204] width 352 height 93
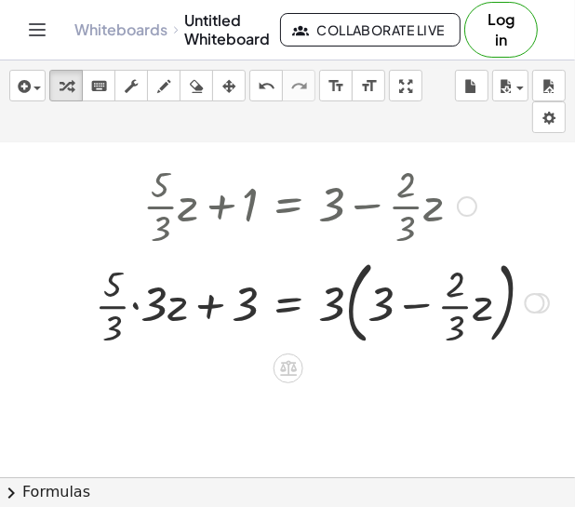
click at [347, 313] on div at bounding box center [322, 301] width 472 height 100
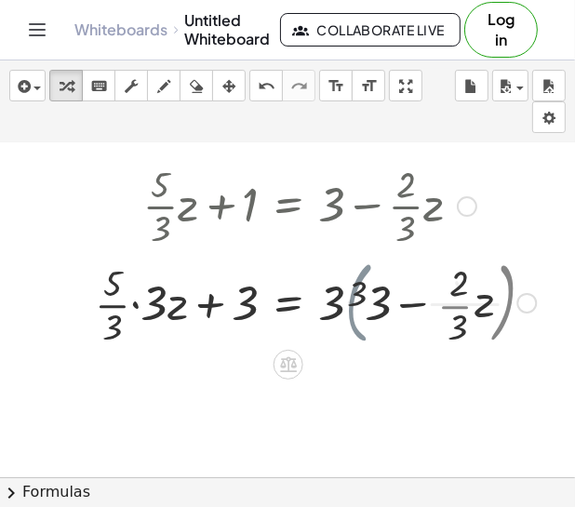
click at [353, 314] on div at bounding box center [315, 301] width 459 height 93
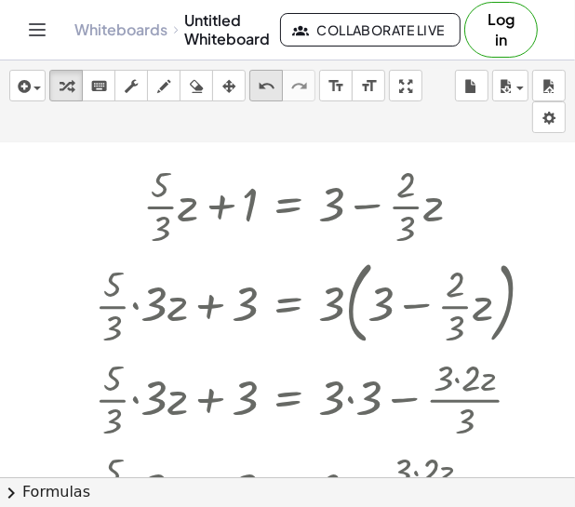
click at [272, 95] on icon "undo" at bounding box center [267, 86] width 18 height 22
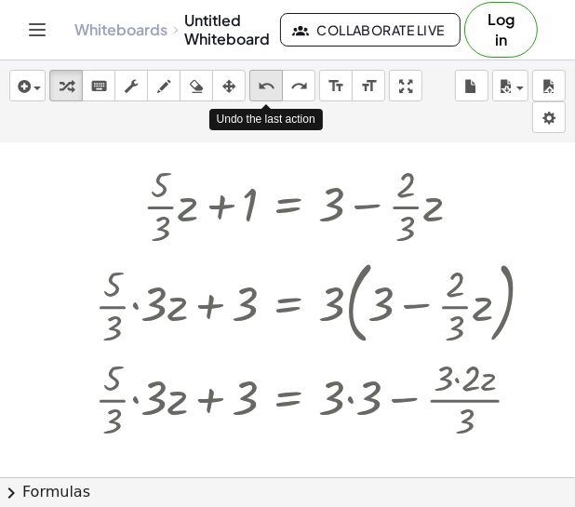
click at [272, 95] on icon "undo" at bounding box center [267, 86] width 18 height 22
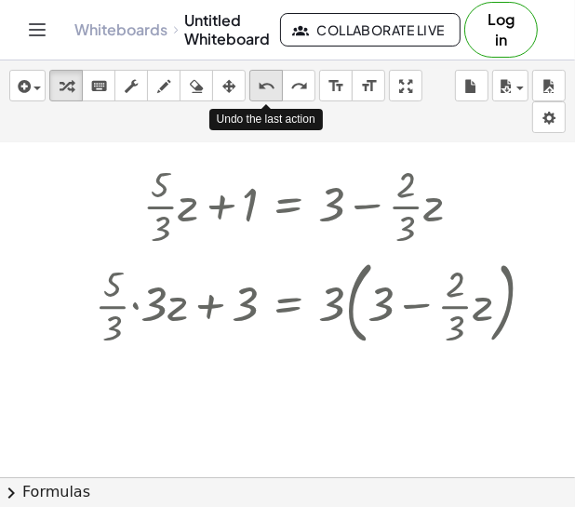
click at [272, 95] on icon "undo" at bounding box center [267, 86] width 18 height 22
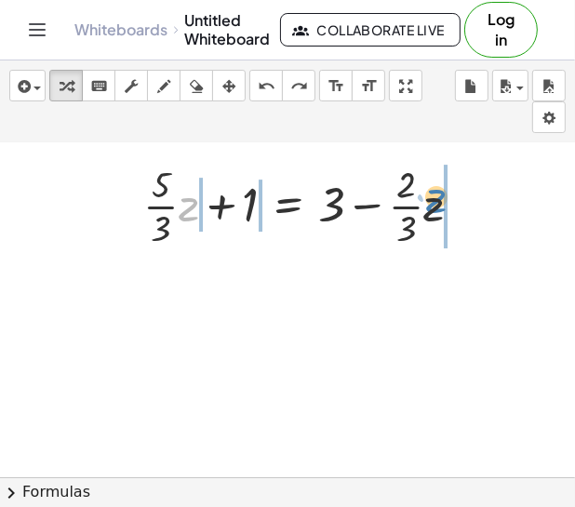
drag, startPoint x: 192, startPoint y: 208, endPoint x: 446, endPoint y: 205, distance: 253.9
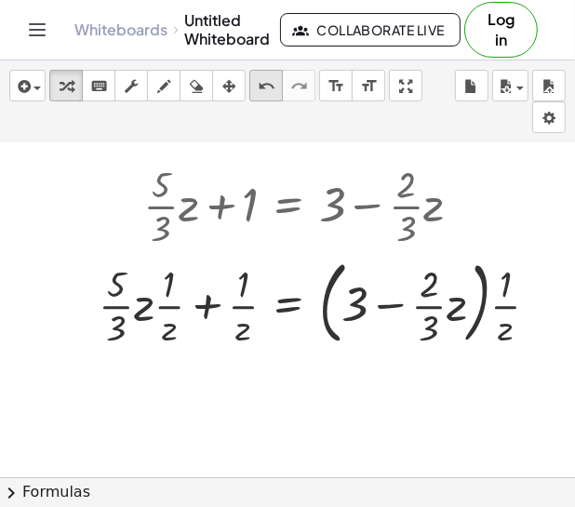
click at [273, 83] on icon "undo" at bounding box center [267, 86] width 18 height 22
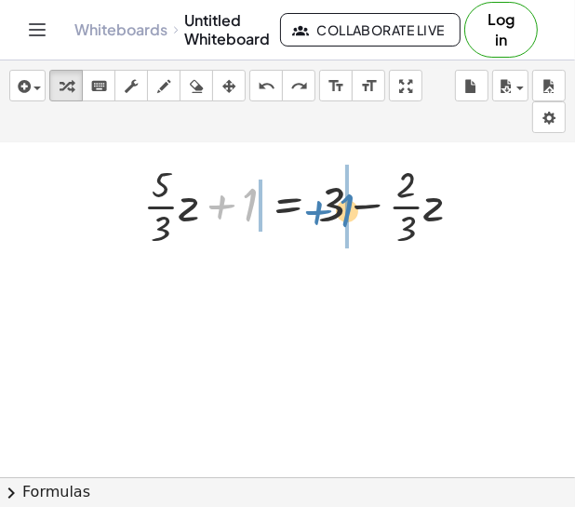
drag, startPoint x: 252, startPoint y: 197, endPoint x: 349, endPoint y: 203, distance: 96.9
click at [349, 203] on div at bounding box center [310, 204] width 352 height 93
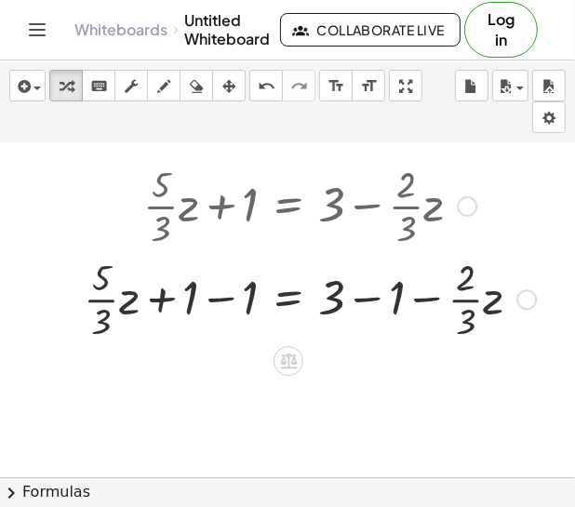
click at [228, 300] on div at bounding box center [309, 297] width 471 height 93
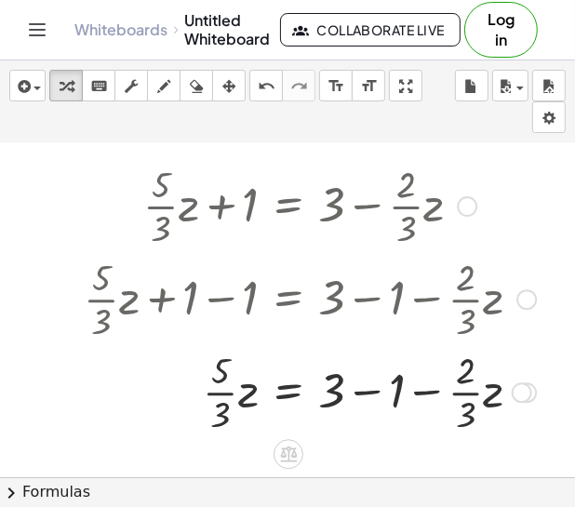
click at [370, 387] on div at bounding box center [309, 390] width 471 height 93
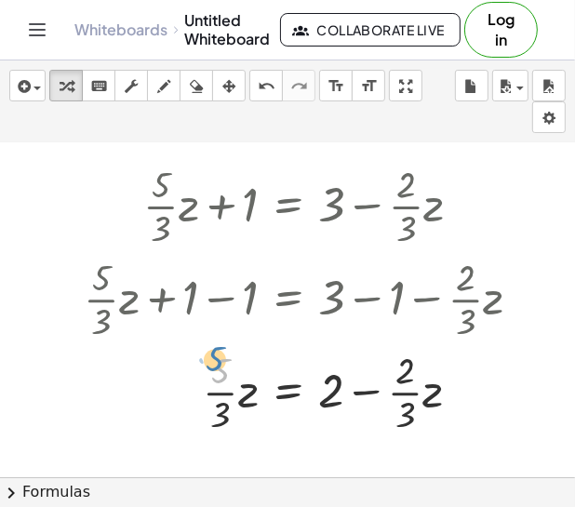
drag, startPoint x: 224, startPoint y: 380, endPoint x: 219, endPoint y: 369, distance: 12.5
click at [219, 369] on div at bounding box center [309, 390] width 471 height 93
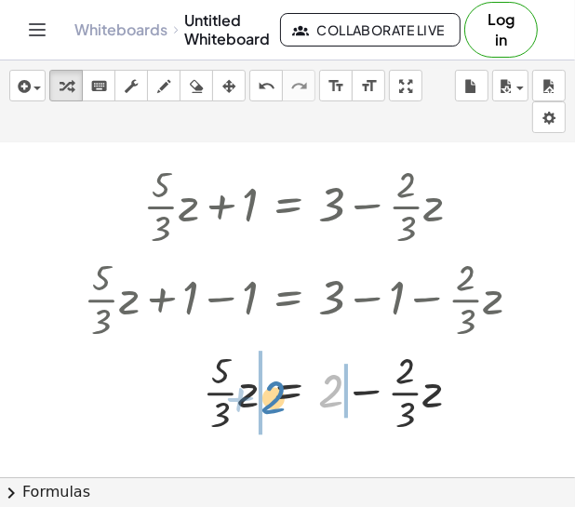
drag, startPoint x: 327, startPoint y: 398, endPoint x: 269, endPoint y: 405, distance: 58.9
click at [269, 405] on div at bounding box center [309, 390] width 471 height 93
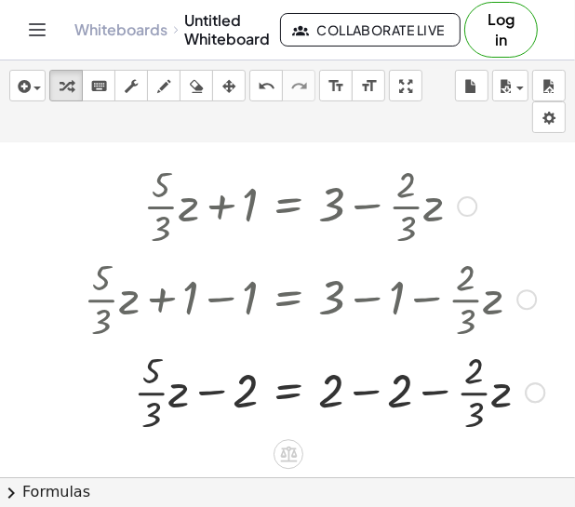
click at [203, 393] on div at bounding box center [313, 390] width 479 height 93
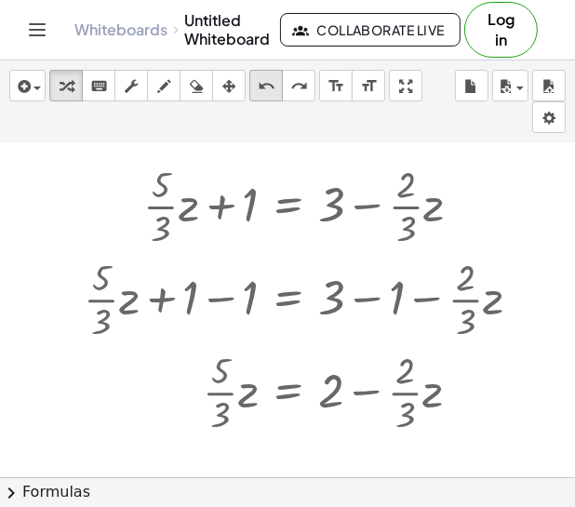
click at [271, 78] on icon "undo" at bounding box center [267, 86] width 18 height 22
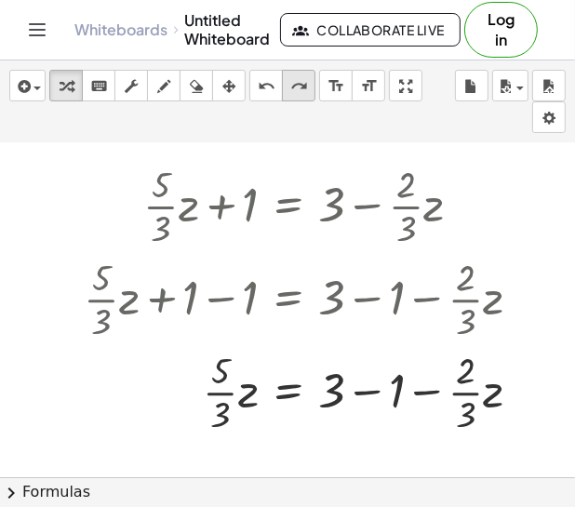
click at [291, 89] on icon "redo" at bounding box center [299, 86] width 18 height 22
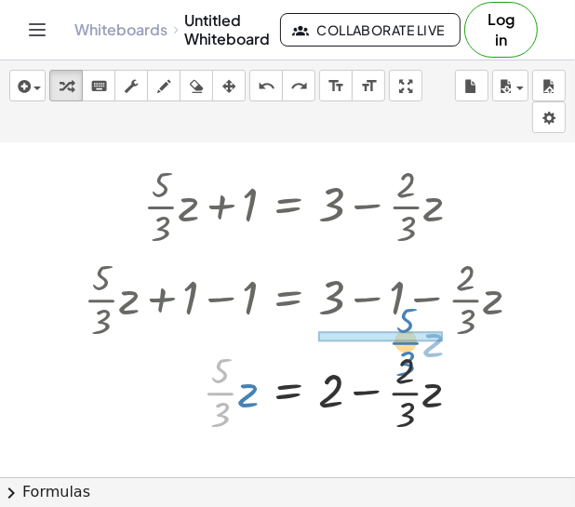
drag, startPoint x: 219, startPoint y: 382, endPoint x: 400, endPoint y: 327, distance: 189.5
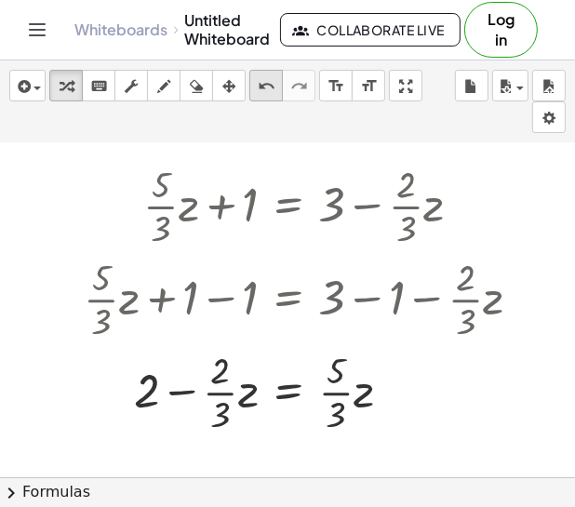
click at [267, 88] on icon "undo" at bounding box center [267, 86] width 18 height 22
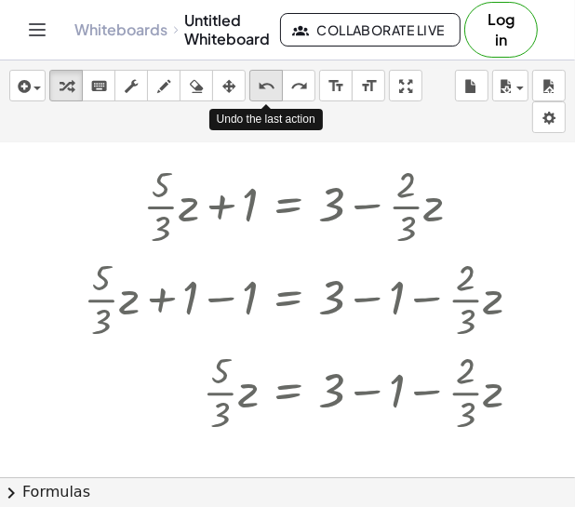
click at [267, 88] on icon "undo" at bounding box center [267, 86] width 18 height 22
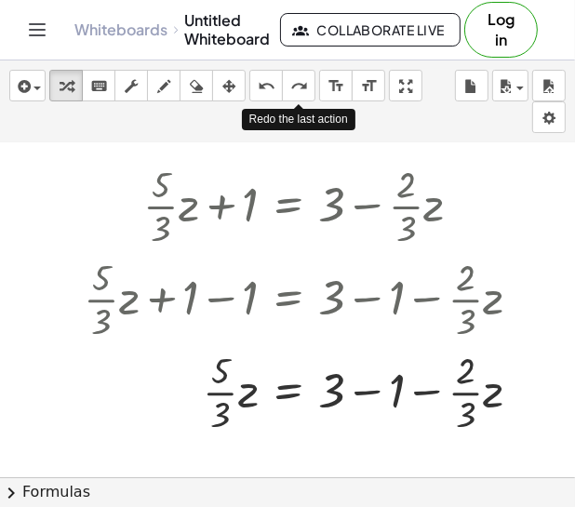
click at [289, 100] on div "insert select one: Math Expression Function Text Youtube Video Graphing Geometr…" at bounding box center [287, 101] width 575 height 83
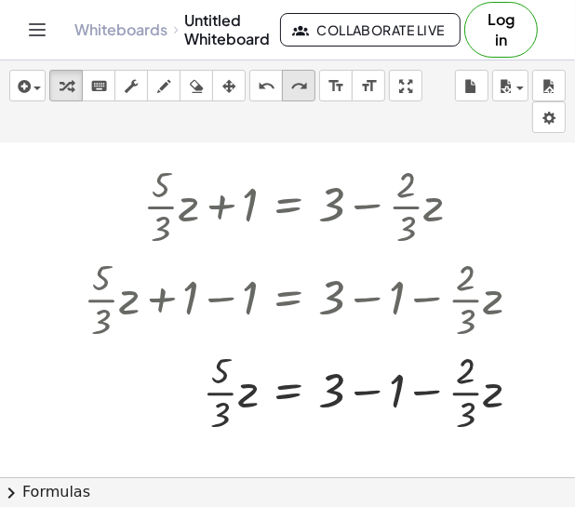
click at [291, 96] on icon "redo" at bounding box center [299, 86] width 18 height 22
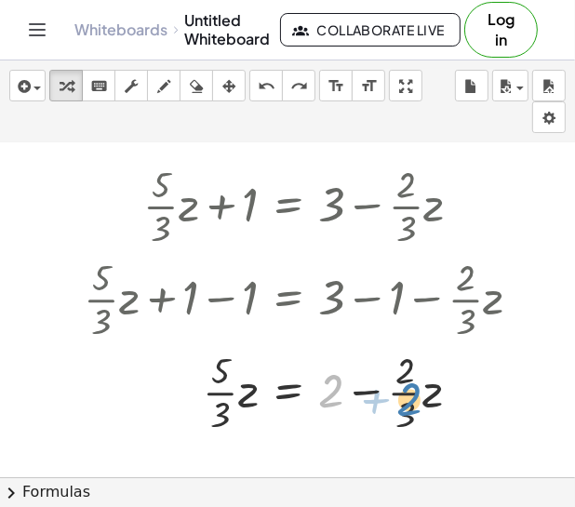
drag, startPoint x: 337, startPoint y: 405, endPoint x: 415, endPoint y: 421, distance: 79.9
click at [415, 421] on div at bounding box center [309, 390] width 471 height 93
drag, startPoint x: 343, startPoint y: 399, endPoint x: 430, endPoint y: 372, distance: 90.6
click at [430, 372] on div at bounding box center [309, 390] width 471 height 93
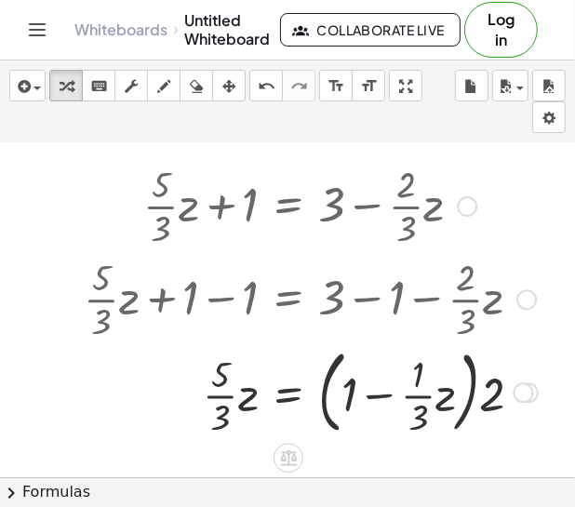
click at [322, 399] on div at bounding box center [310, 390] width 472 height 100
click at [330, 401] on div at bounding box center [310, 390] width 472 height 100
click at [325, 400] on div at bounding box center [310, 390] width 472 height 100
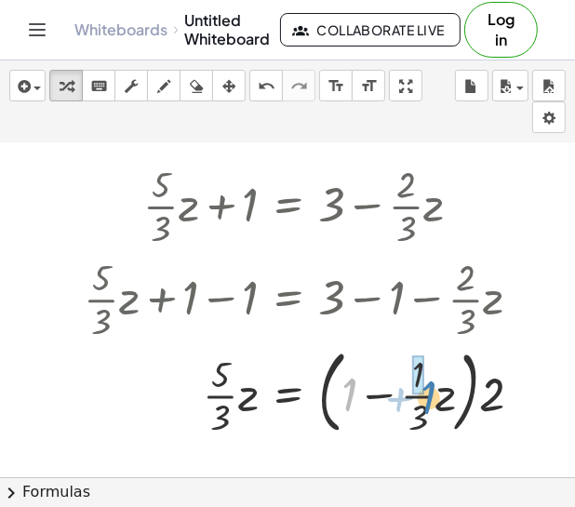
drag, startPoint x: 356, startPoint y: 400, endPoint x: 400, endPoint y: 405, distance: 44.1
click at [400, 405] on div at bounding box center [310, 390] width 472 height 100
click at [380, 394] on div at bounding box center [310, 390] width 472 height 100
drag, startPoint x: 348, startPoint y: 402, endPoint x: 434, endPoint y: 375, distance: 90.6
click at [434, 375] on div at bounding box center [310, 390] width 472 height 100
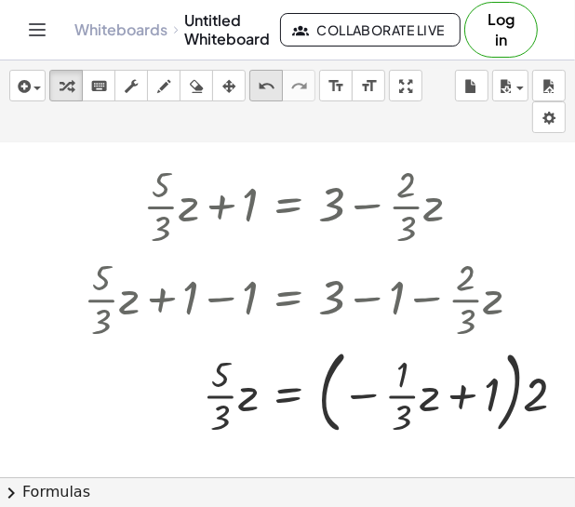
click at [264, 96] on icon "undo" at bounding box center [267, 86] width 18 height 22
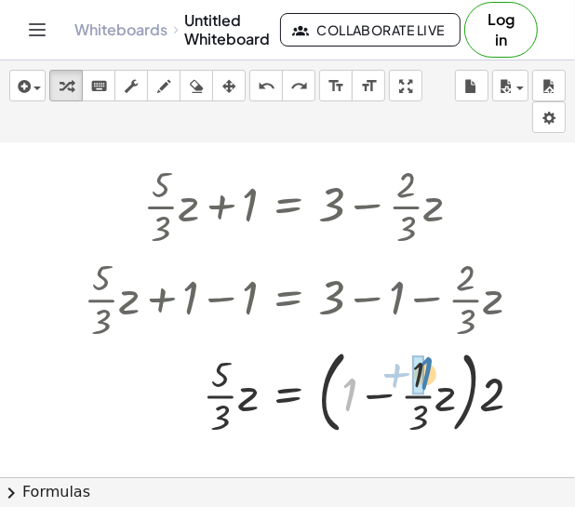
drag, startPoint x: 356, startPoint y: 381, endPoint x: 431, endPoint y: 361, distance: 78.1
click at [431, 361] on div at bounding box center [310, 390] width 472 height 100
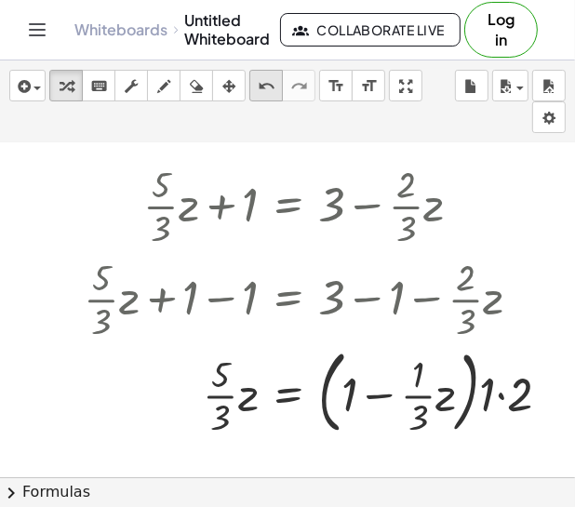
click at [277, 90] on div "undo" at bounding box center [266, 85] width 24 height 22
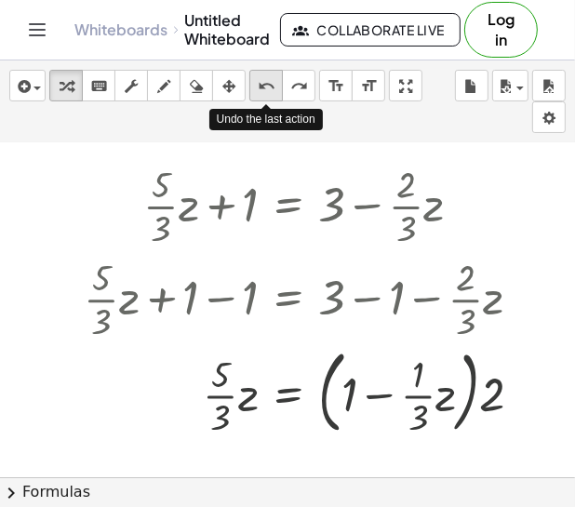
click at [277, 90] on div "undo" at bounding box center [266, 85] width 24 height 22
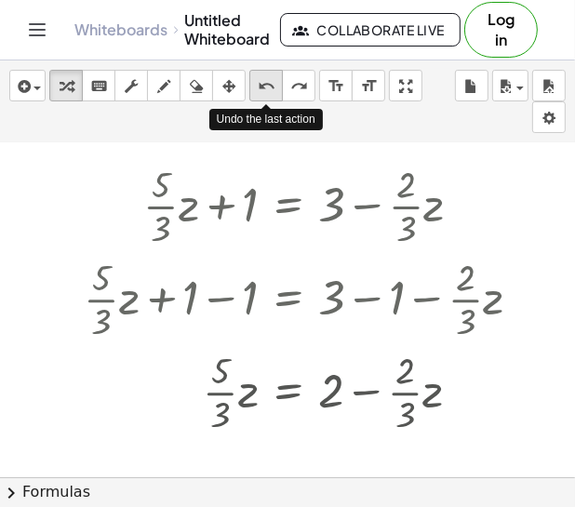
click at [277, 90] on div "undo" at bounding box center [266, 85] width 24 height 22
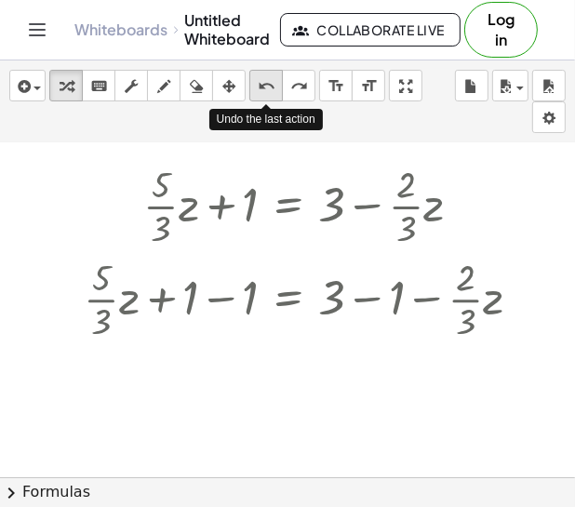
click at [277, 90] on div "undo" at bounding box center [266, 85] width 24 height 22
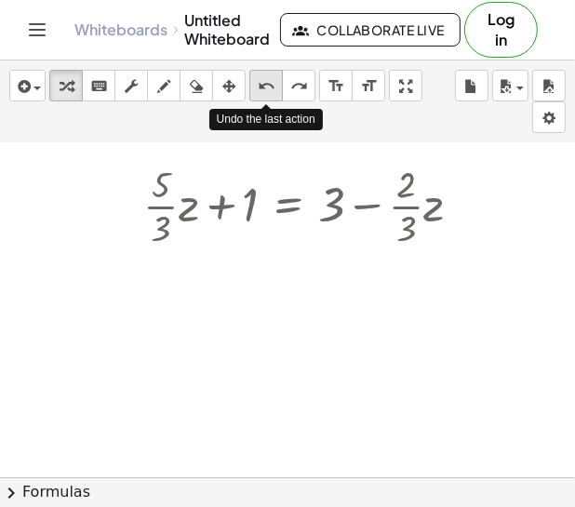
click at [277, 90] on div "undo" at bounding box center [266, 85] width 24 height 22
